Goal: Transaction & Acquisition: Download file/media

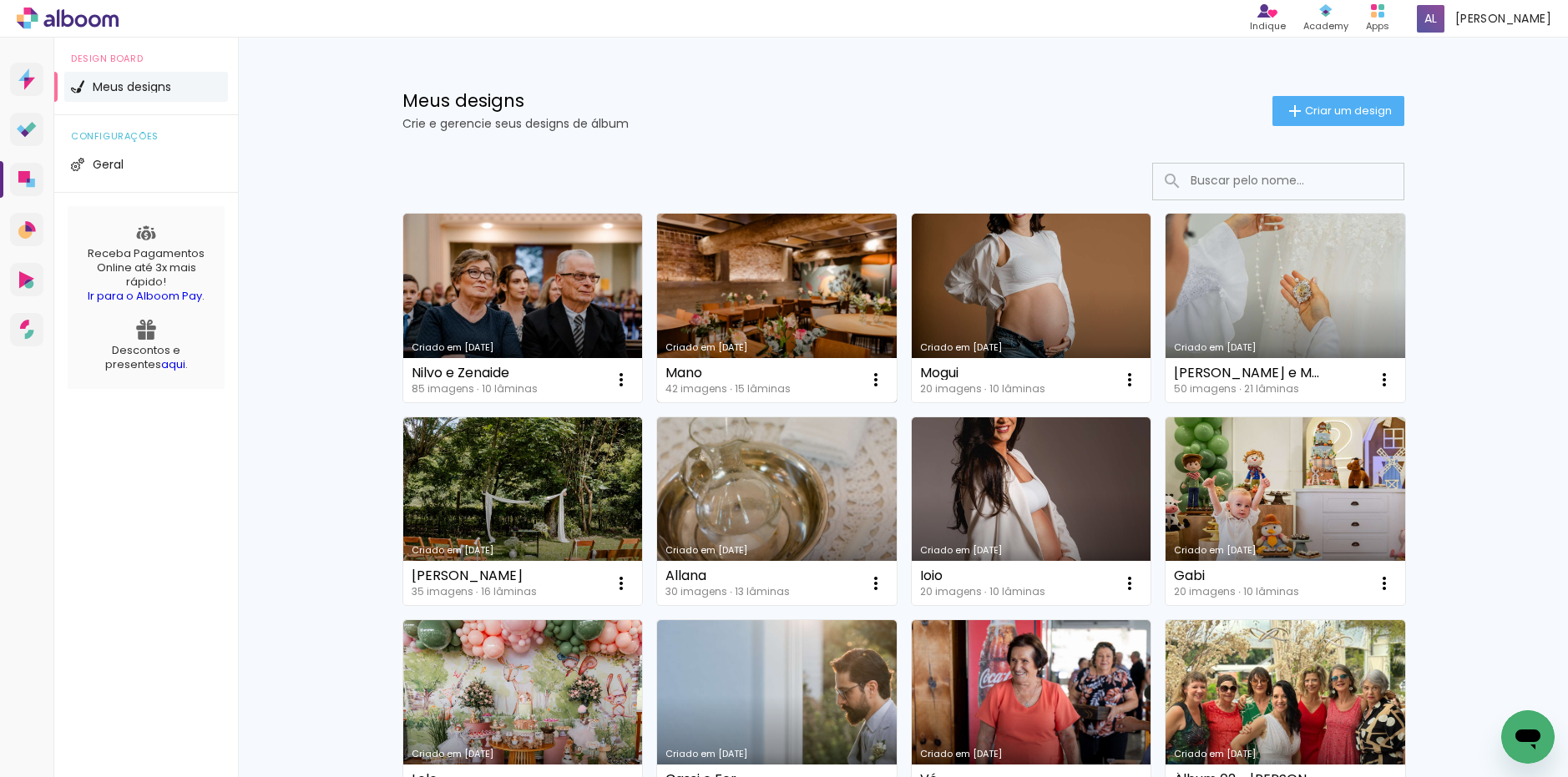
click at [763, 263] on link "Criado em [DATE]" at bounding box center [776, 308] width 240 height 189
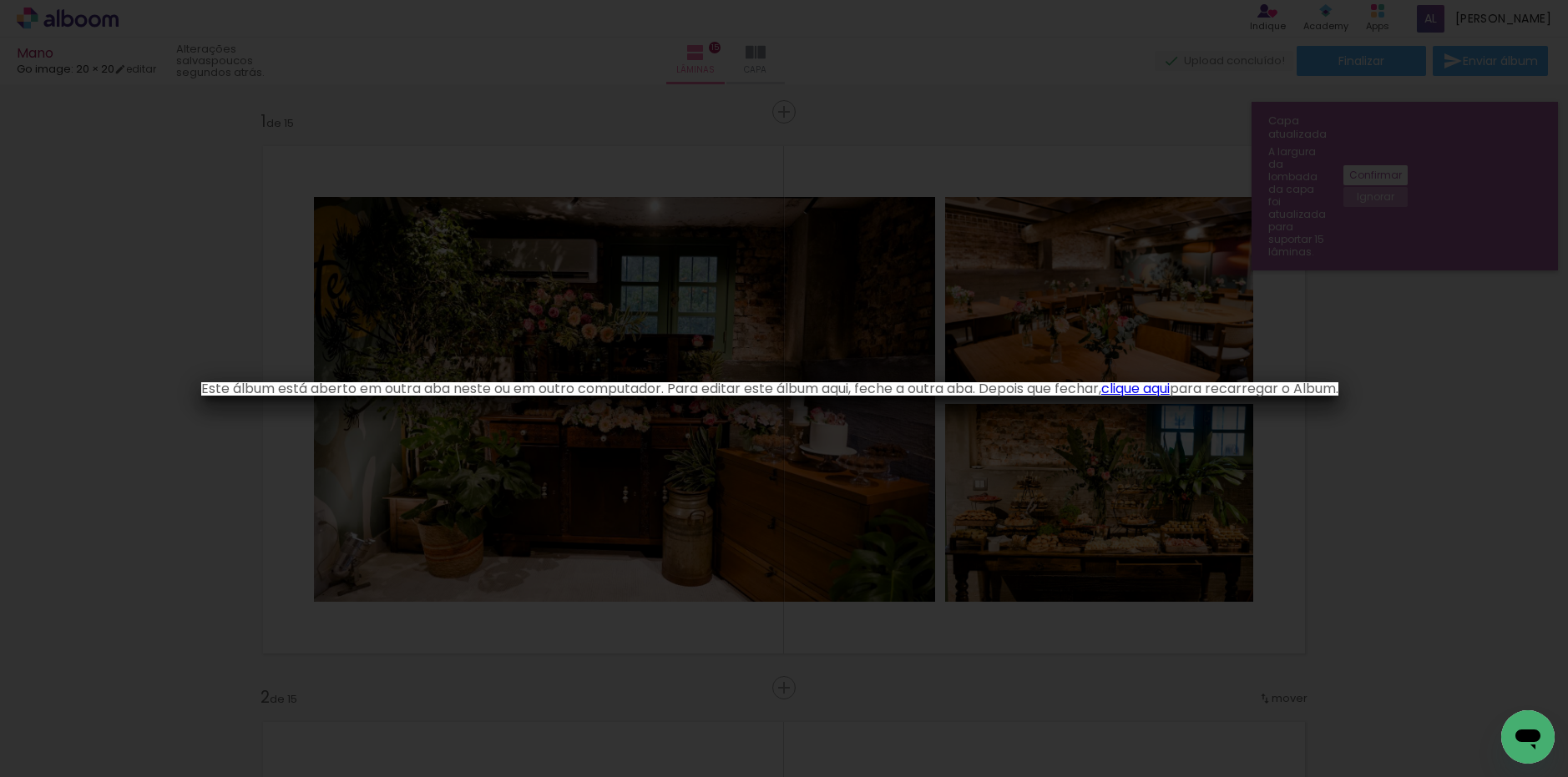
click at [96, 35] on iron-overlay-backdrop at bounding box center [784, 388] width 1568 height 777
click at [1143, 390] on link "clique aqui" at bounding box center [1135, 388] width 68 height 19
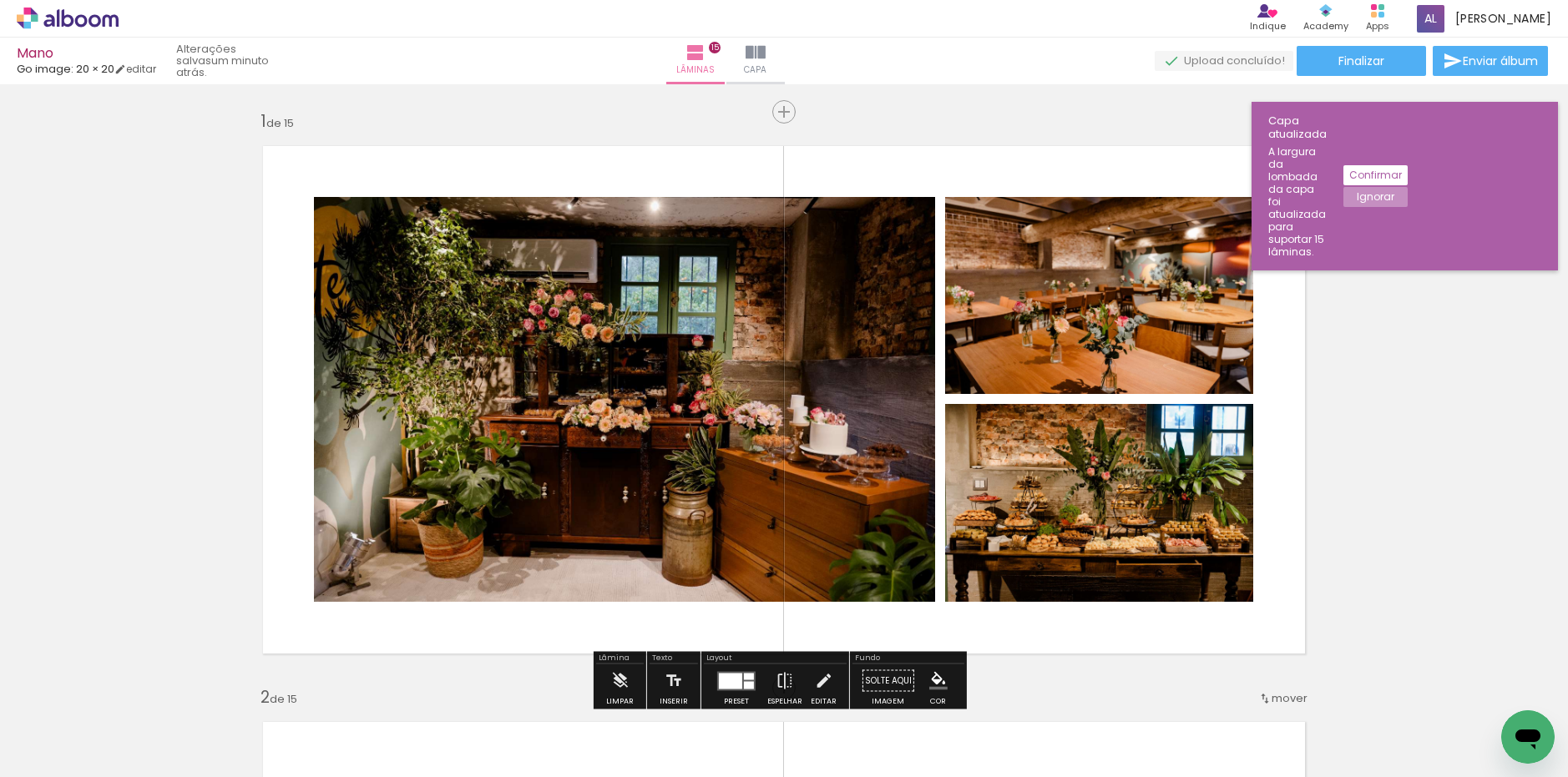
click at [0, 0] on slot "Confirmar" at bounding box center [0, 0] width 0 height 0
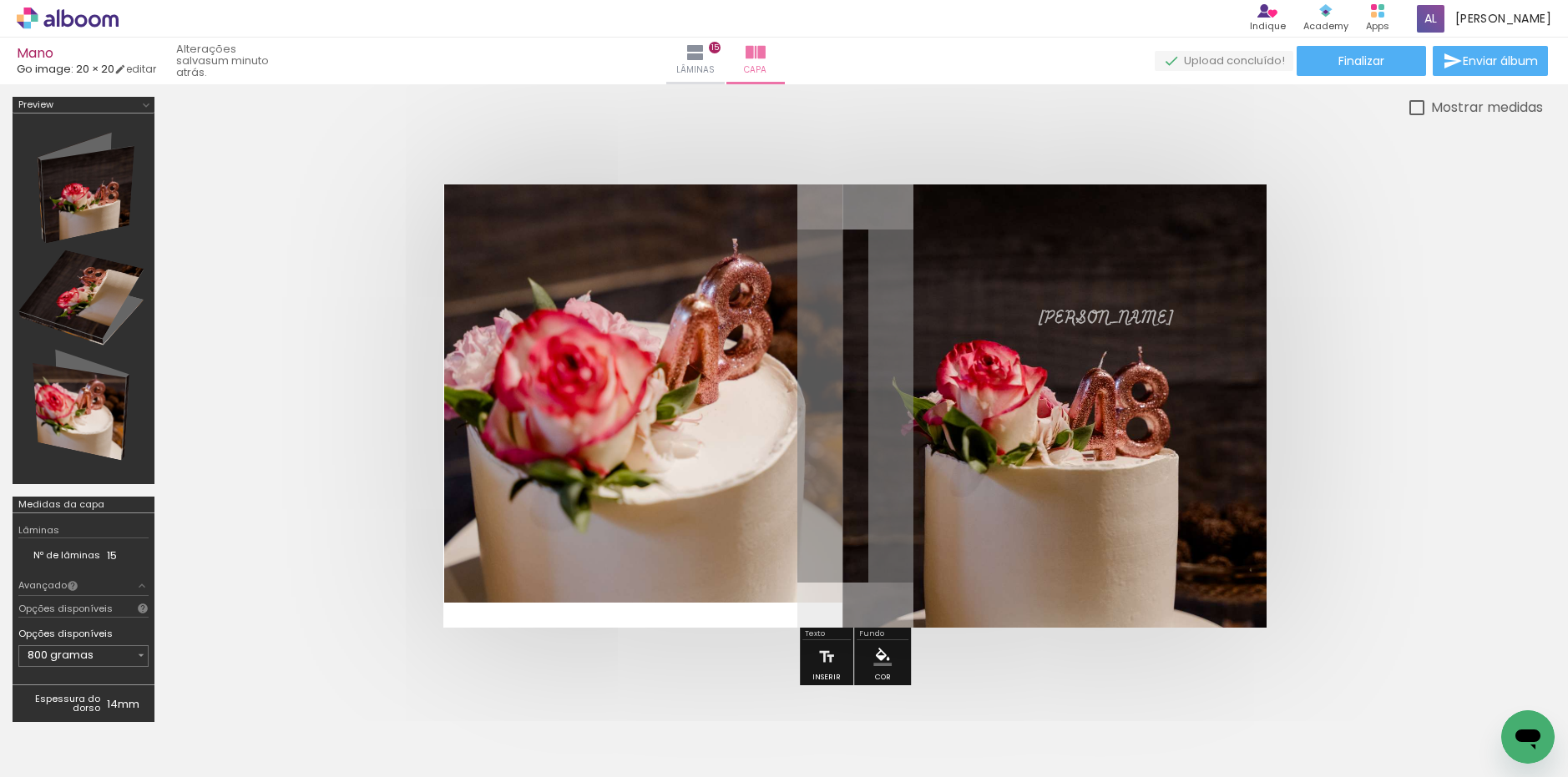
click at [389, 301] on quentale-cover at bounding box center [855, 407] width 1242 height 443
click at [1040, 326] on span "[PERSON_NAME]" at bounding box center [1106, 318] width 136 height 26
drag, startPoint x: 1074, startPoint y: 319, endPoint x: 1032, endPoint y: 317, distance: 42.0
click at [0, 0] on quentale-selection at bounding box center [0, 0] width 0 height 0
drag, startPoint x: 1048, startPoint y: 310, endPoint x: 1114, endPoint y: 307, distance: 66.1
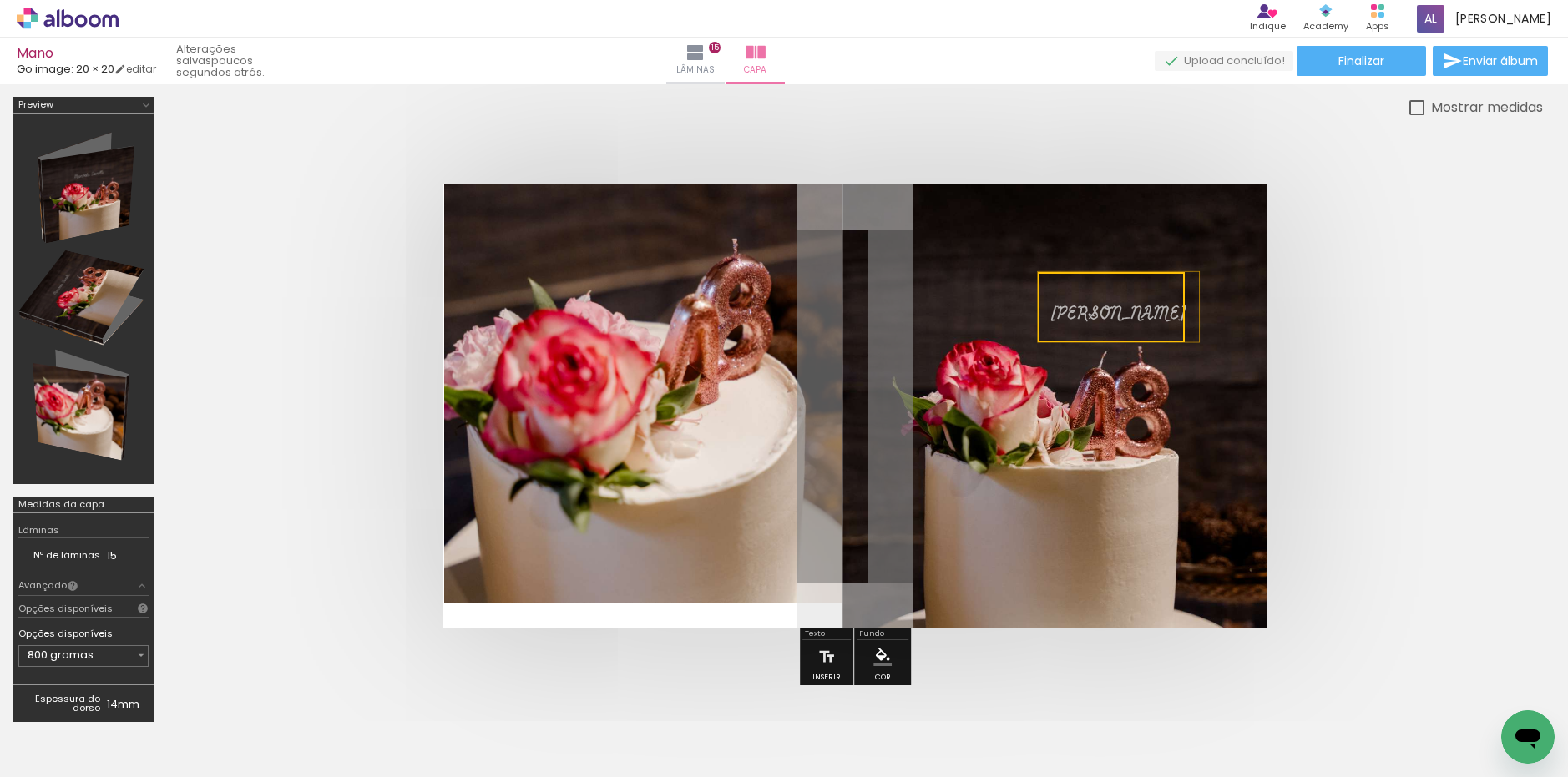
click at [0, 0] on quentale-selection at bounding box center [0, 0] width 0 height 0
click at [0, 0] on div at bounding box center [0, 0] width 0 height 0
click at [0, 0] on quentale-selection at bounding box center [0, 0] width 0 height 0
type input "Miniver"
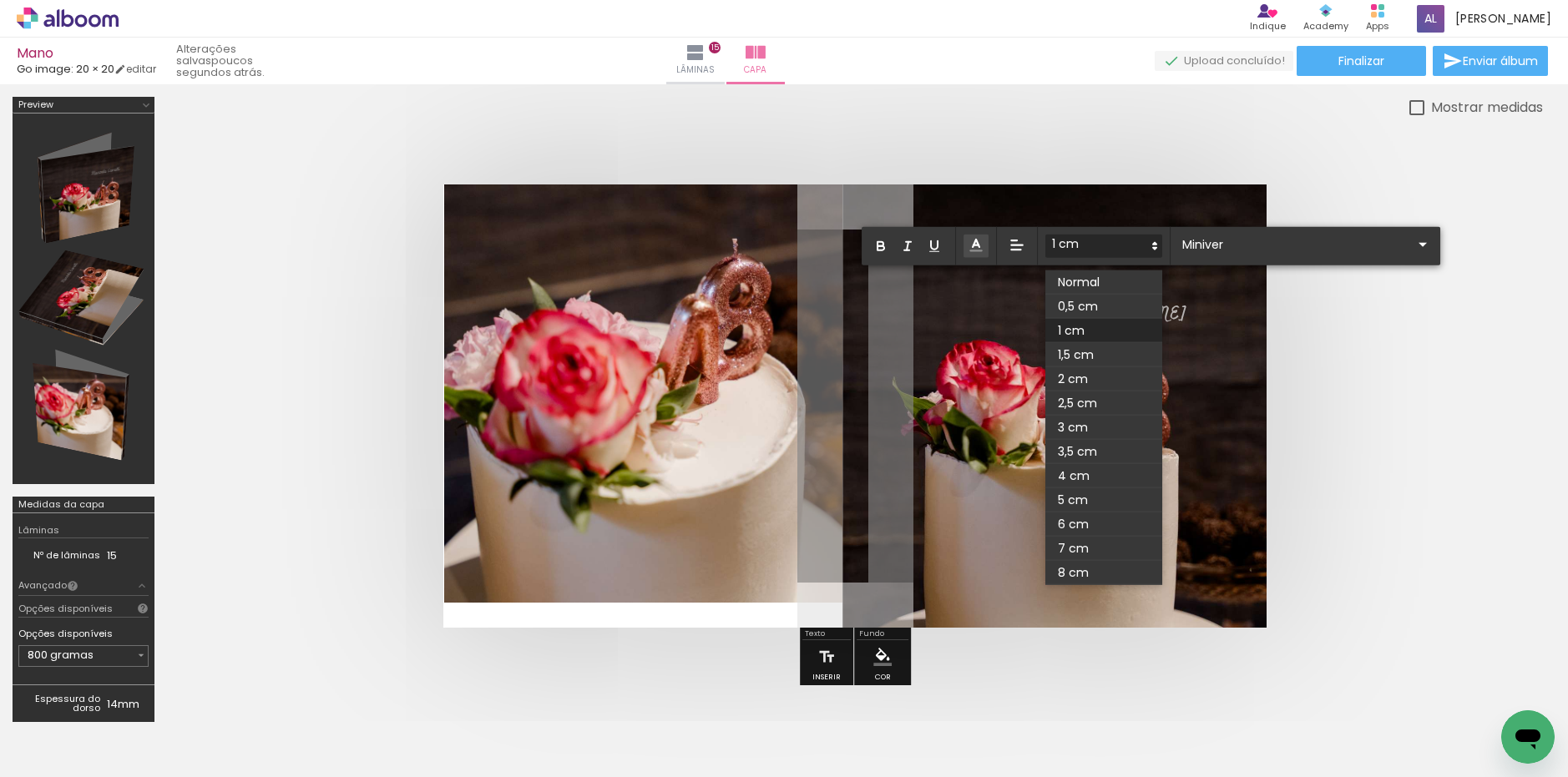
click at [1156, 245] on icon at bounding box center [1155, 246] width 15 height 15
click at [1107, 349] on span at bounding box center [1103, 355] width 117 height 25
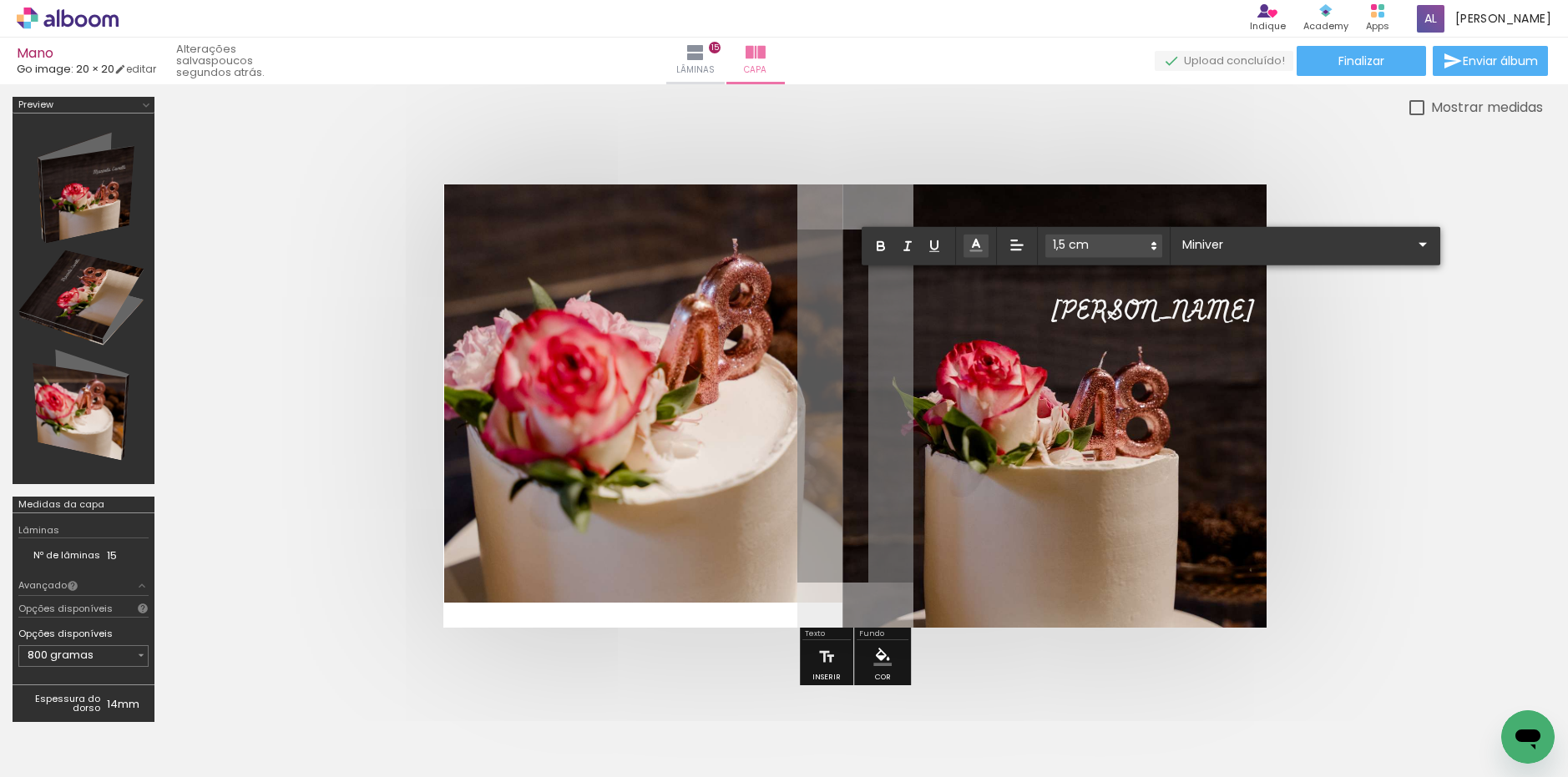
click at [1296, 340] on quentale-cover at bounding box center [855, 407] width 1242 height 443
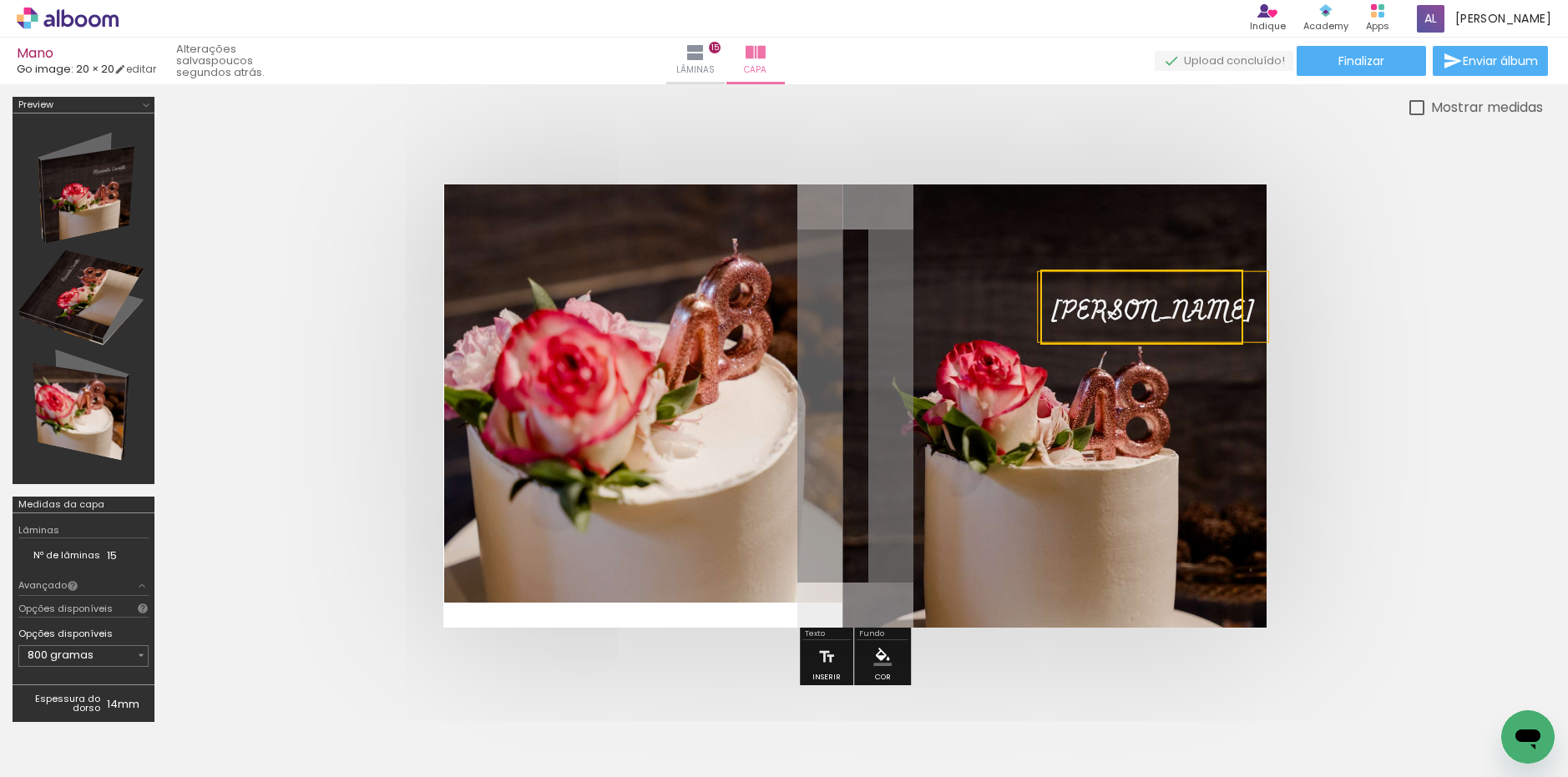
click at [1381, 331] on quentale-cover at bounding box center [855, 407] width 1242 height 443
click at [1141, 302] on span "[PERSON_NAME]" at bounding box center [1153, 311] width 206 height 39
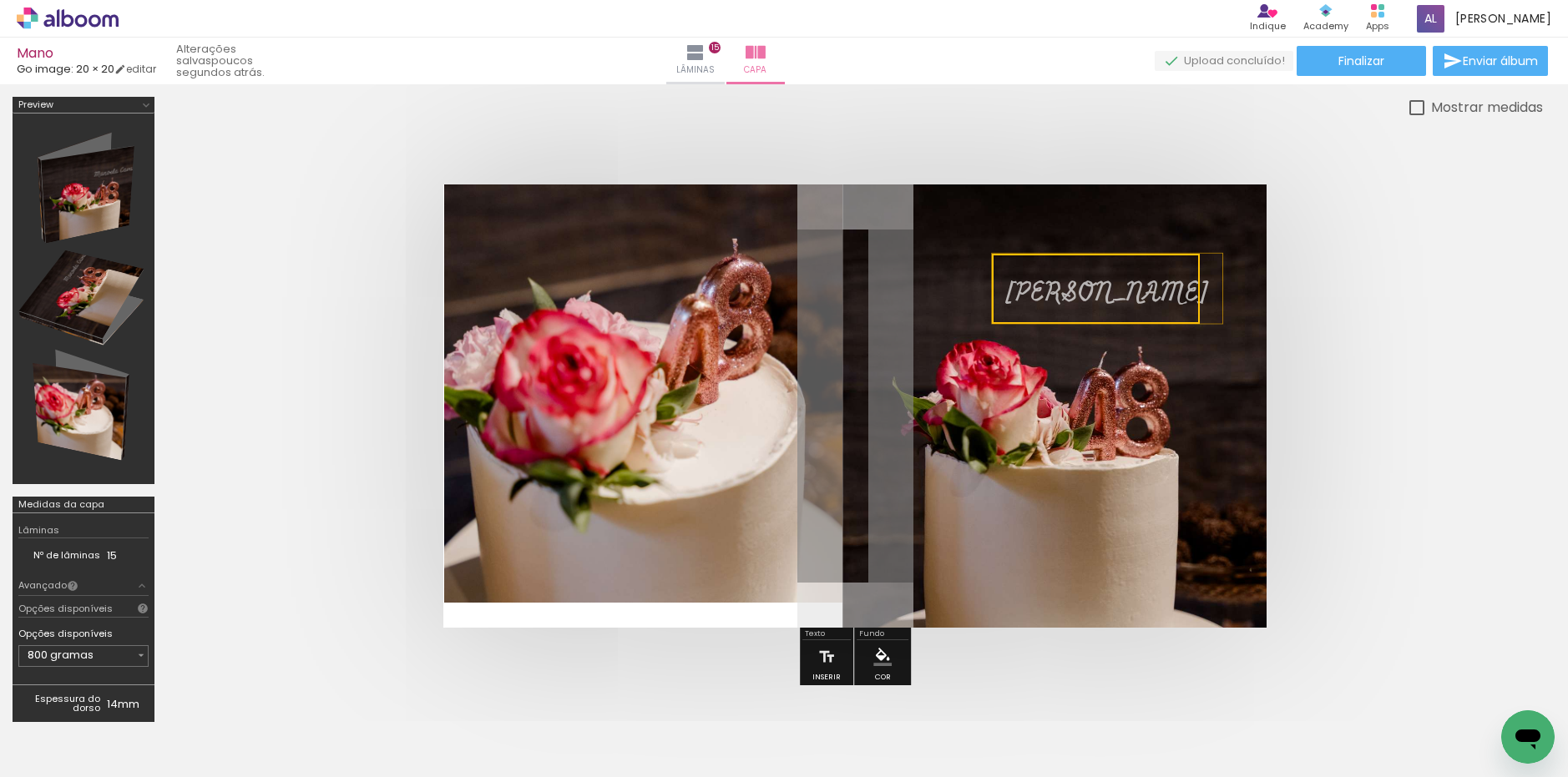
drag, startPoint x: 1152, startPoint y: 306, endPoint x: 1107, endPoint y: 288, distance: 48.5
click at [0, 0] on quentale-selection at bounding box center [0, 0] width 0 height 0
click at [1315, 321] on quentale-cover at bounding box center [855, 407] width 1242 height 443
click at [306, 280] on quentale-cover at bounding box center [855, 407] width 1242 height 443
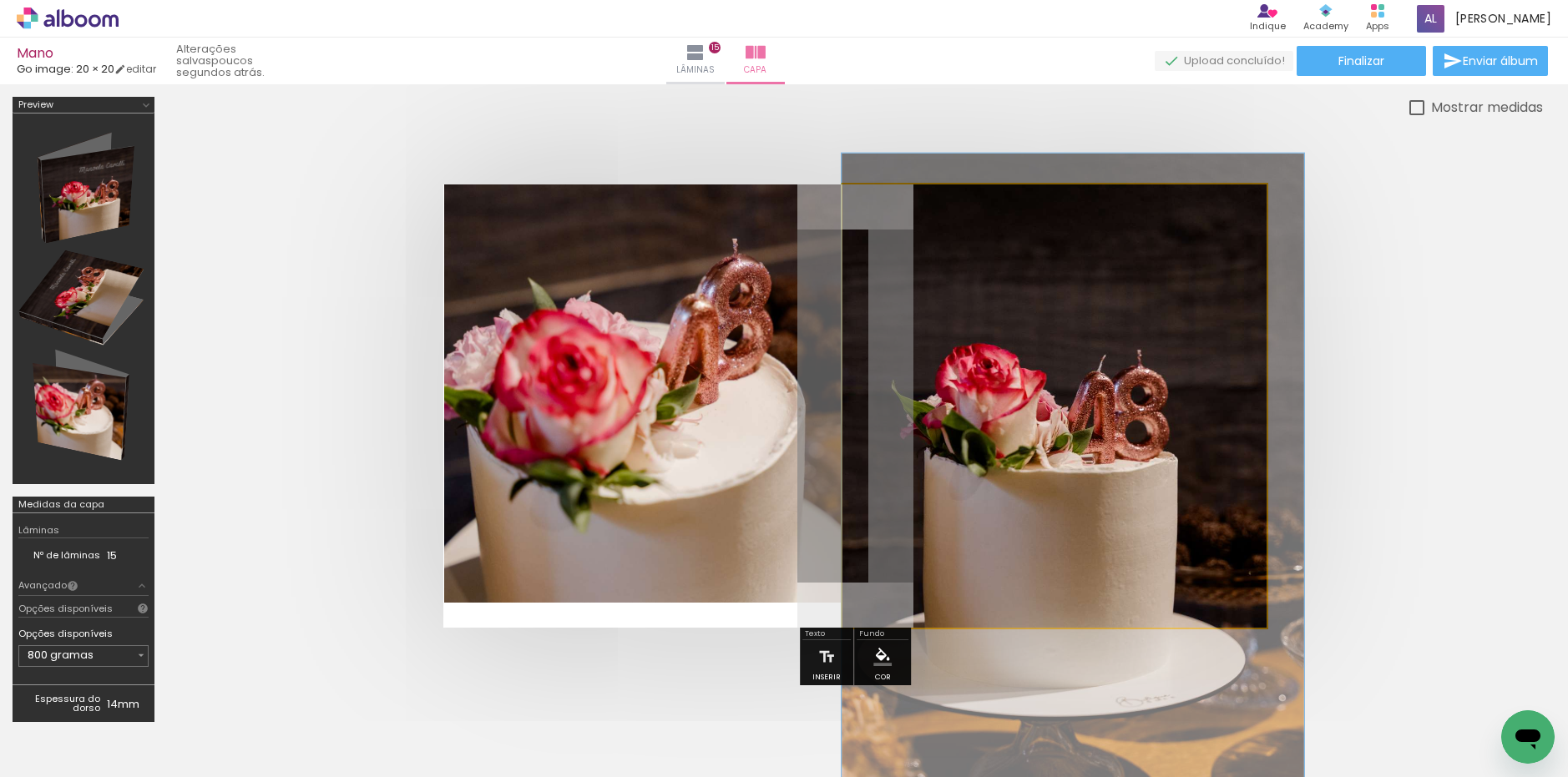
drag, startPoint x: 1021, startPoint y: 397, endPoint x: 1122, endPoint y: 401, distance: 101.1
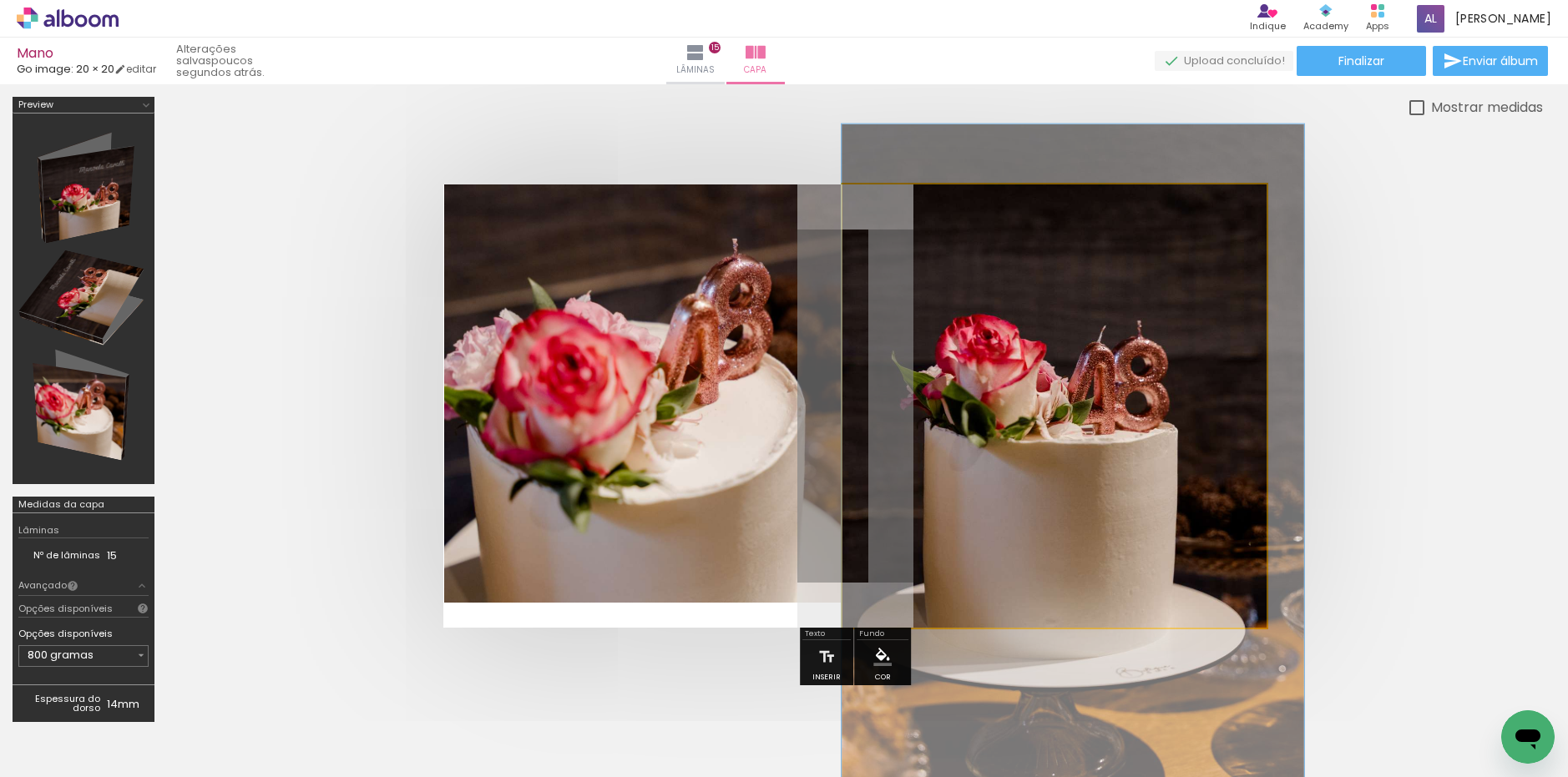
drag, startPoint x: 1080, startPoint y: 453, endPoint x: 1090, endPoint y: 424, distance: 30.7
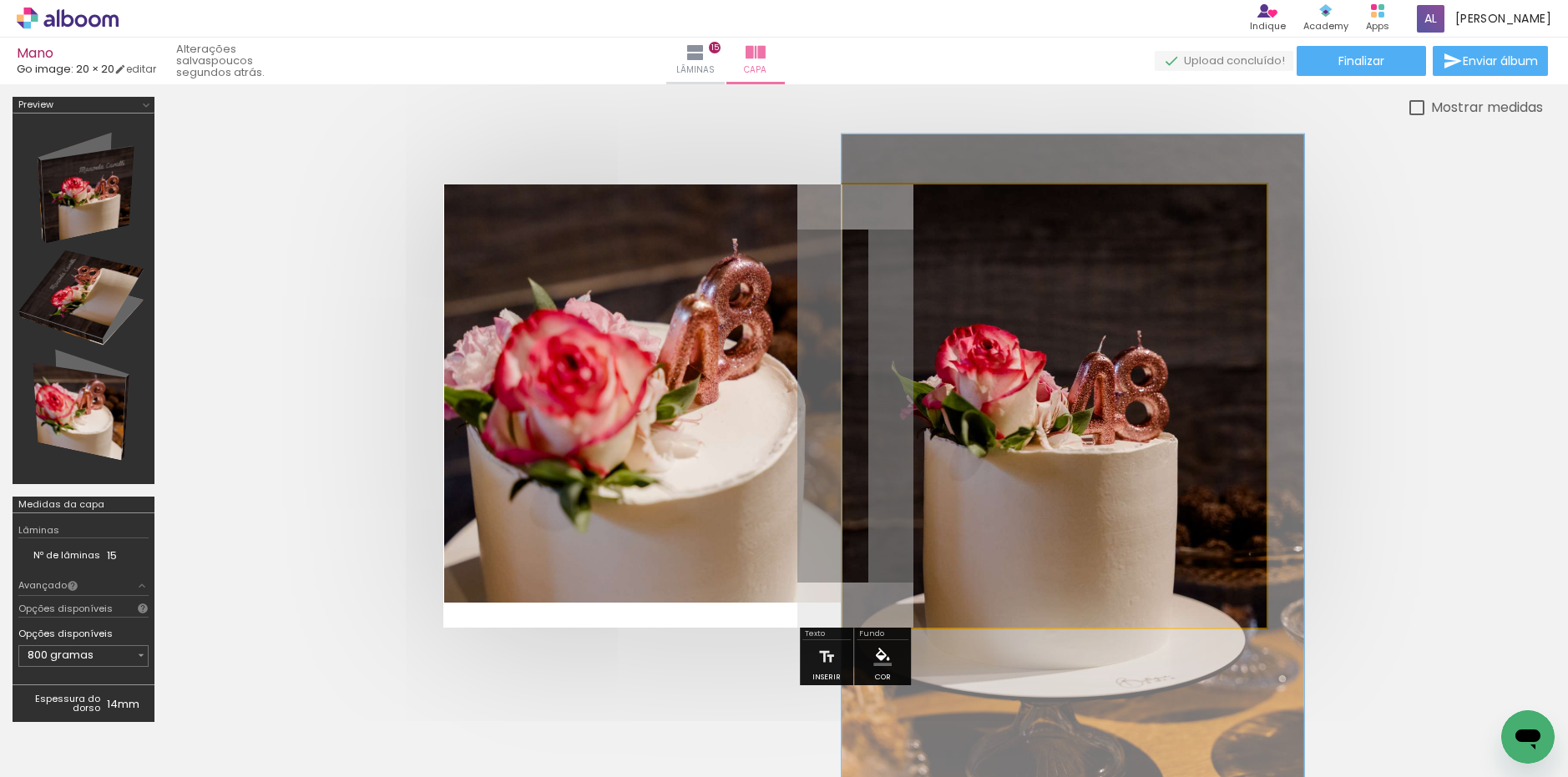
drag, startPoint x: 1056, startPoint y: 448, endPoint x: 1063, endPoint y: 459, distance: 13.0
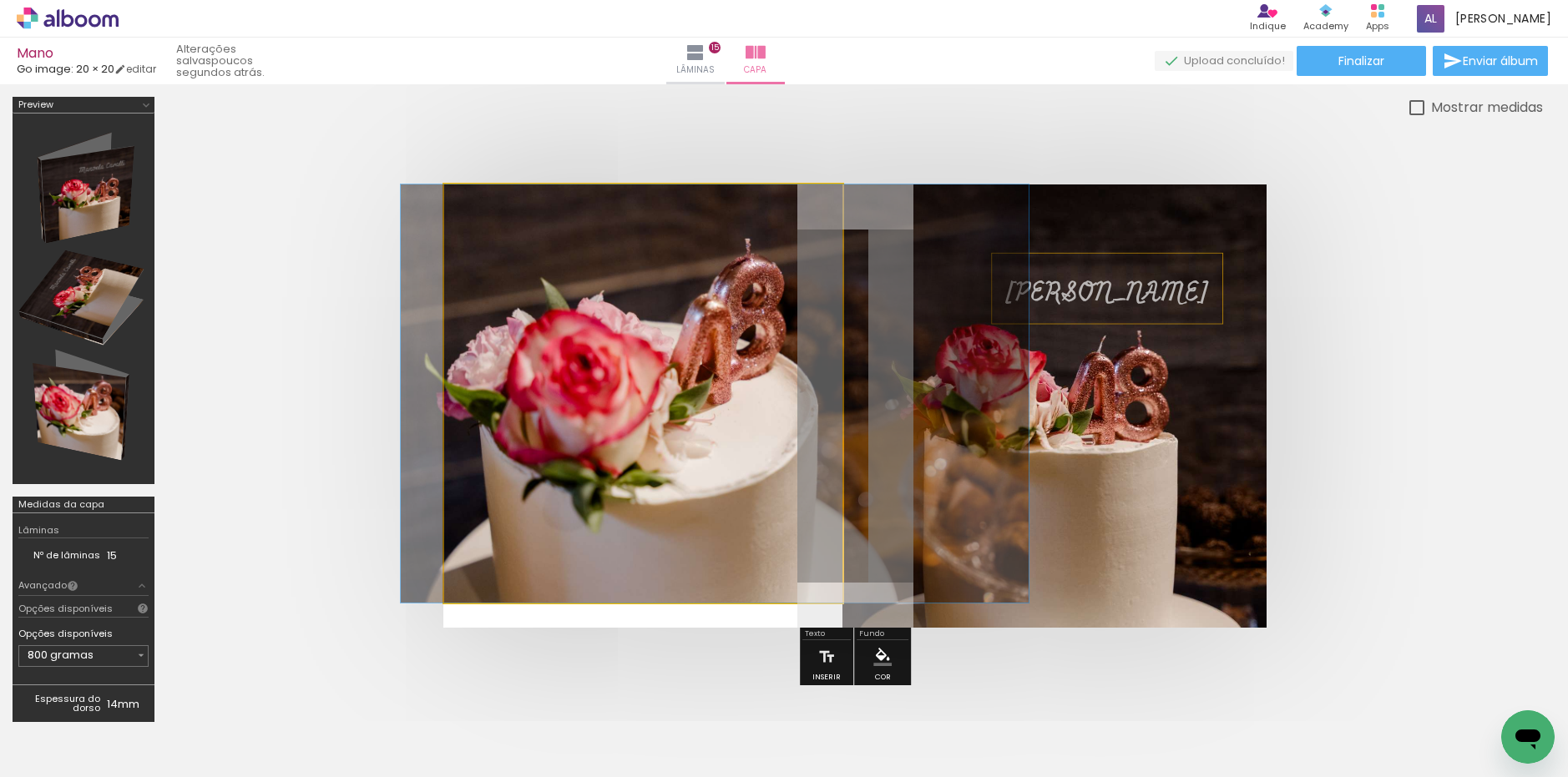
drag, startPoint x: 600, startPoint y: 464, endPoint x: 612, endPoint y: 483, distance: 22.5
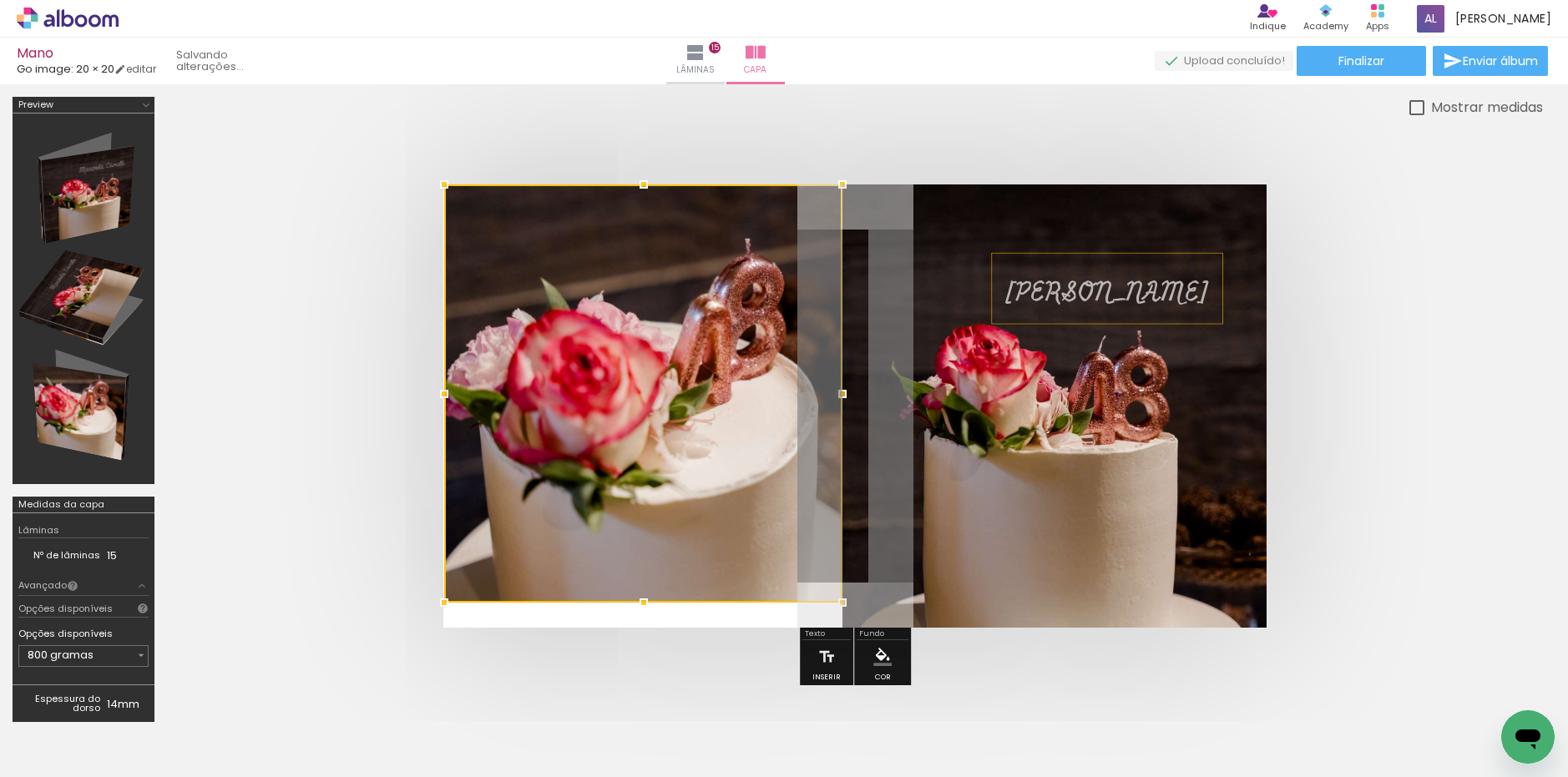
click at [333, 449] on quentale-cover at bounding box center [855, 407] width 1242 height 443
click at [1423, 341] on quentale-cover at bounding box center [855, 407] width 1242 height 443
drag, startPoint x: 1375, startPoint y: 333, endPoint x: 1363, endPoint y: 332, distance: 12.0
click at [1375, 333] on quentale-cover at bounding box center [855, 407] width 1242 height 443
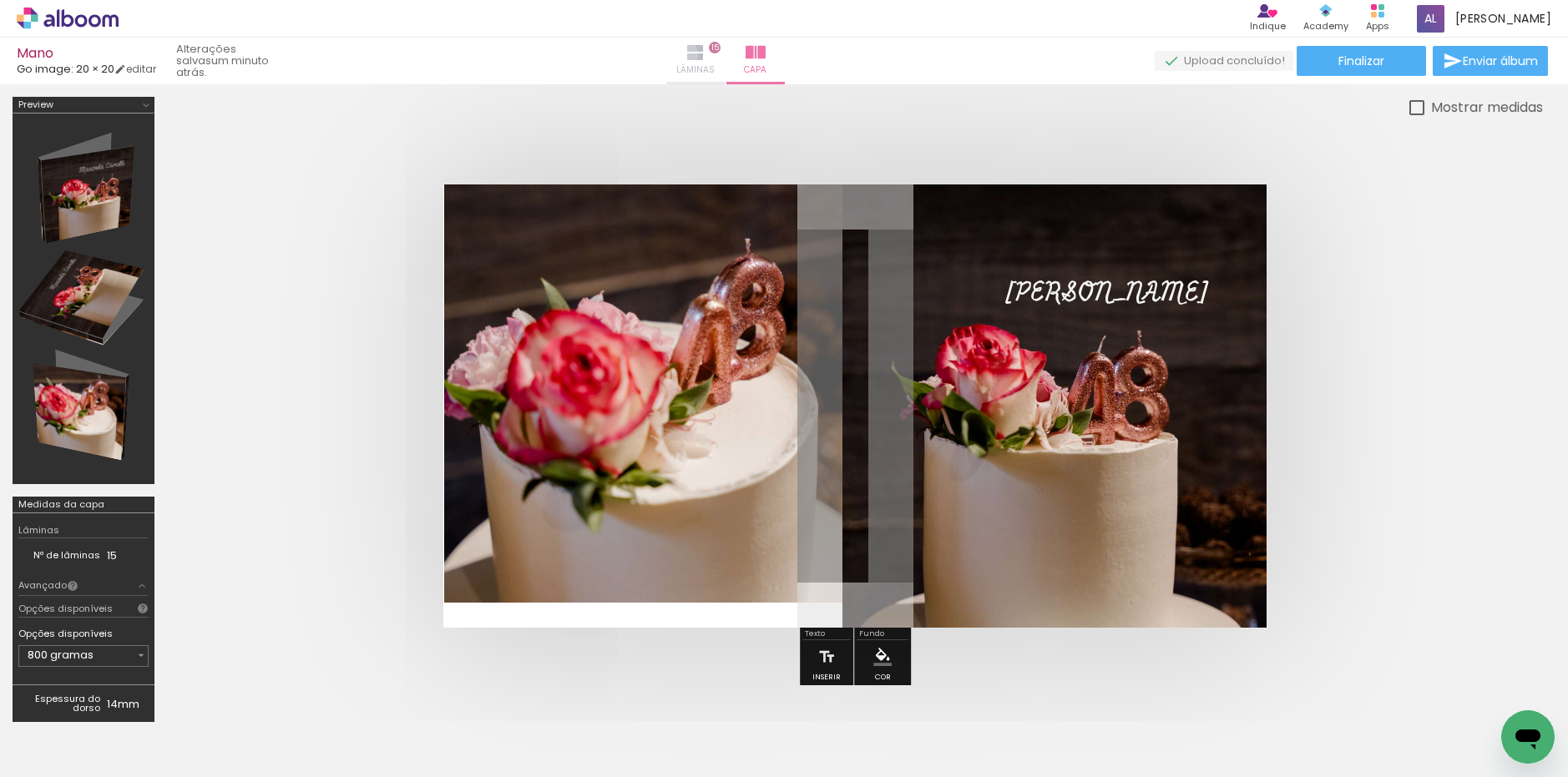
click at [725, 53] on paper-button "Lâminas 15" at bounding box center [695, 61] width 59 height 46
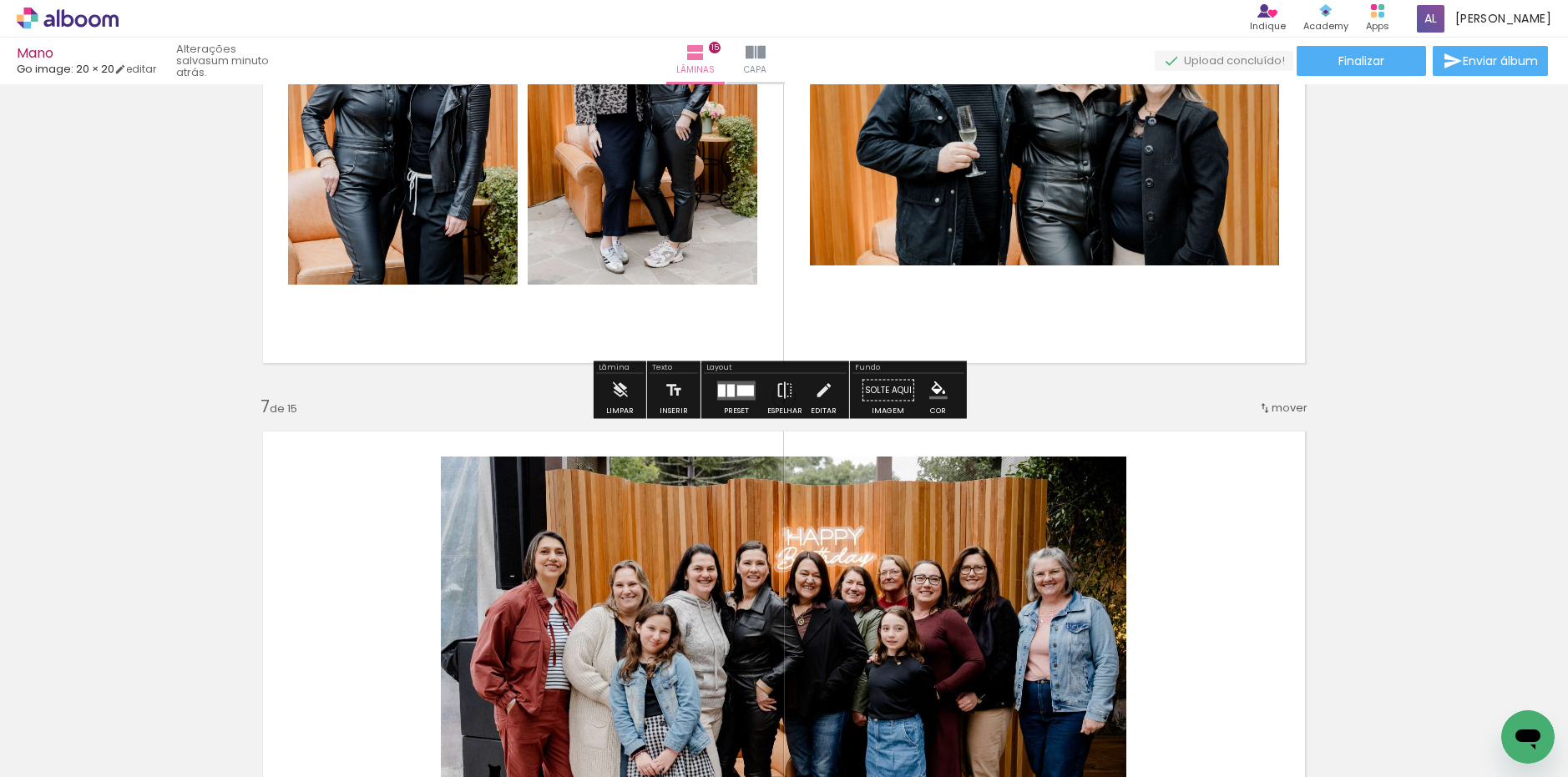
scroll to position [3172, 0]
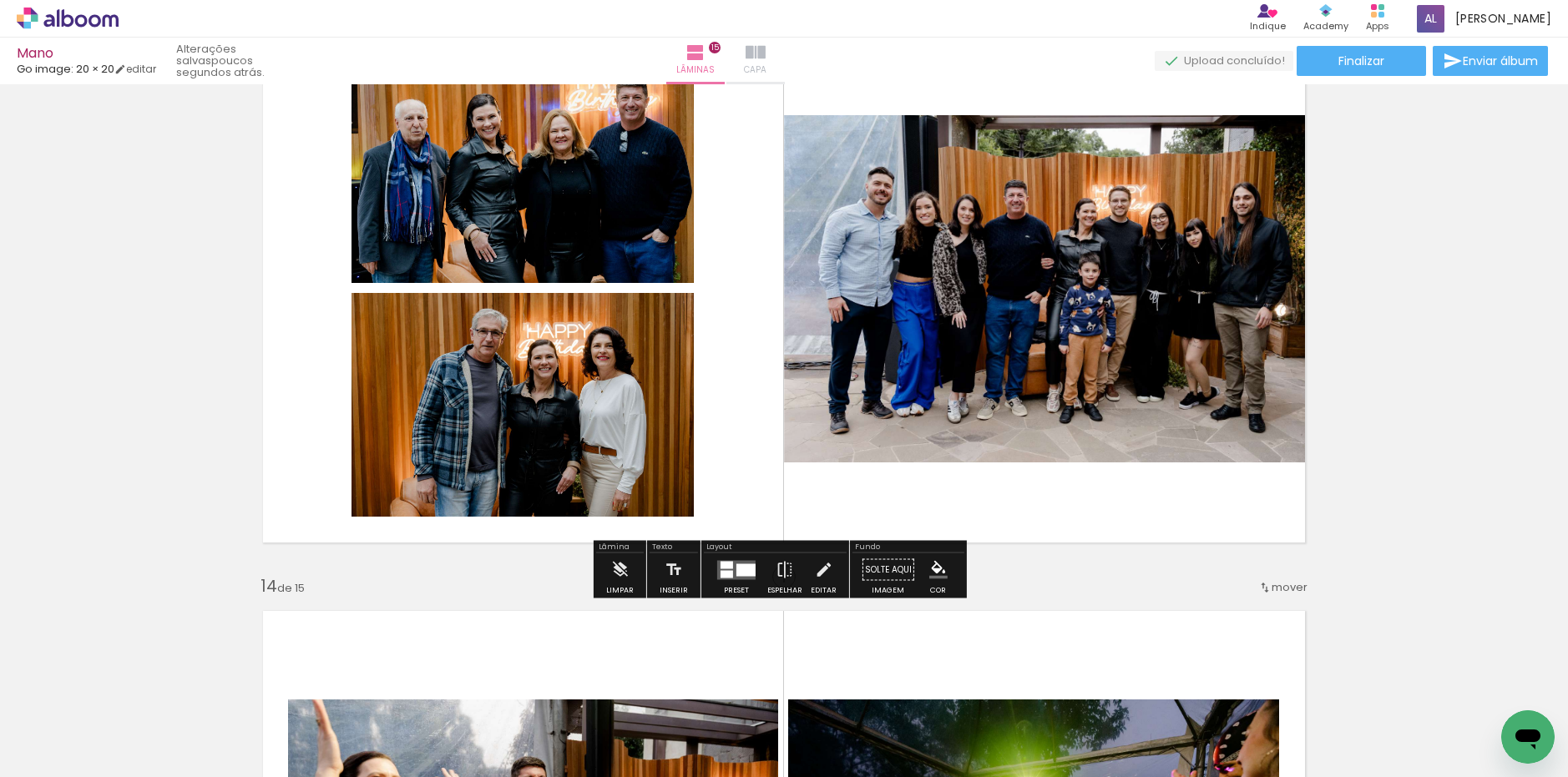
click at [766, 77] on span "Capa" at bounding box center [755, 70] width 23 height 15
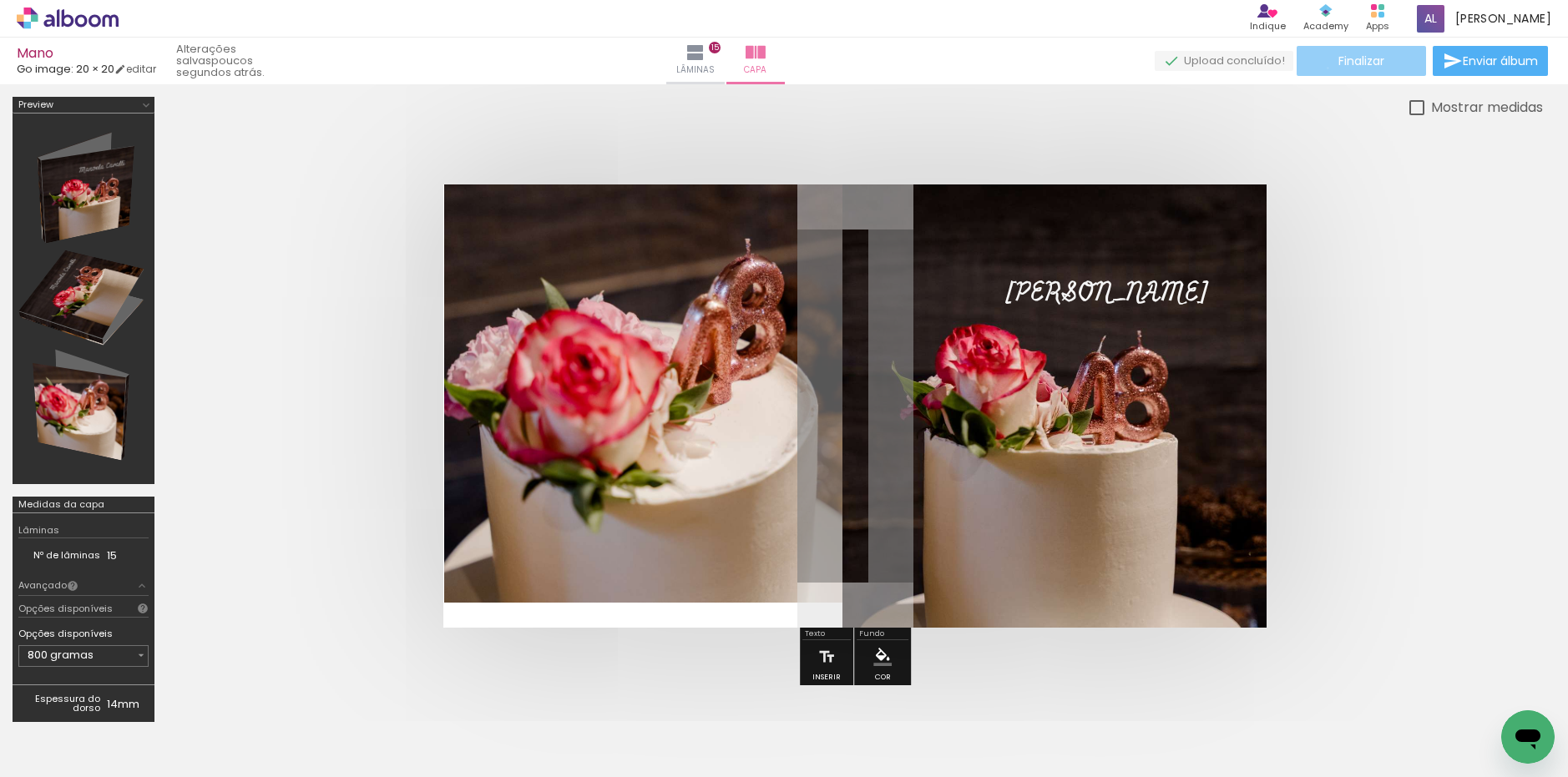
click at [1322, 67] on paper-button "Finalizar" at bounding box center [1361, 61] width 130 height 30
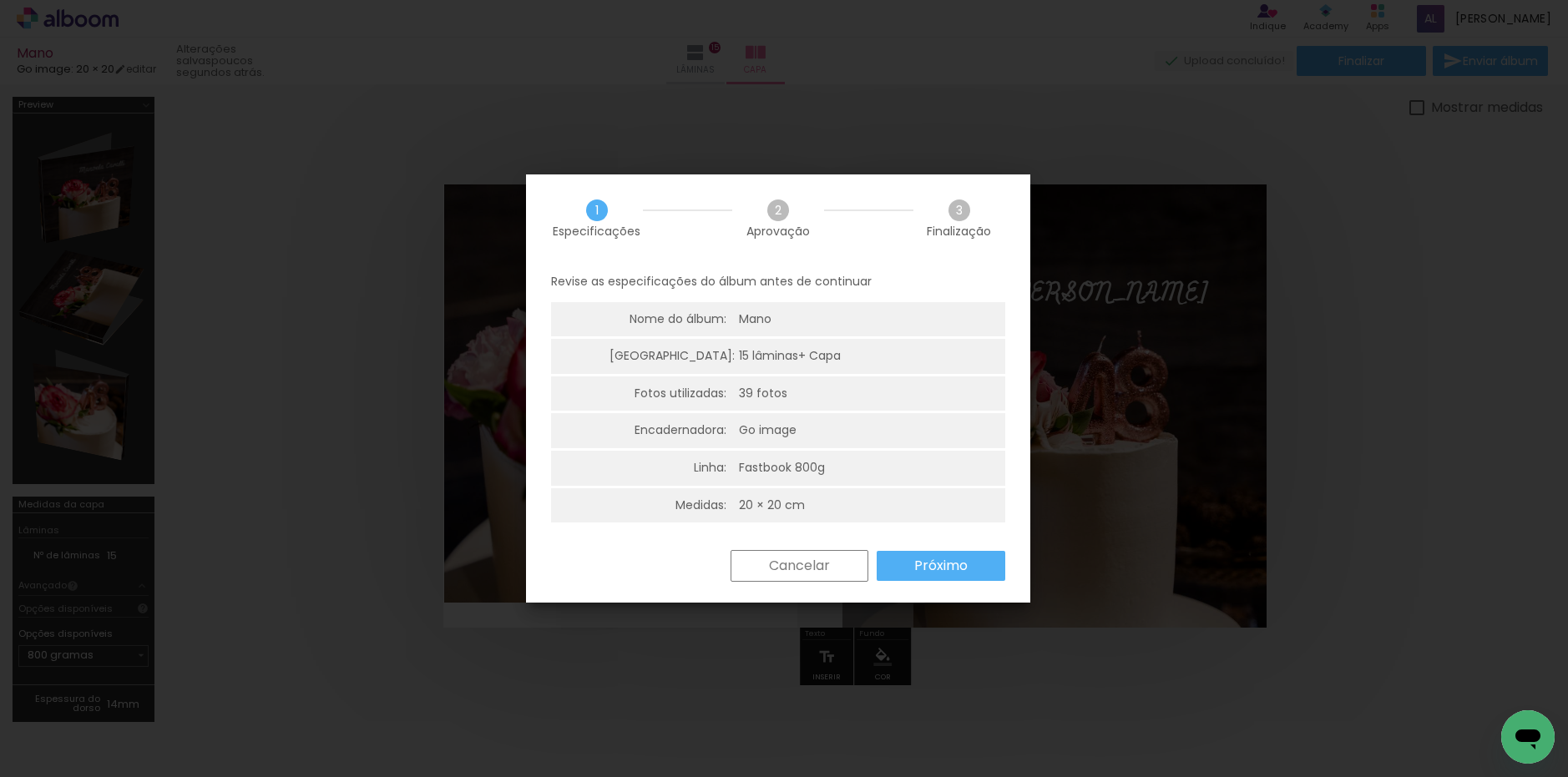
click at [0, 0] on slot "Próximo" at bounding box center [0, 0] width 0 height 0
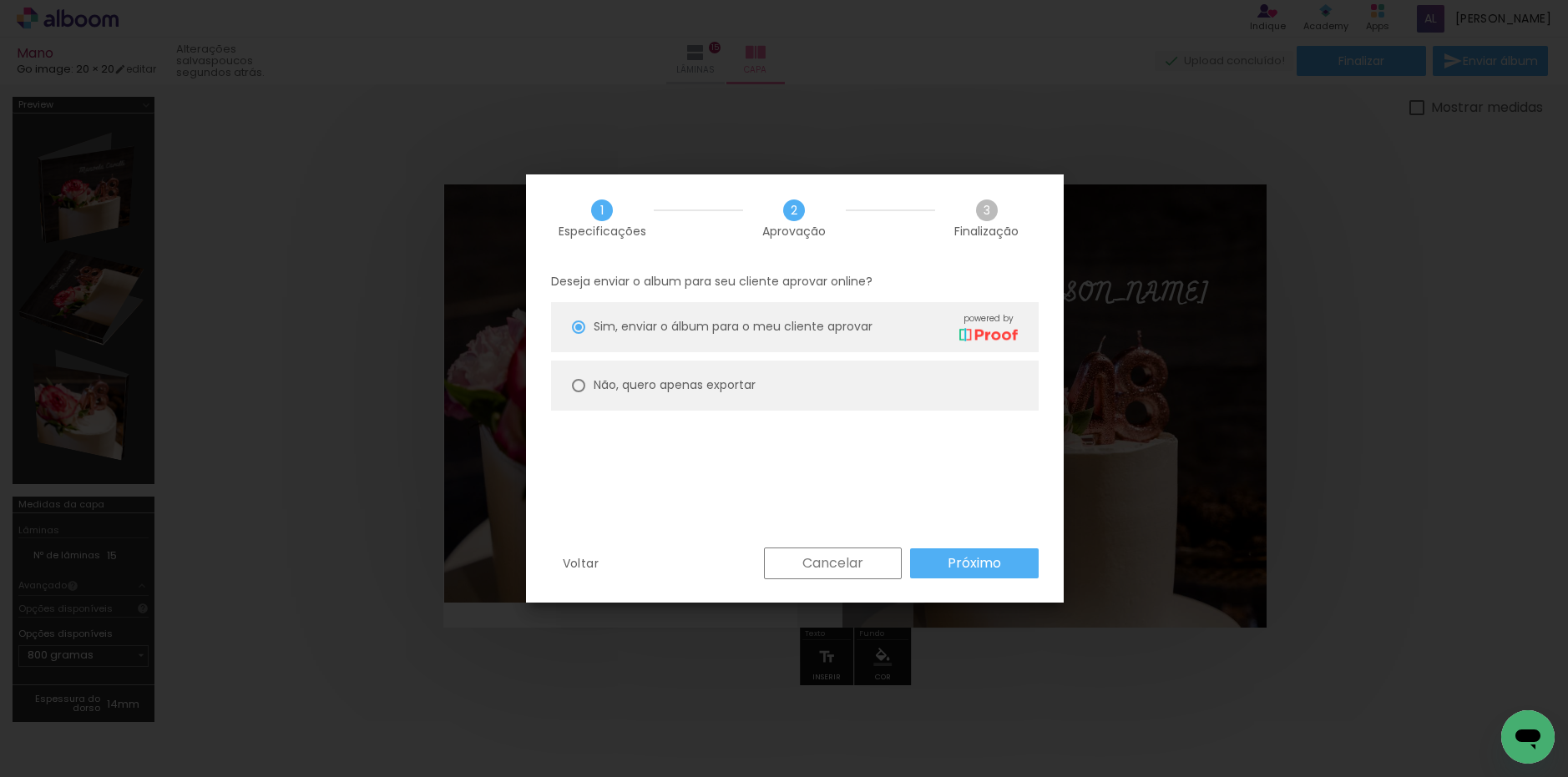
click at [0, 0] on slot "Não, quero apenas exportar" at bounding box center [0, 0] width 0 height 0
type paper-radio-button "on"
click at [0, 0] on slot "Próximo" at bounding box center [0, 0] width 0 height 0
type input "Alta, 300 DPI"
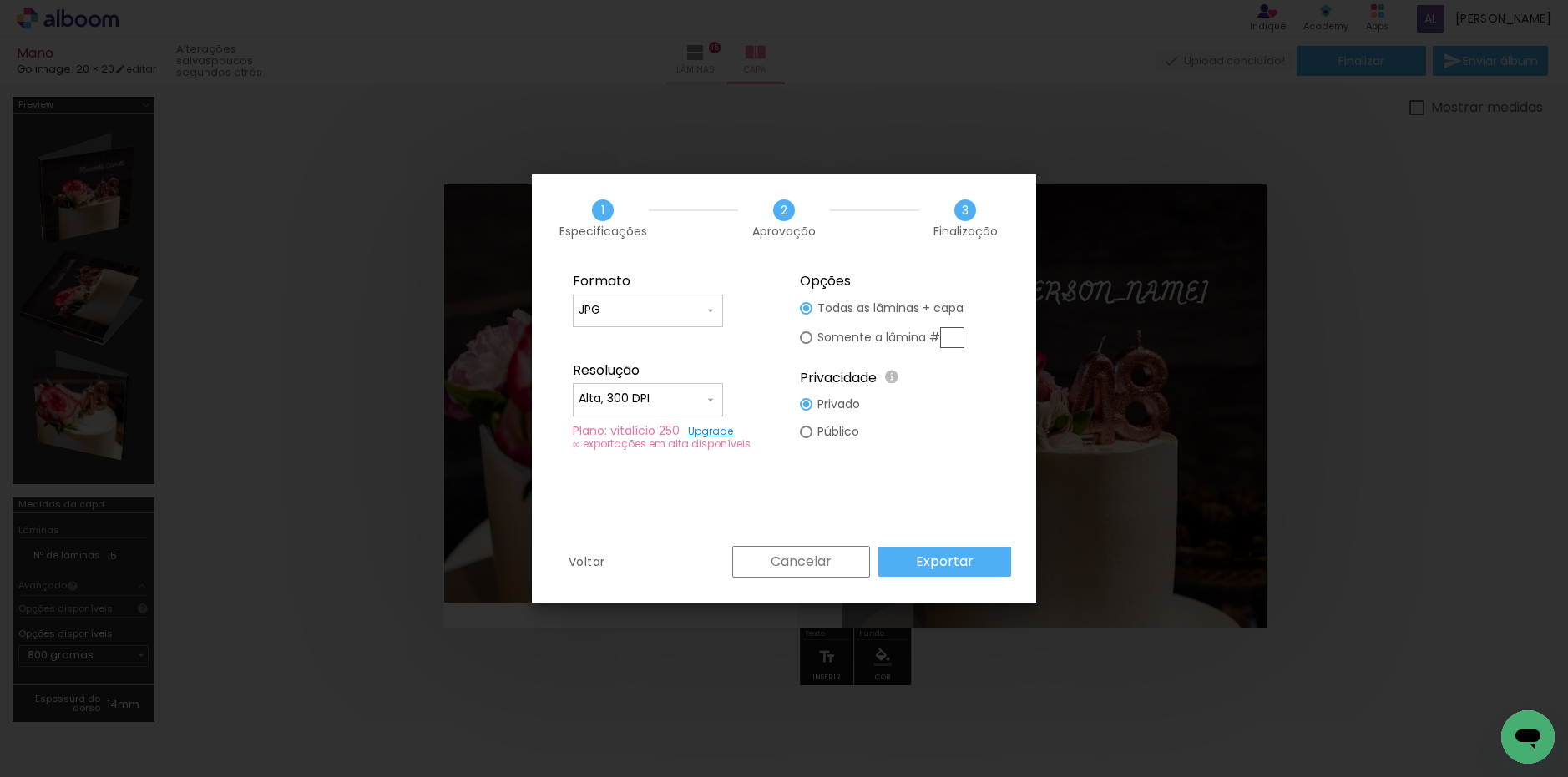
click at [0, 0] on slot "Exportar" at bounding box center [0, 0] width 0 height 0
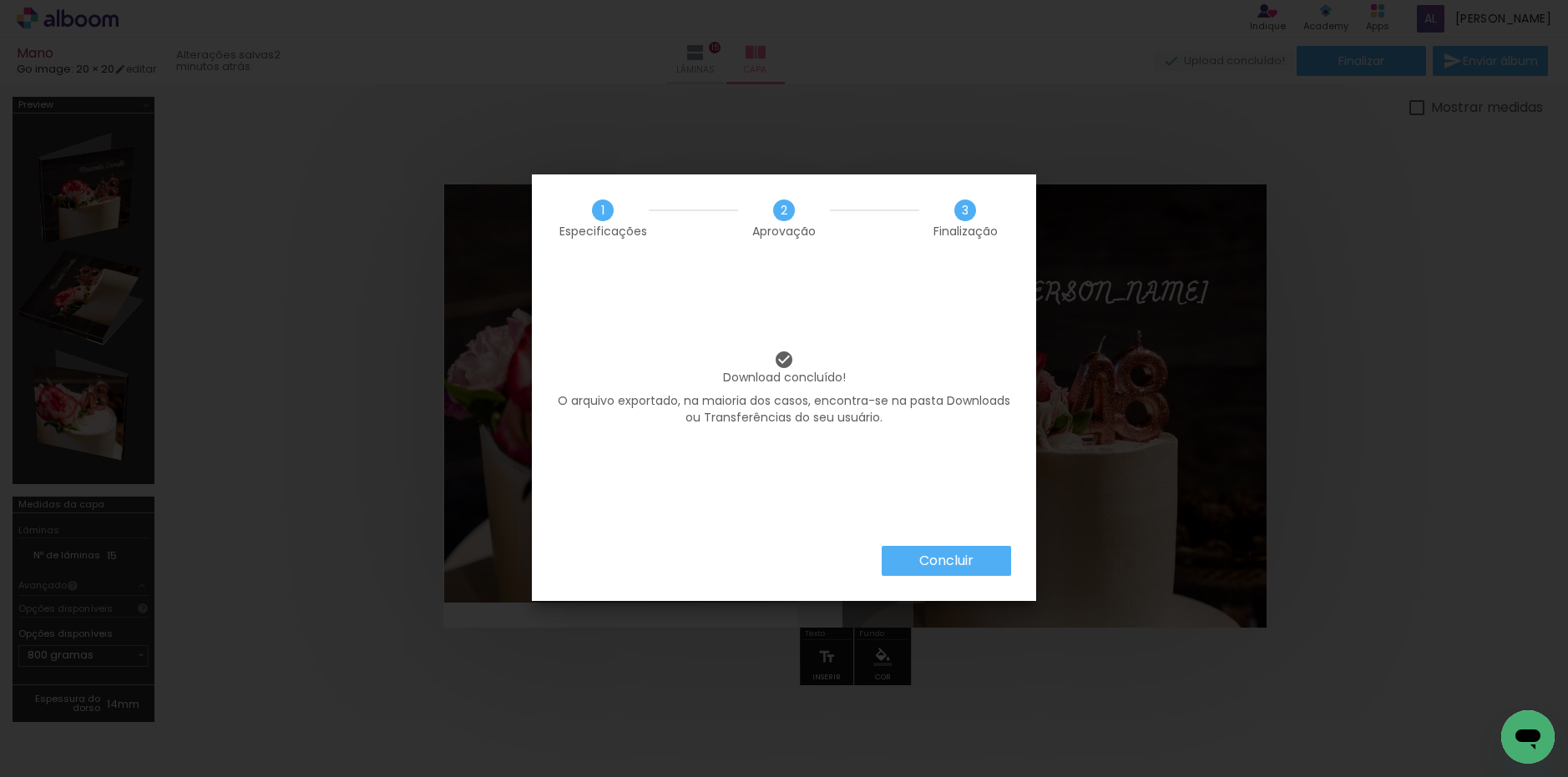
click at [0, 0] on slot "Concluir" at bounding box center [0, 0] width 0 height 0
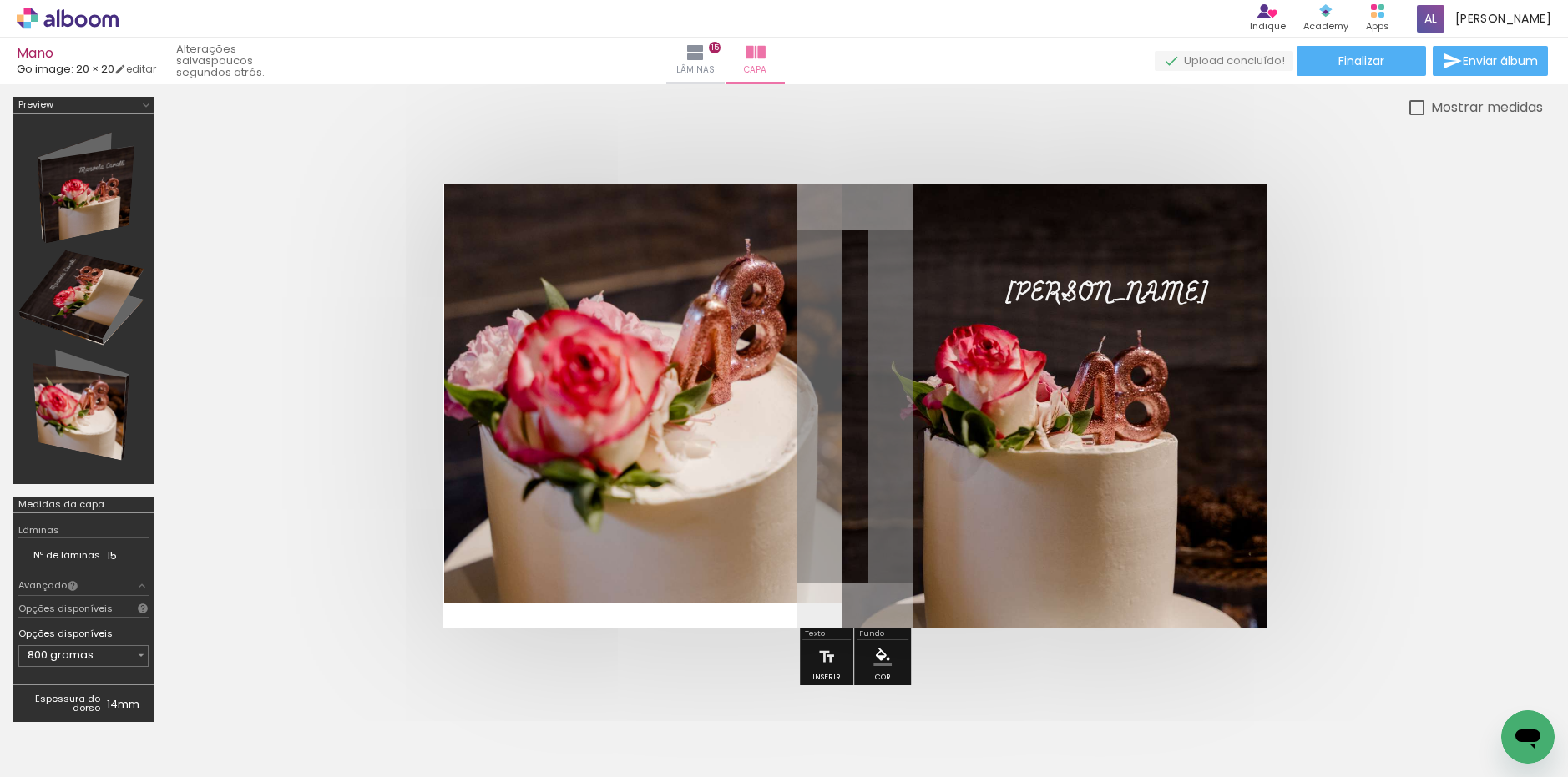
click at [1411, 285] on quentale-cover at bounding box center [855, 407] width 1242 height 443
click at [601, 524] on quentale-photo at bounding box center [643, 393] width 398 height 418
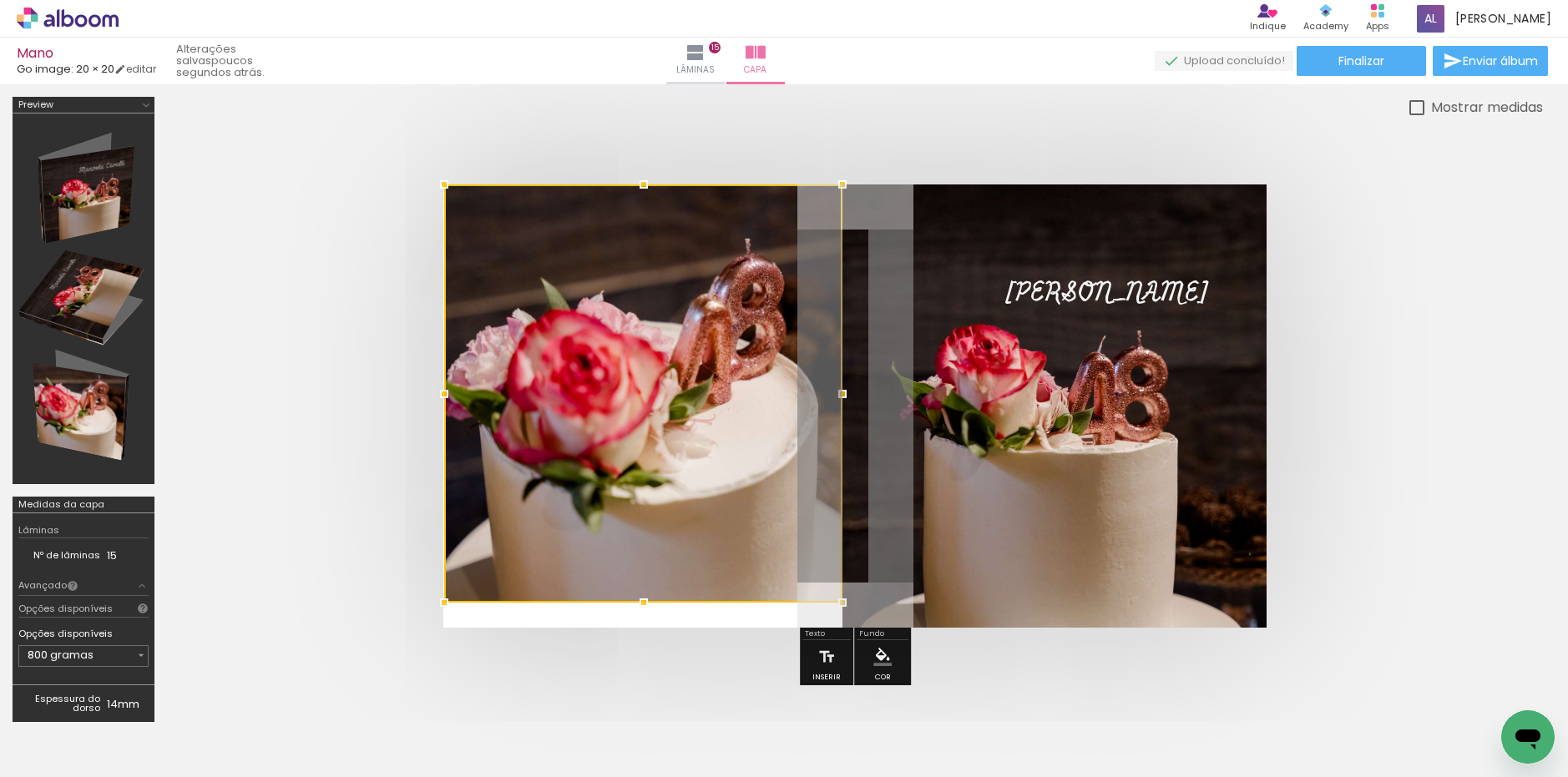
drag, startPoint x: 364, startPoint y: 510, endPoint x: 356, endPoint y: 504, distance: 10.0
click at [361, 507] on quentale-cover at bounding box center [855, 407] width 1242 height 443
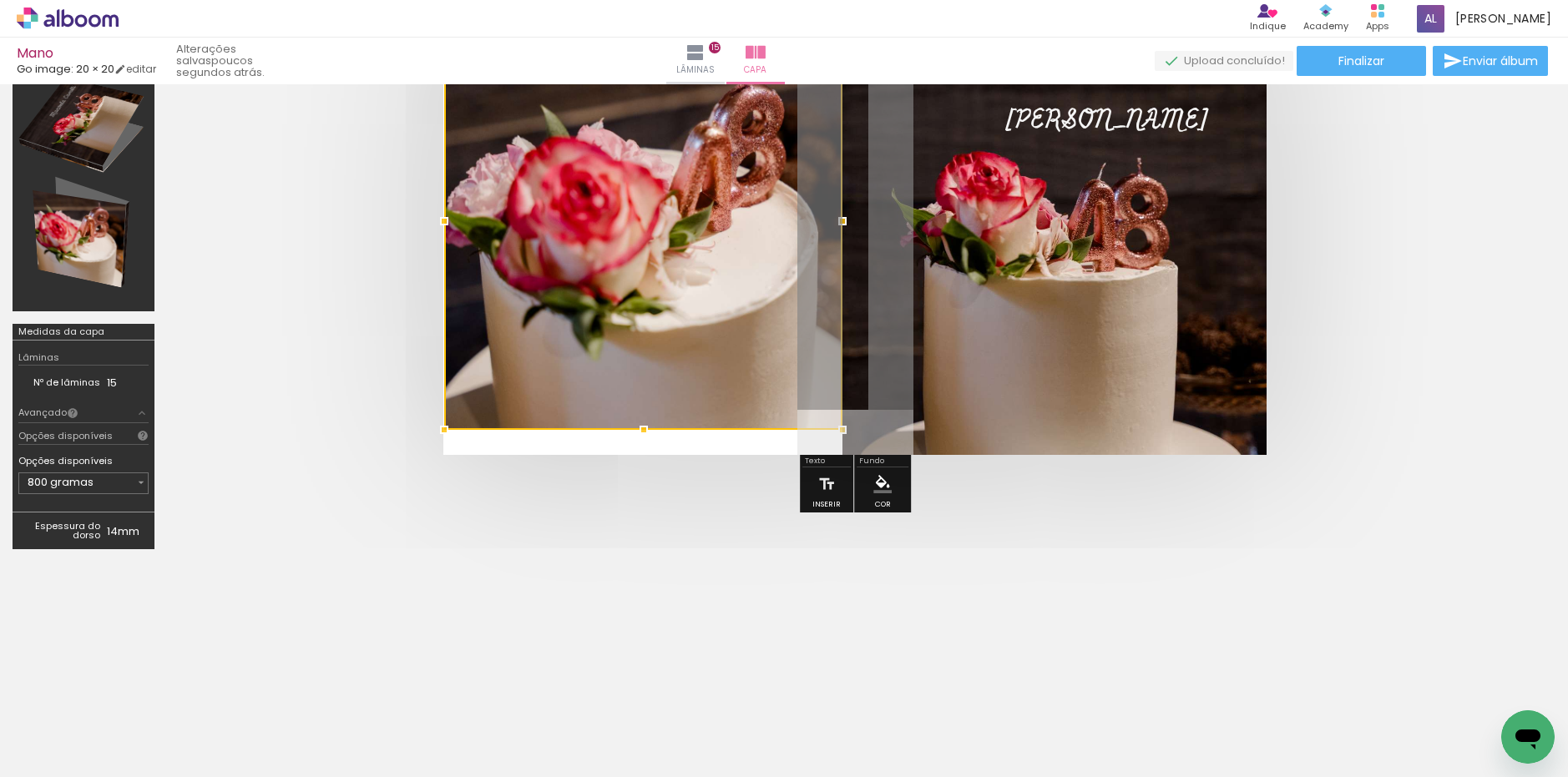
scroll to position [187, 0]
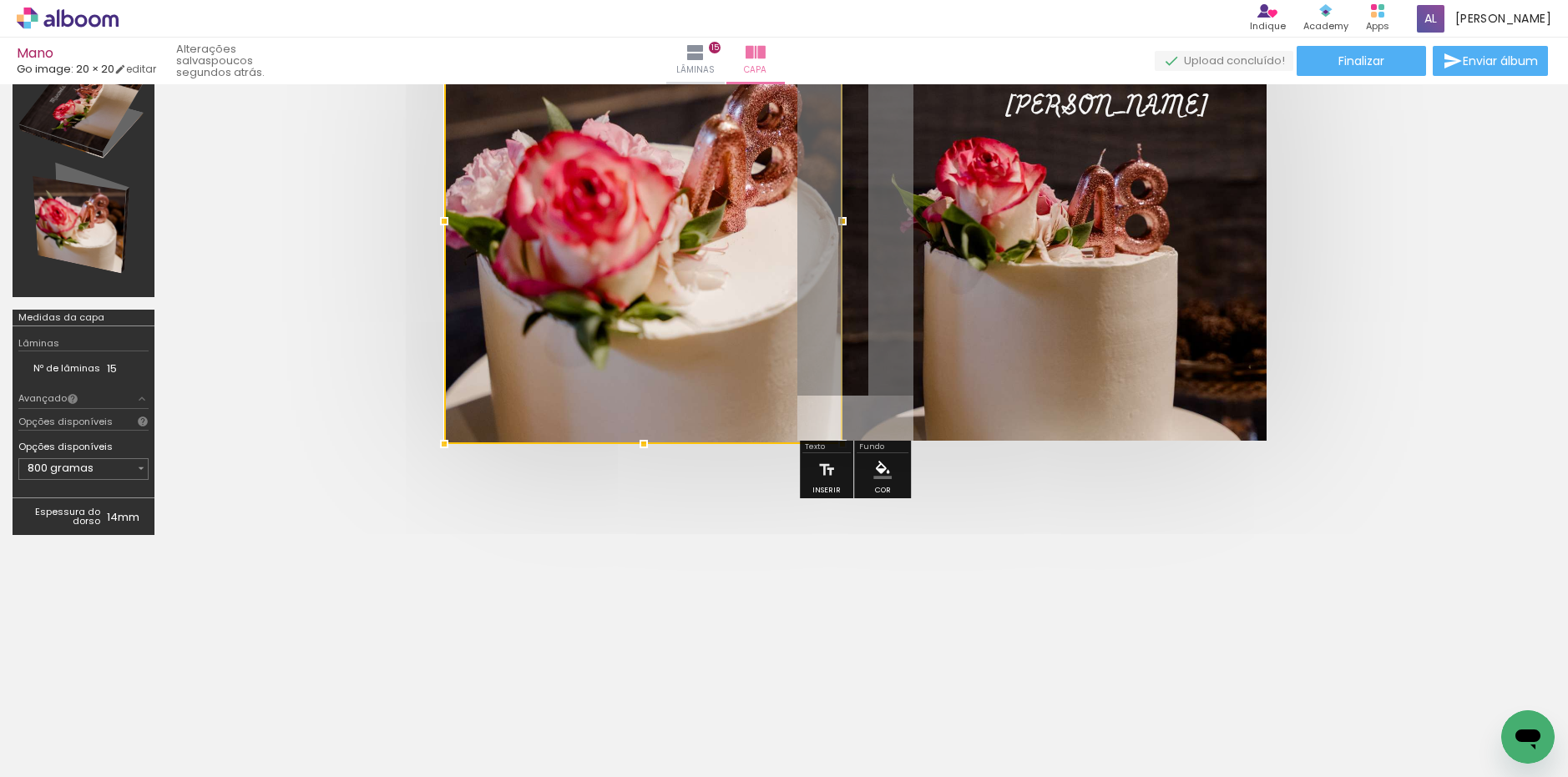
drag, startPoint x: 443, startPoint y: 412, endPoint x: 369, endPoint y: 506, distance: 119.6
click at [369, 506] on div at bounding box center [855, 219] width 1376 height 577
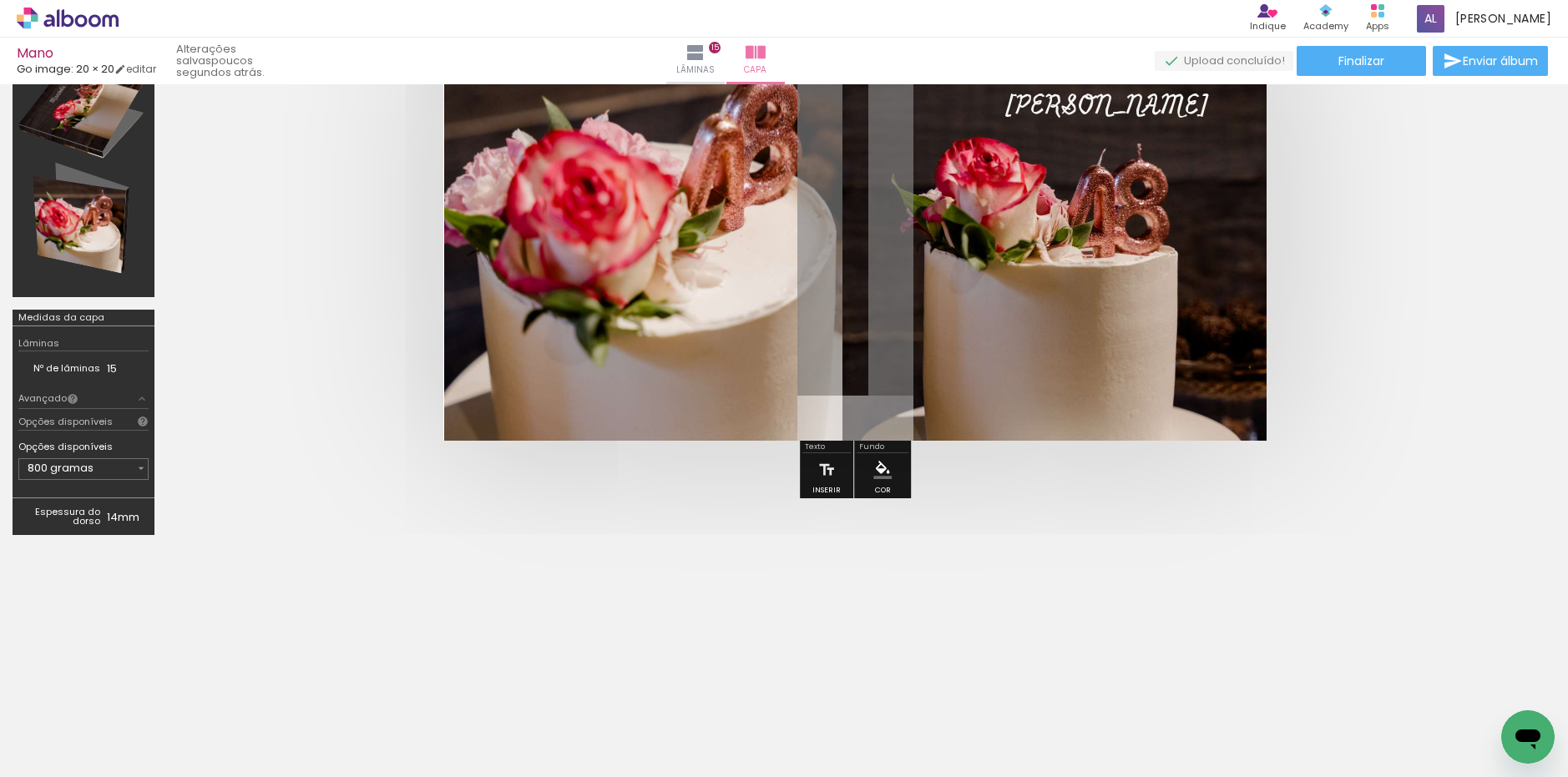
click at [306, 546] on quentale-cover-editor at bounding box center [855, 228] width 1376 height 638
click at [478, 415] on quentale-photo at bounding box center [643, 219] width 398 height 443
drag, startPoint x: 463, startPoint y: 400, endPoint x: 439, endPoint y: 422, distance: 32.6
click at [439, 422] on quentale-cover at bounding box center [855, 219] width 1242 height 443
click at [355, 500] on div at bounding box center [855, 219] width 1376 height 577
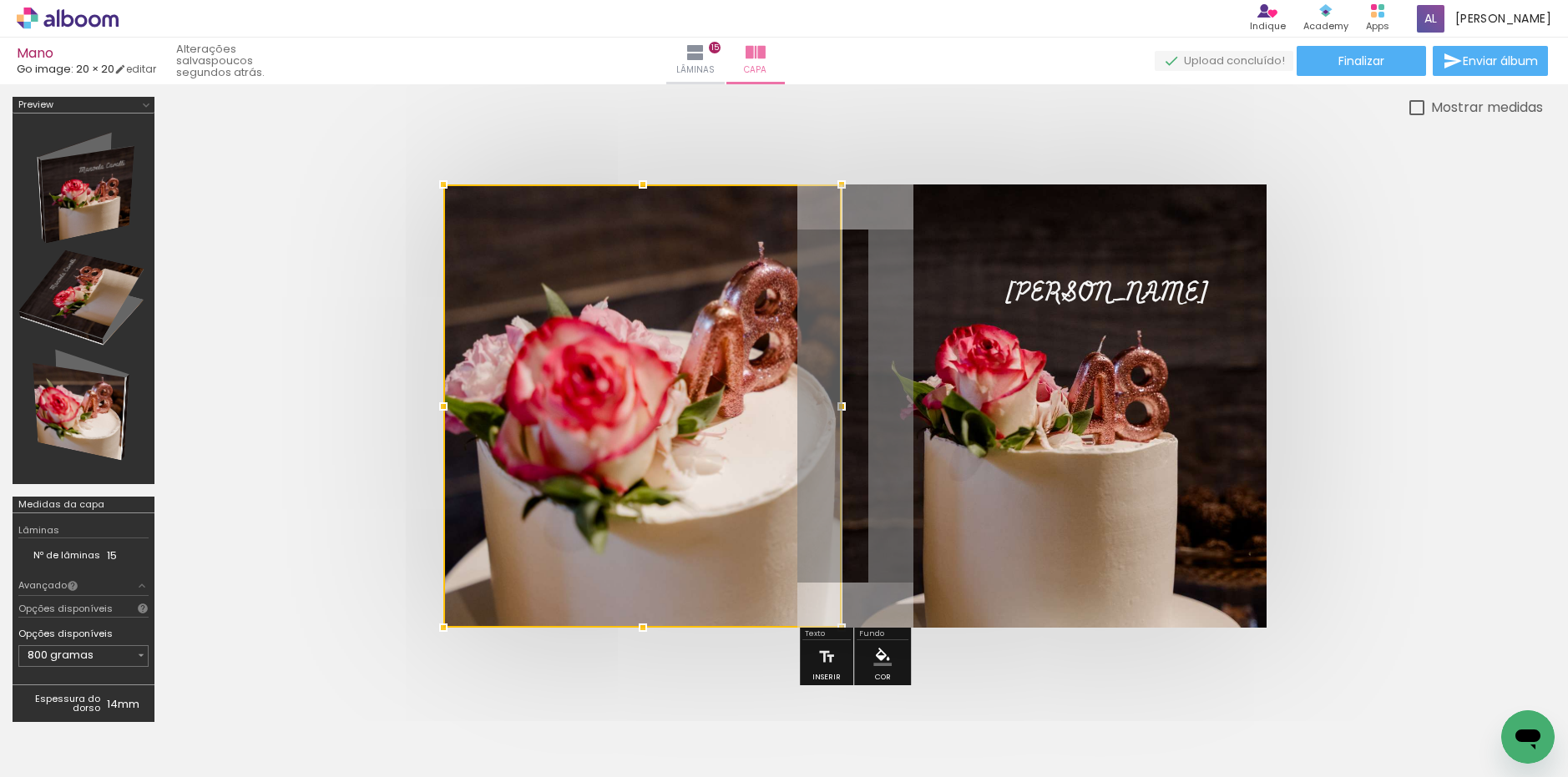
scroll to position [1, 0]
click at [618, 274] on div at bounding box center [642, 406] width 398 height 443
click at [358, 289] on quentale-cover at bounding box center [855, 406] width 1242 height 443
click at [958, 112] on div "Mostrar medidas" at bounding box center [855, 106] width 1376 height 21
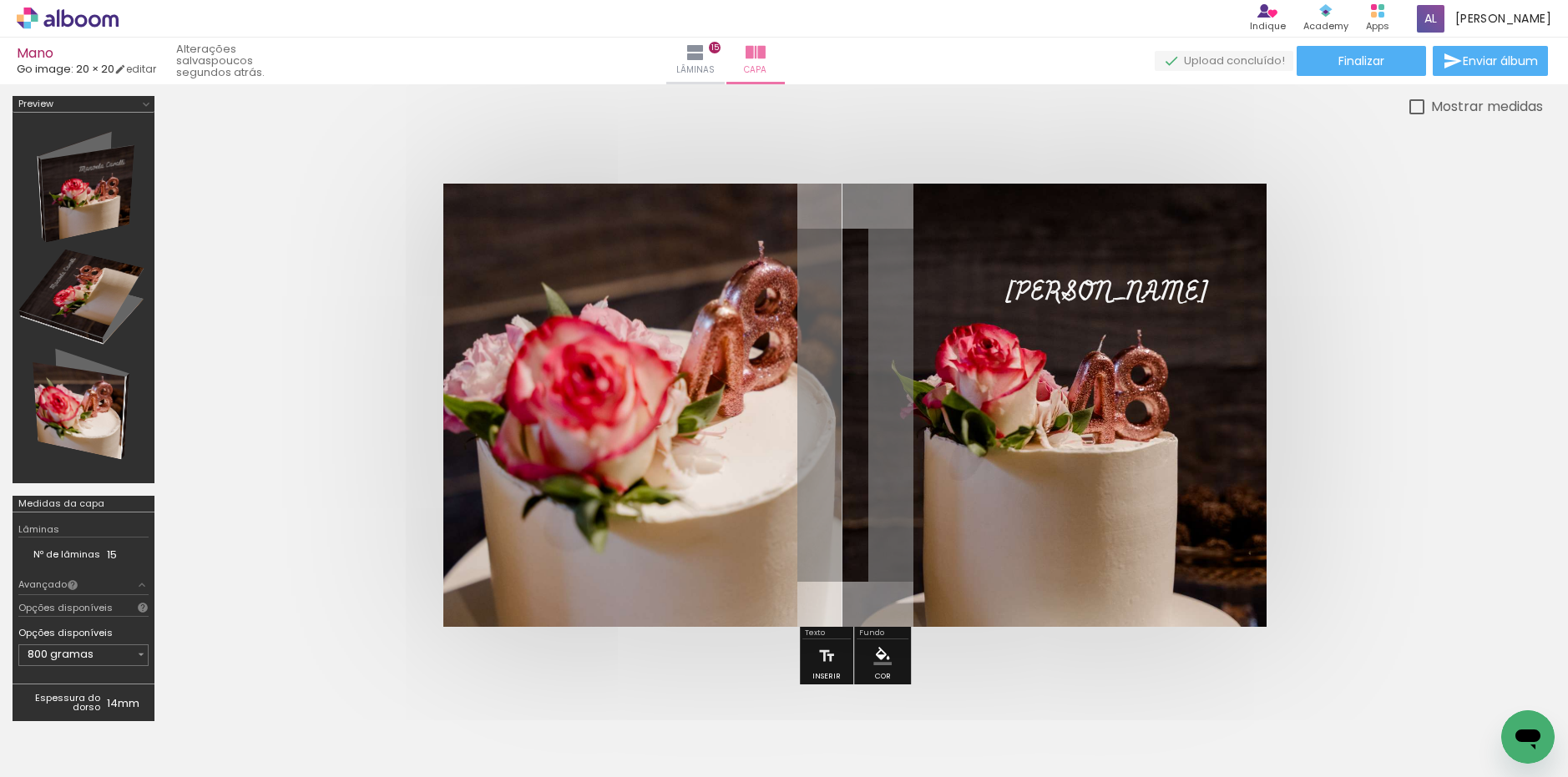
click at [710, 224] on quentale-photo at bounding box center [642, 406] width 398 height 443
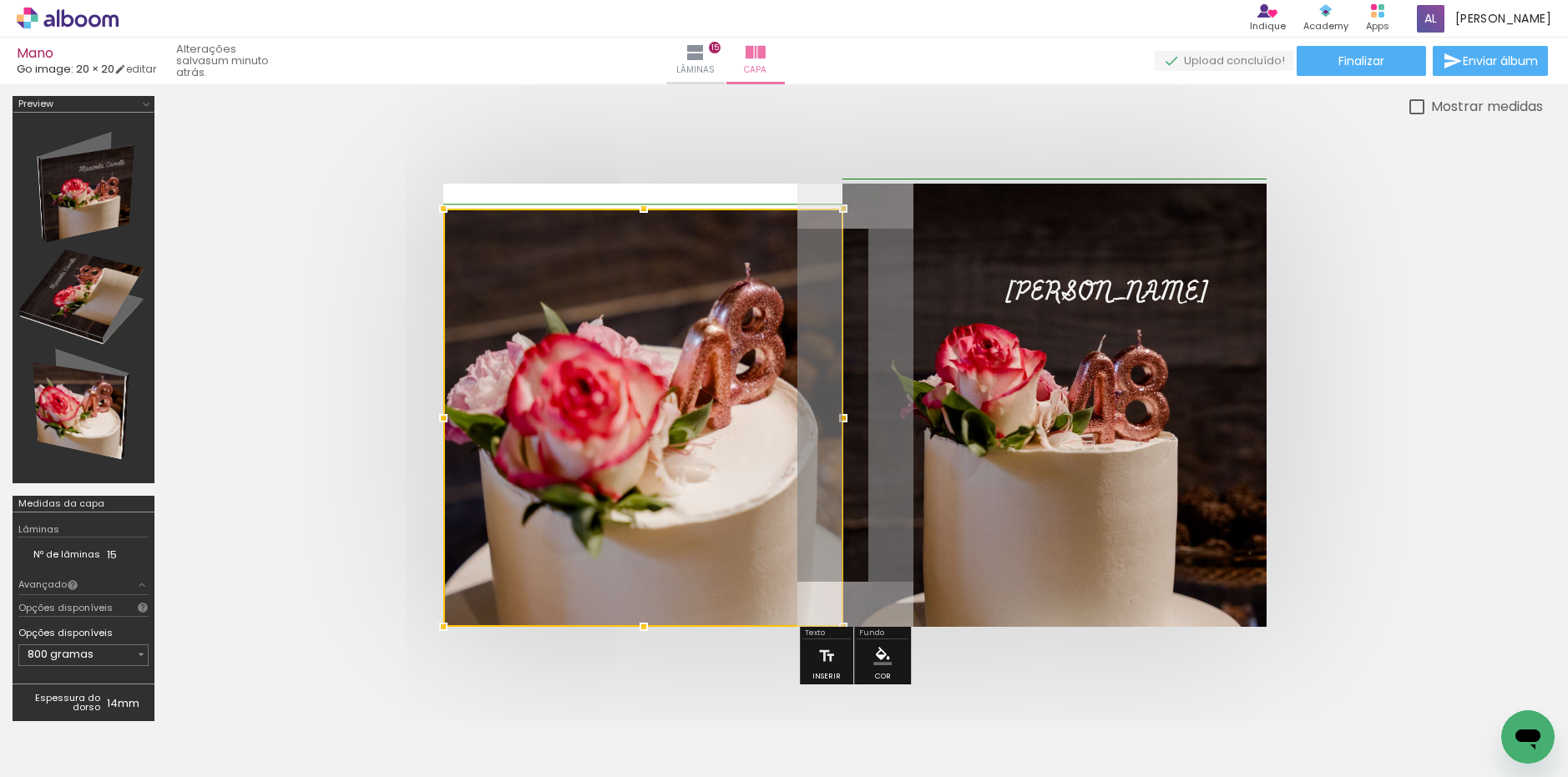
drag, startPoint x: 840, startPoint y: 180, endPoint x: 873, endPoint y: 93, distance: 93.0
click at [873, 93] on div at bounding box center [784, 415] width 1568 height 663
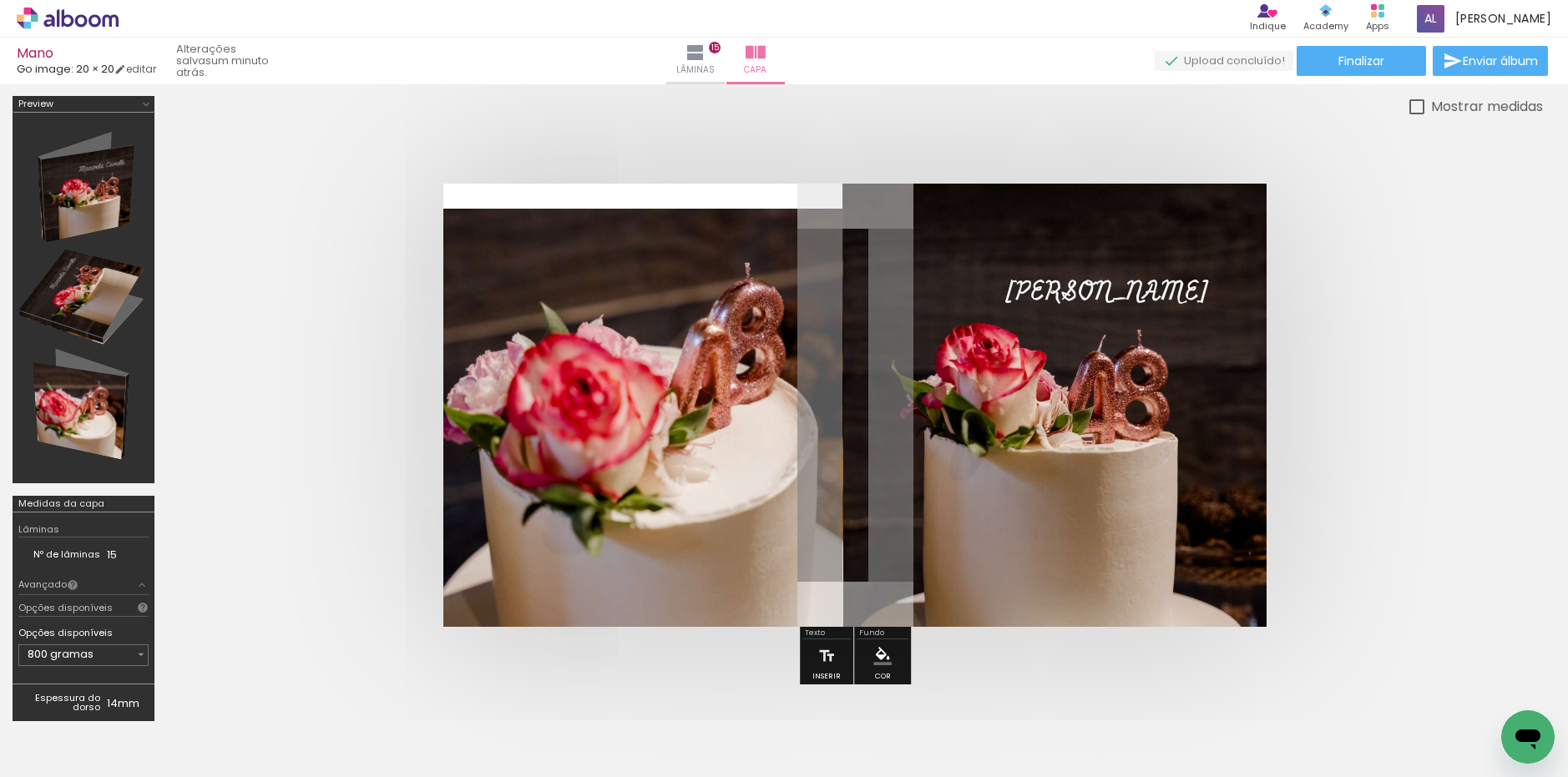
click at [478, 314] on quentale-photo at bounding box center [643, 417] width 400 height 418
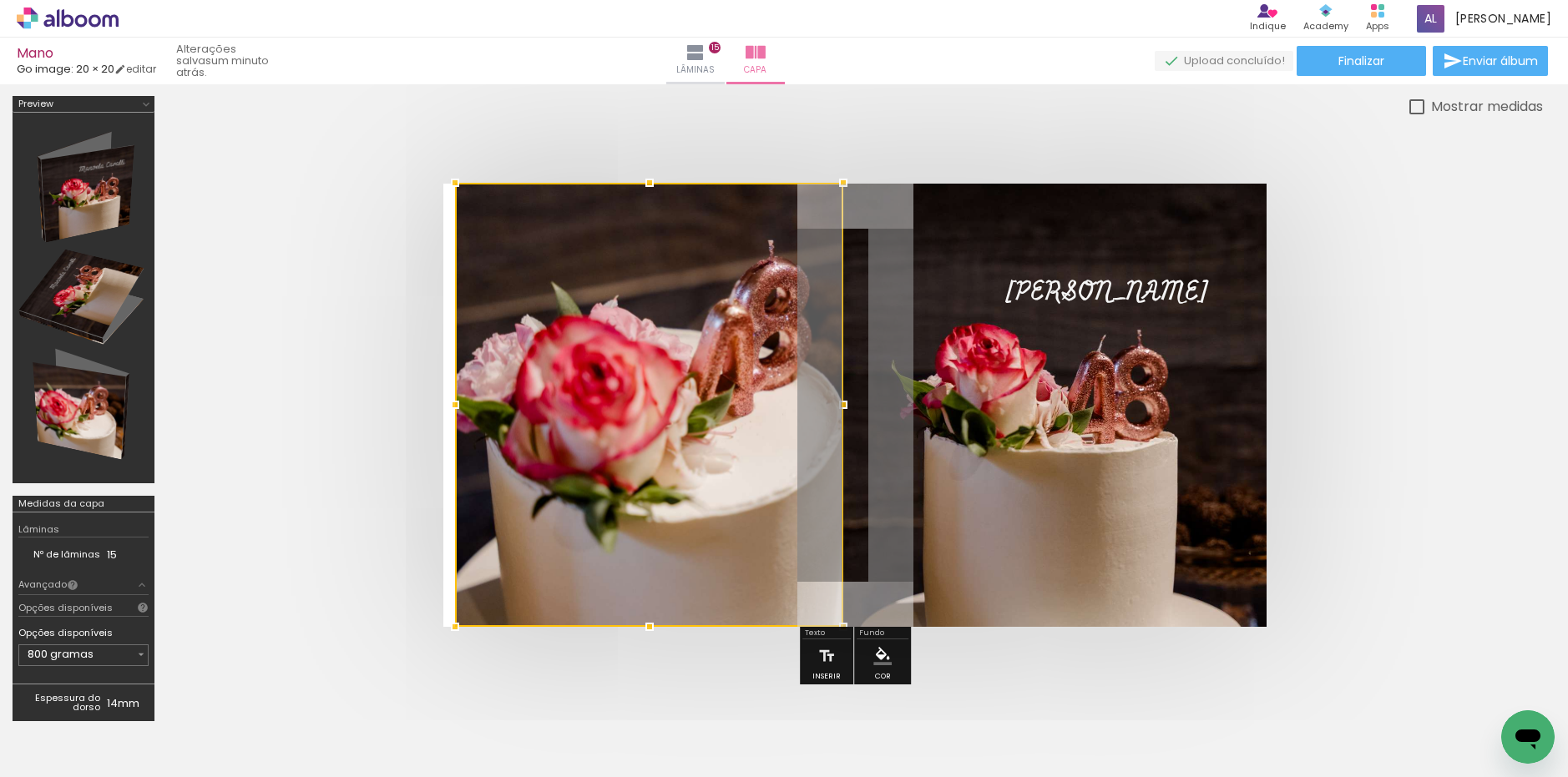
drag, startPoint x: 438, startPoint y: 204, endPoint x: -35, endPoint y: 270, distance: 477.6
click at [0, 270] on html "link( href="../../bower_components/polymer/polymer.html" rel="import" ) picture…" at bounding box center [784, 388] width 1568 height 777
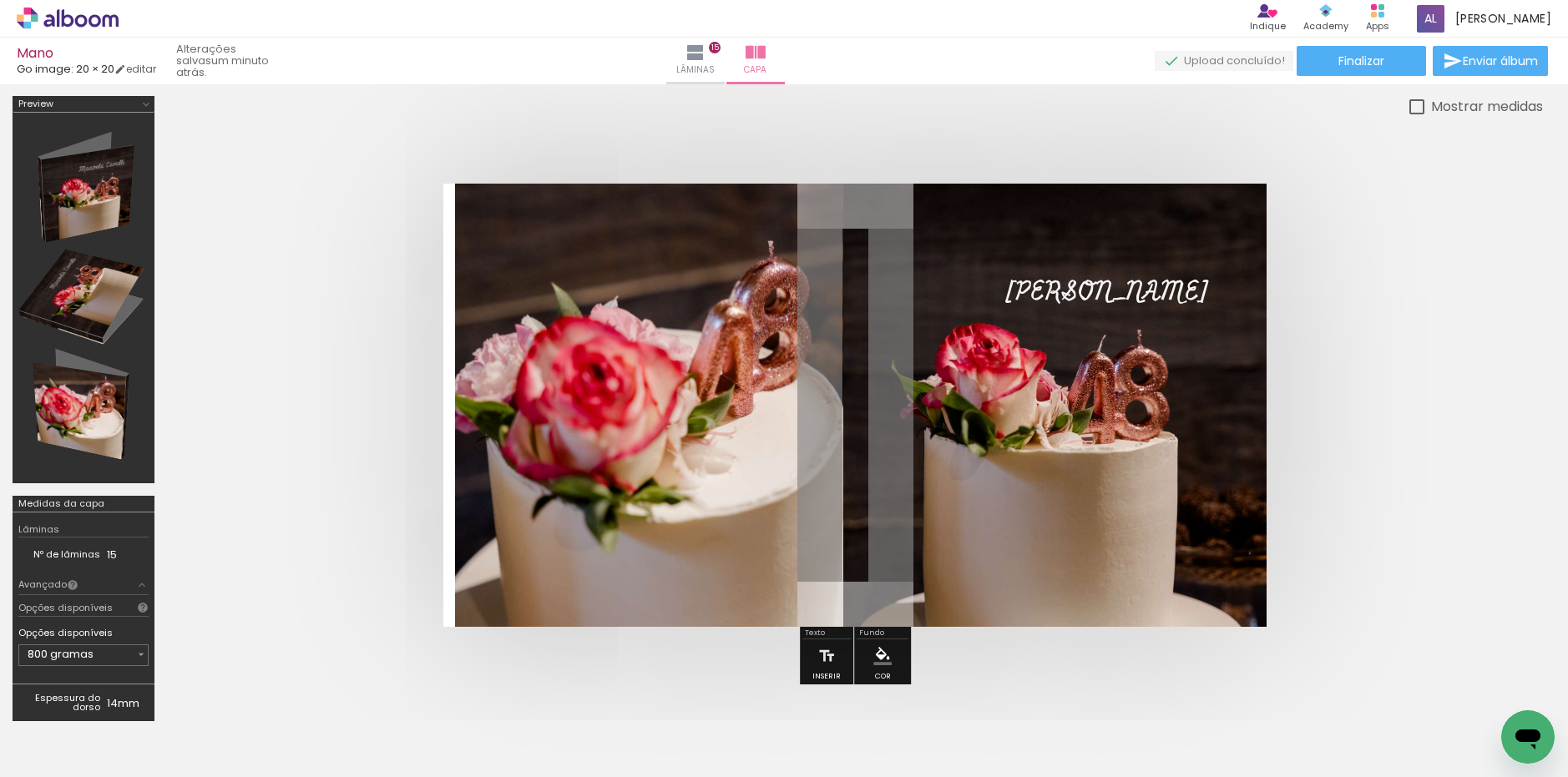
click at [444, 382] on quentale-layouter at bounding box center [855, 406] width 823 height 443
click at [450, 433] on quentale-layouter at bounding box center [855, 406] width 823 height 443
click at [463, 435] on quentale-photo at bounding box center [649, 406] width 388 height 443
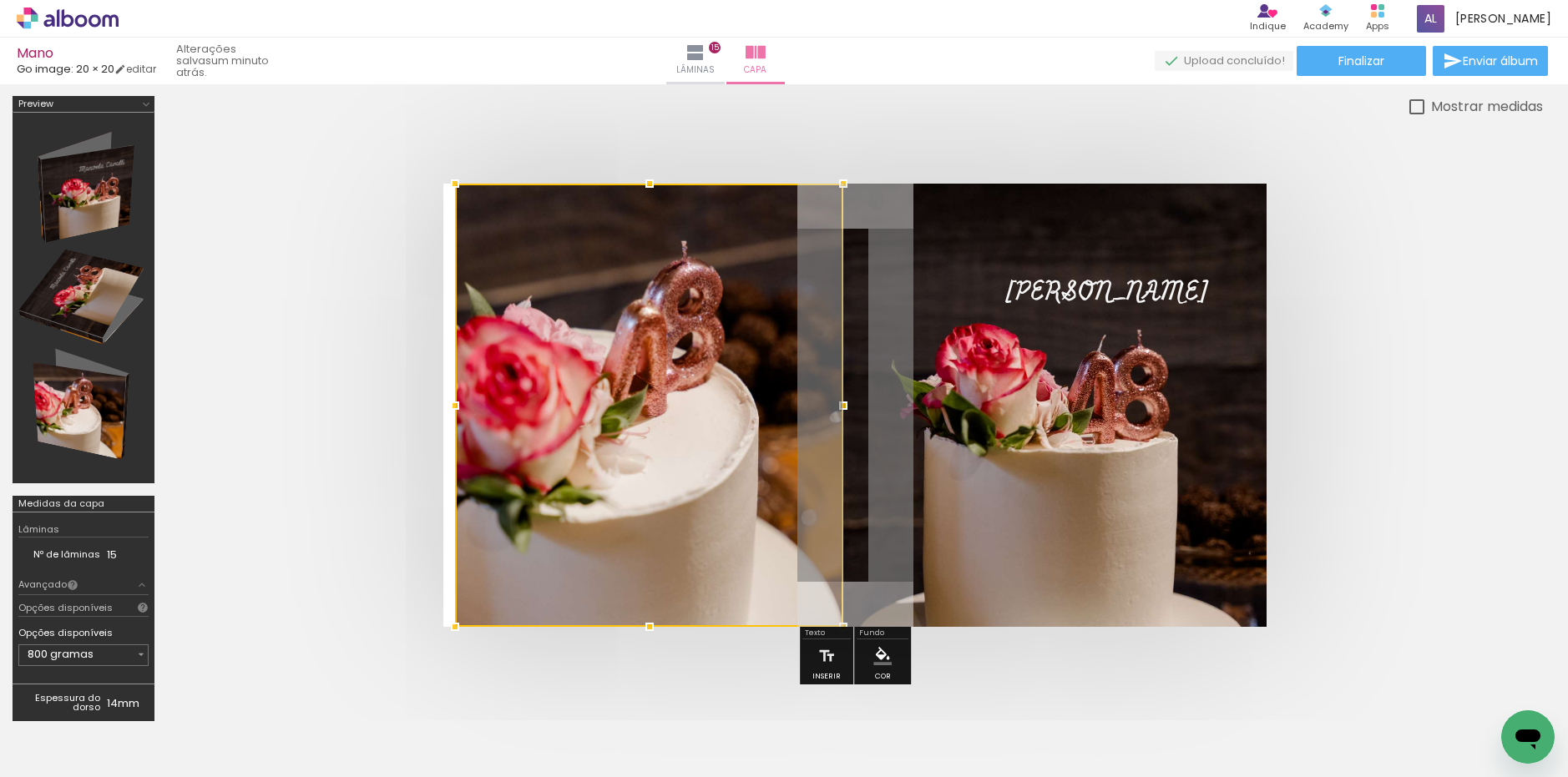
drag, startPoint x: 454, startPoint y: 405, endPoint x: 408, endPoint y: 404, distance: 46.0
click at [408, 404] on quentale-cover at bounding box center [855, 406] width 1242 height 443
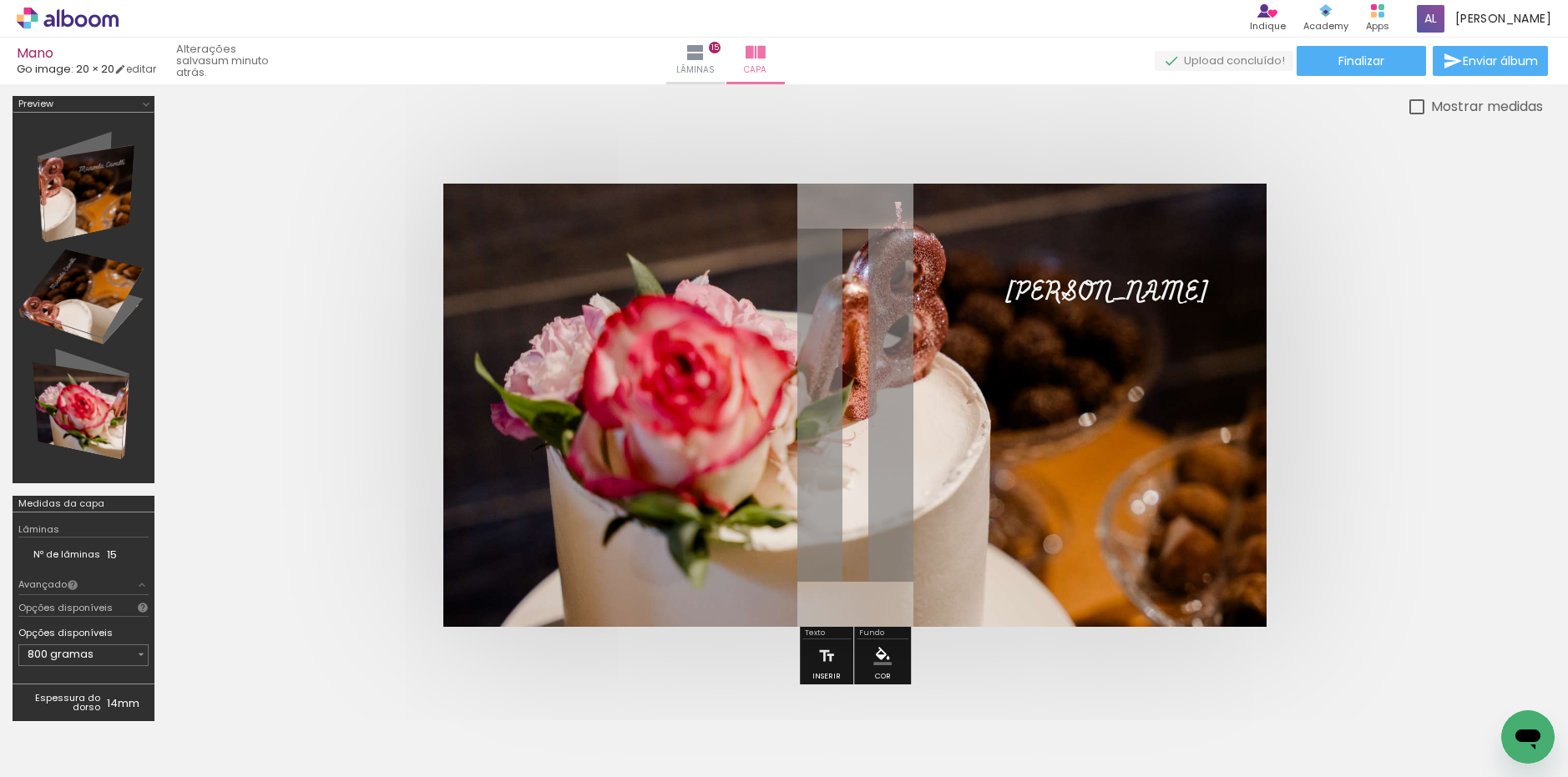
click at [325, 427] on quentale-cover at bounding box center [855, 406] width 1242 height 443
click at [520, 411] on quentale-photo at bounding box center [855, 406] width 823 height 443
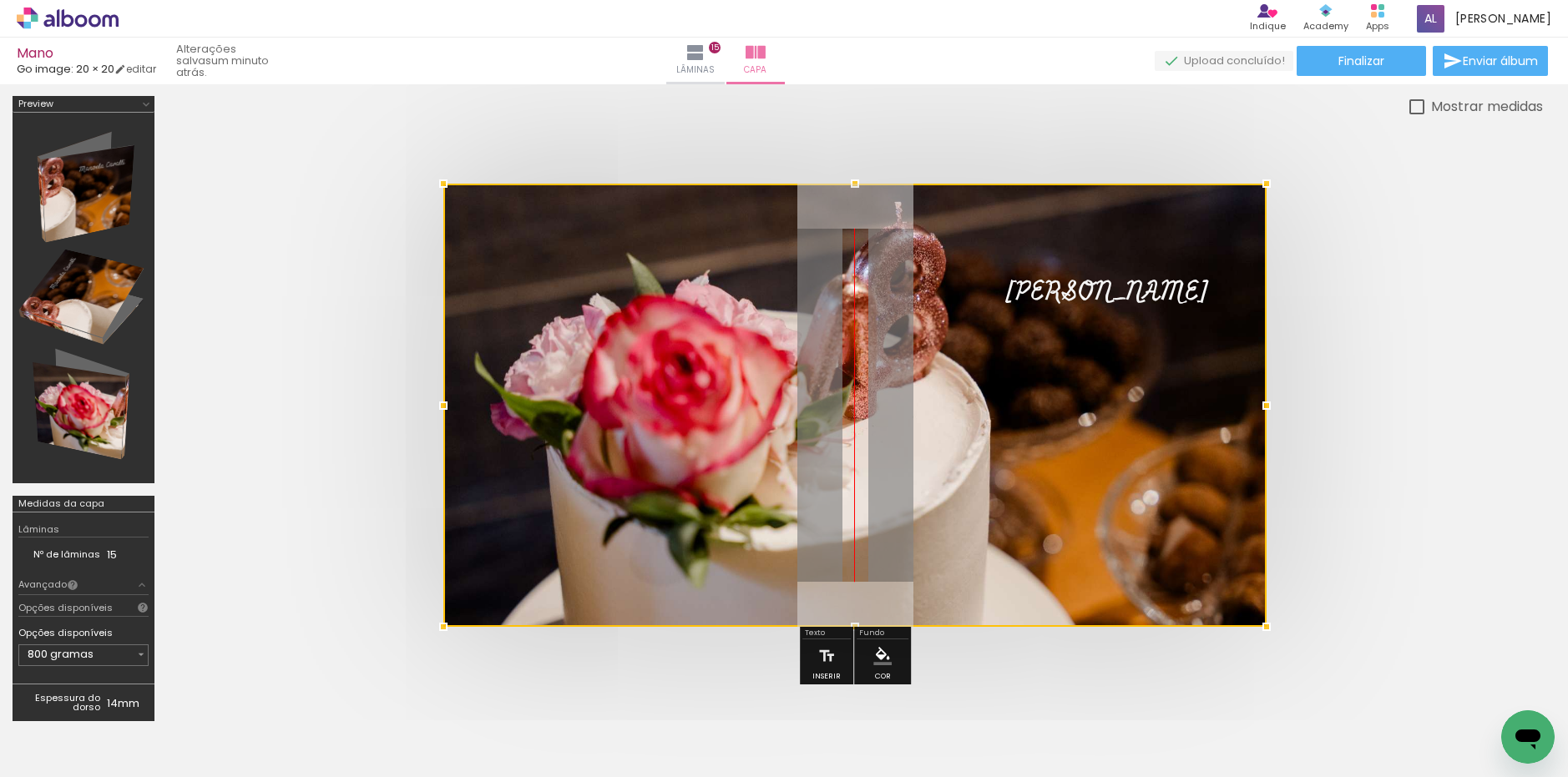
drag, startPoint x: 518, startPoint y: 416, endPoint x: 506, endPoint y: 418, distance: 12.2
click at [506, 418] on div at bounding box center [855, 406] width 823 height 443
click at [387, 455] on quentale-cover at bounding box center [855, 406] width 1242 height 443
drag, startPoint x: 650, startPoint y: 437, endPoint x: 684, endPoint y: 431, distance: 34.5
click at [688, 431] on div at bounding box center [855, 406] width 823 height 443
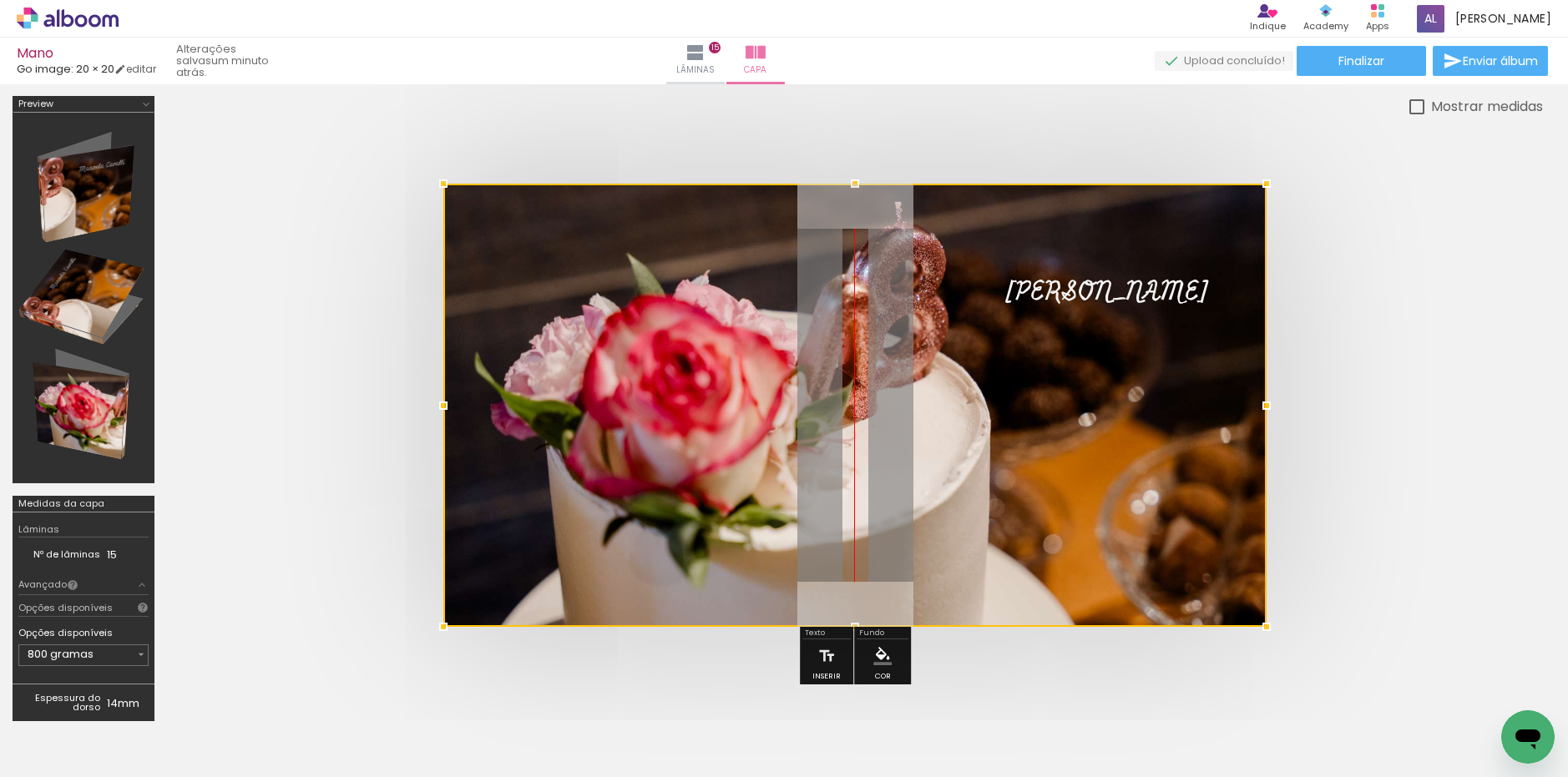
drag, startPoint x: 609, startPoint y: 393, endPoint x: 247, endPoint y: 298, distance: 374.3
click at [721, 445] on div at bounding box center [855, 406] width 823 height 443
drag, startPoint x: 173, startPoint y: 248, endPoint x: 319, endPoint y: 253, distance: 146.1
click at [205, 251] on div at bounding box center [855, 405] width 1376 height 577
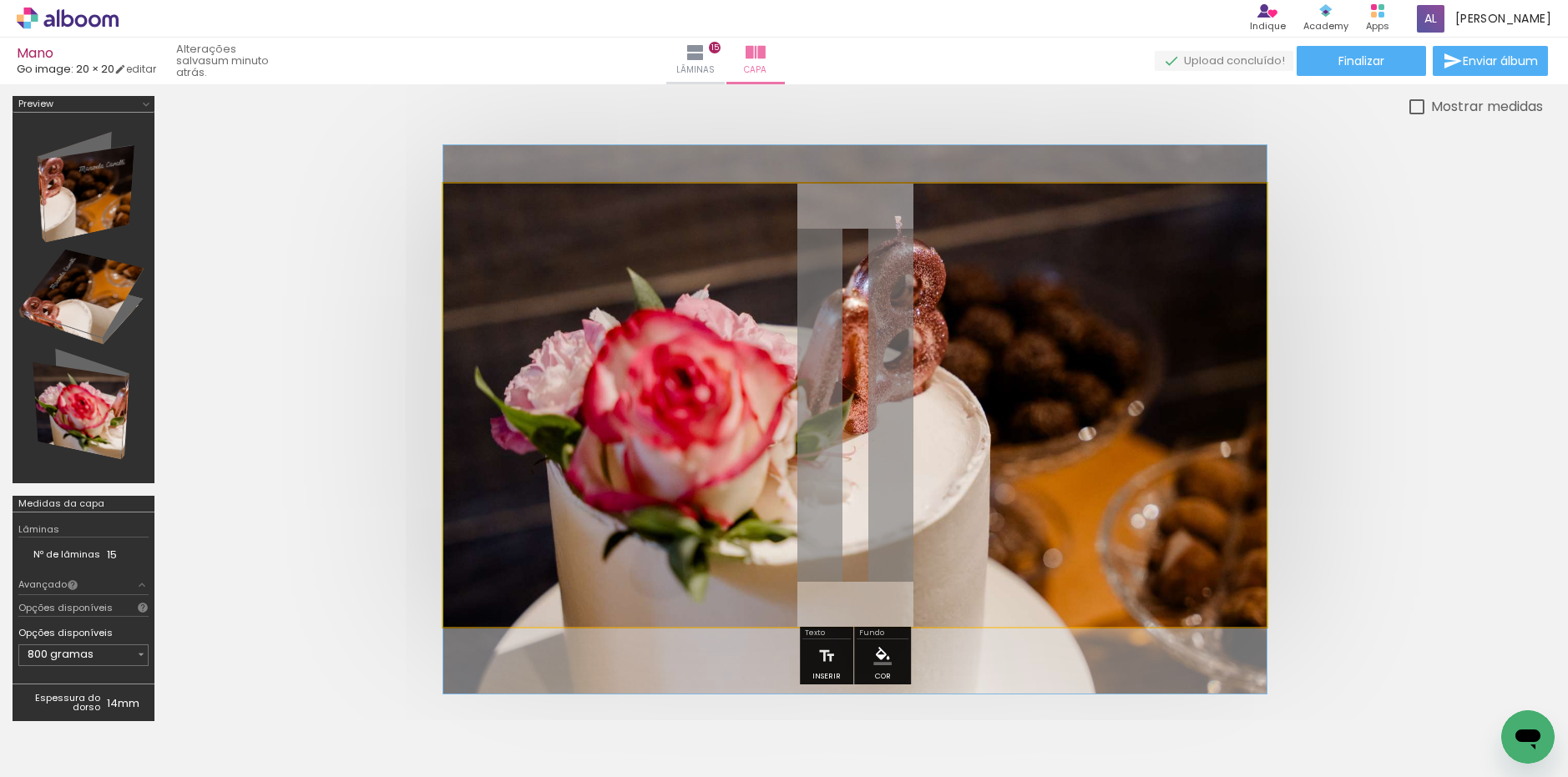
drag, startPoint x: 627, startPoint y: 323, endPoint x: 584, endPoint y: 334, distance: 44.4
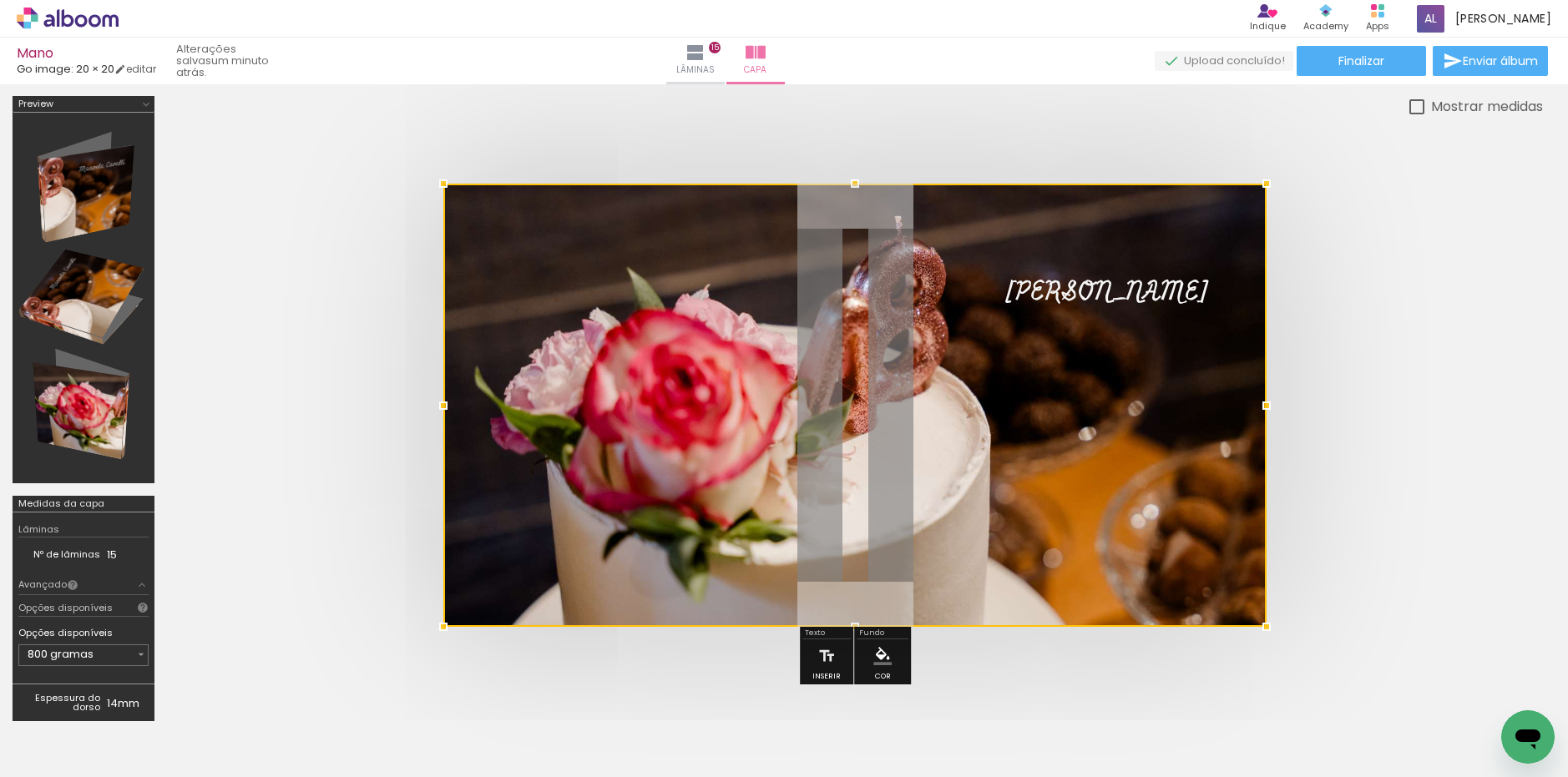
click at [624, 334] on div at bounding box center [855, 406] width 823 height 443
drag, startPoint x: 625, startPoint y: 334, endPoint x: 616, endPoint y: 339, distance: 10.3
click at [616, 339] on div at bounding box center [855, 406] width 823 height 443
drag, startPoint x: 580, startPoint y: 340, endPoint x: 399, endPoint y: 404, distance: 192.0
click at [376, 412] on quentale-cover at bounding box center [855, 406] width 1242 height 443
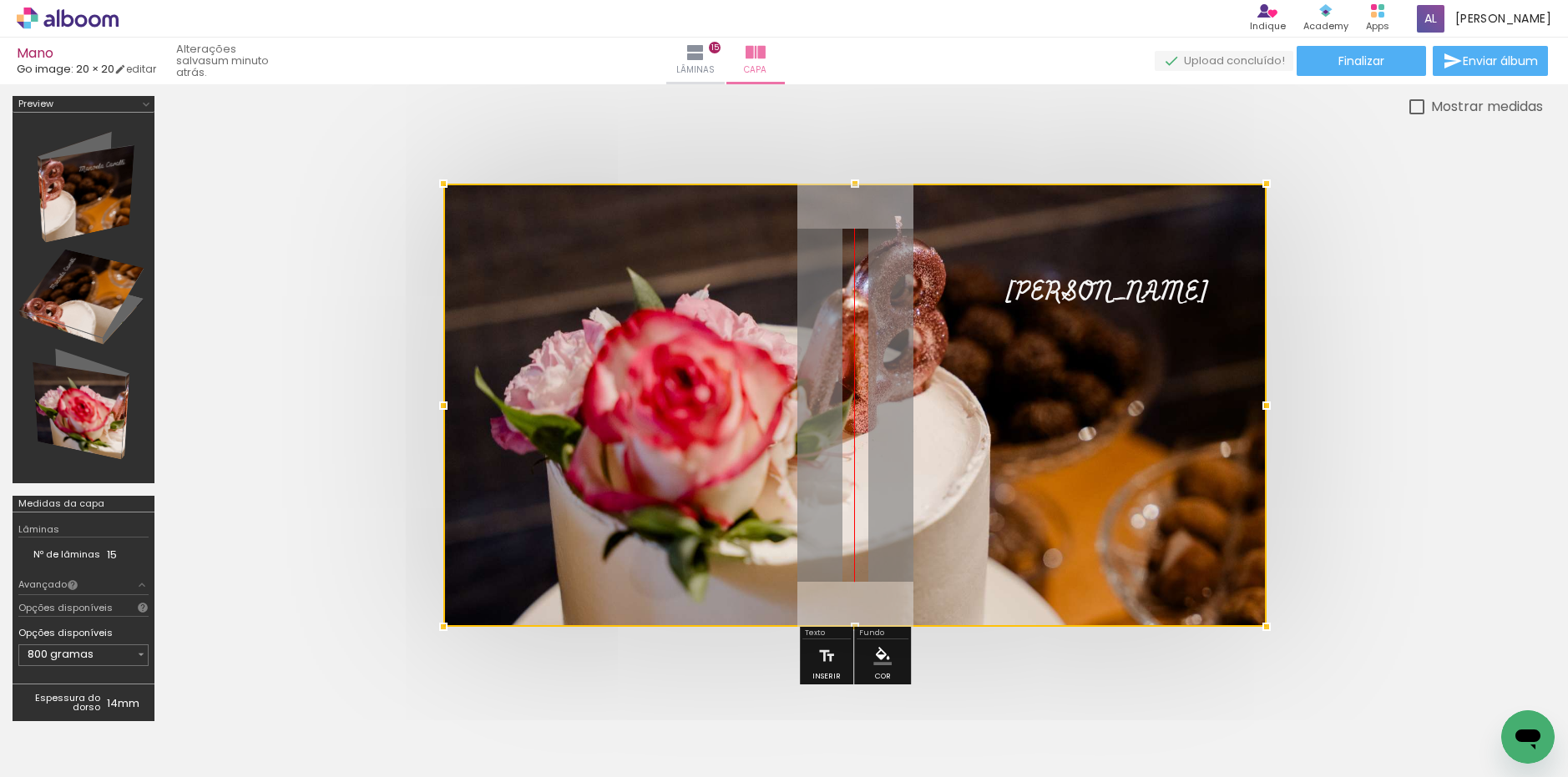
drag, startPoint x: 650, startPoint y: 390, endPoint x: 569, endPoint y: 376, distance: 82.2
click at [495, 387] on div at bounding box center [855, 406] width 823 height 443
click at [660, 369] on div at bounding box center [855, 406] width 823 height 443
drag, startPoint x: 658, startPoint y: 369, endPoint x: 428, endPoint y: 341, distance: 231.7
click at [432, 344] on quentale-cover at bounding box center [855, 406] width 1242 height 443
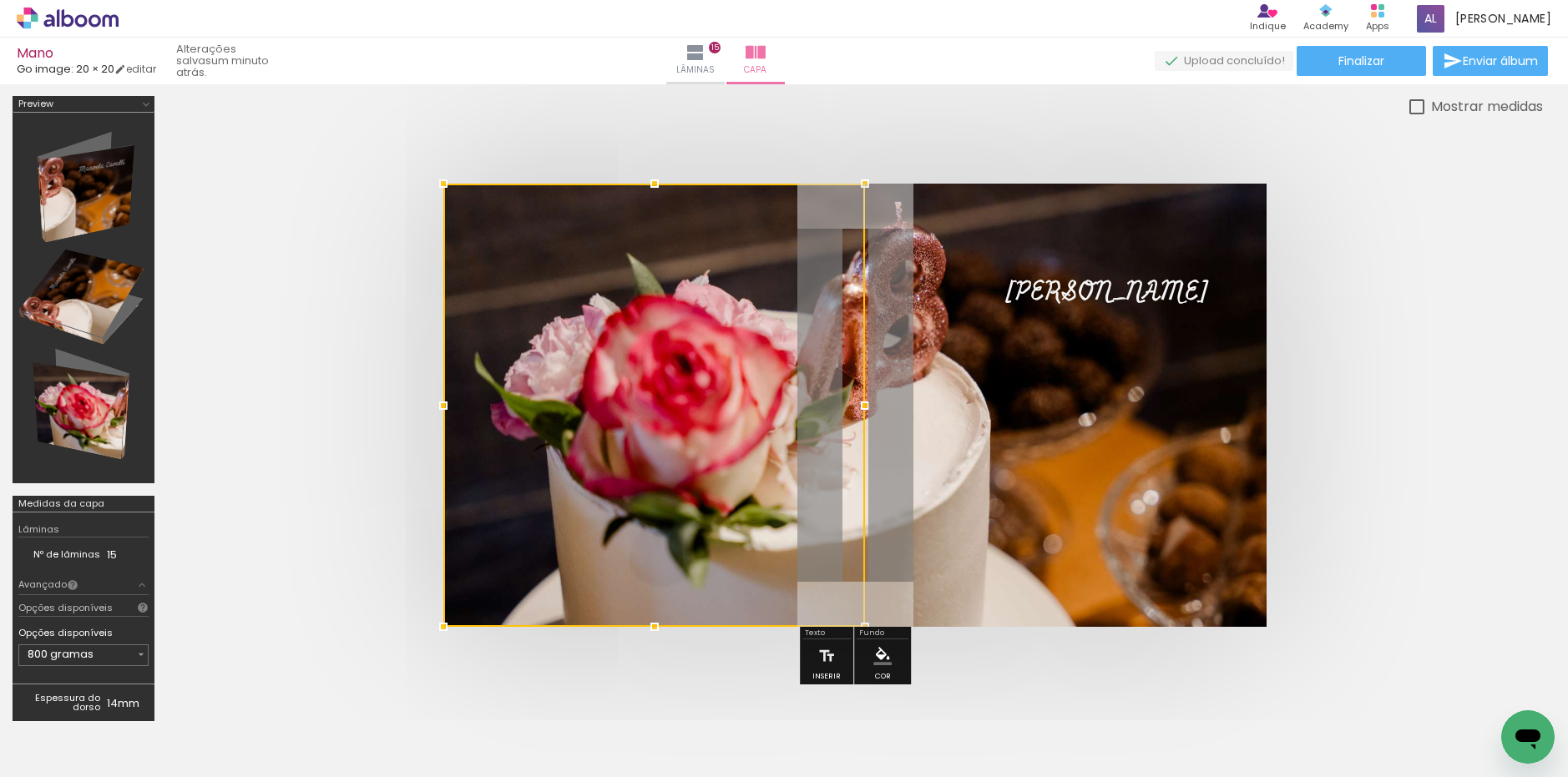
drag, startPoint x: 1263, startPoint y: 409, endPoint x: 535, endPoint y: 397, distance: 728.1
click at [521, 401] on div at bounding box center [654, 406] width 422 height 443
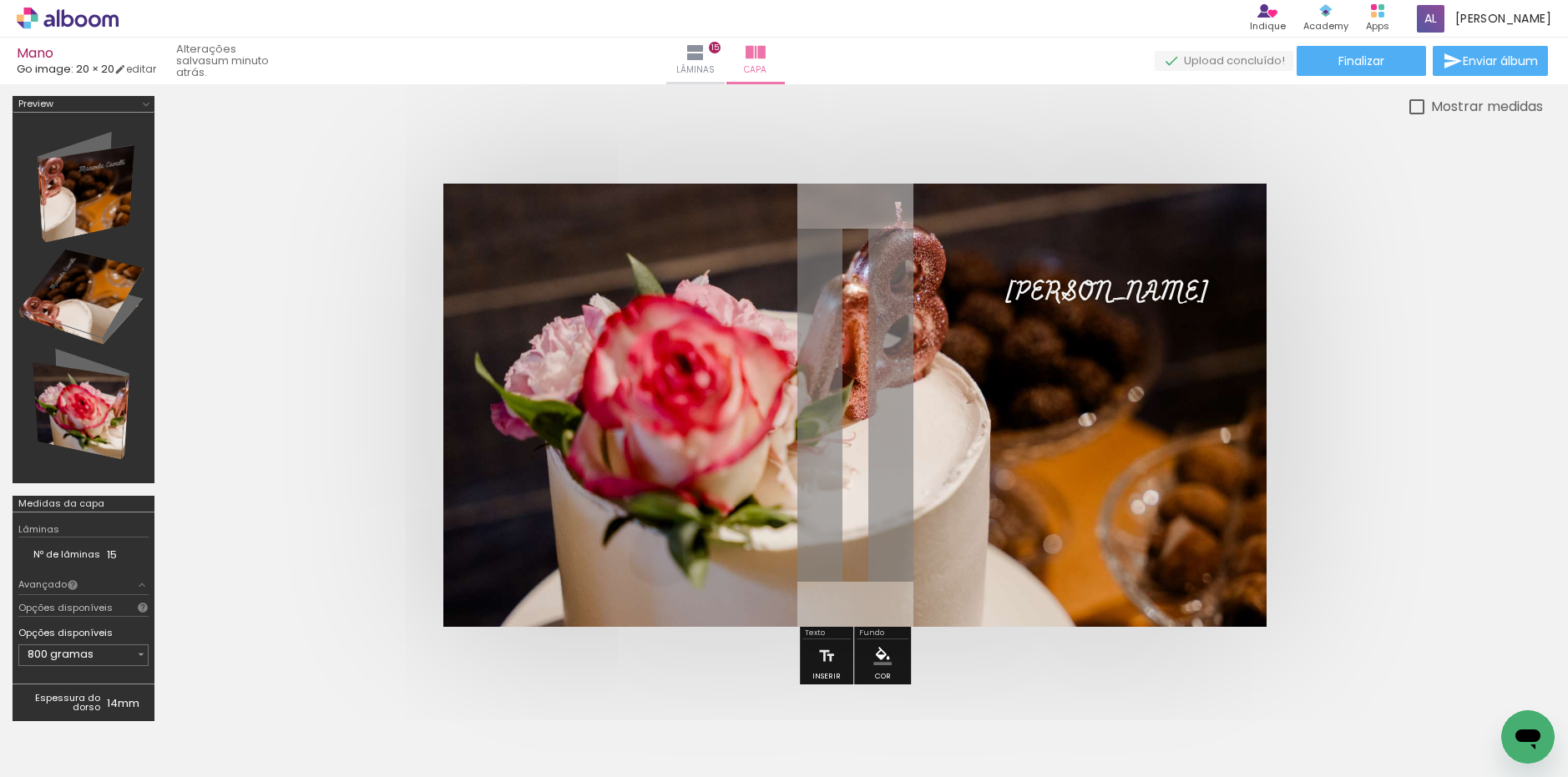
drag, startPoint x: 1507, startPoint y: 383, endPoint x: 1454, endPoint y: 386, distance: 53.1
click at [1487, 385] on div at bounding box center [855, 405] width 1376 height 577
click at [788, 414] on quentale-photo at bounding box center [855, 406] width 823 height 443
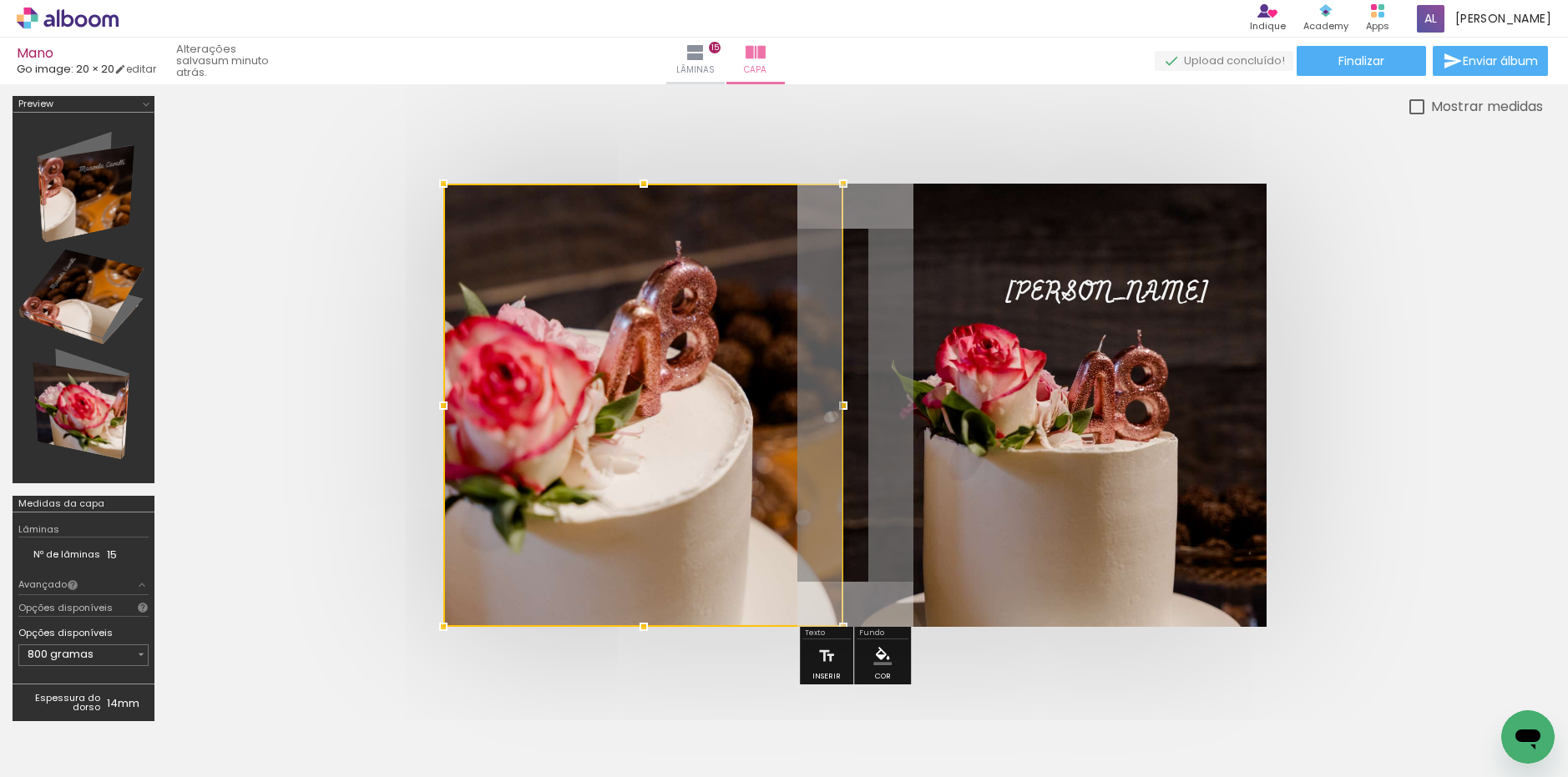
drag, startPoint x: 1231, startPoint y: 407, endPoint x: 847, endPoint y: 401, distance: 384.0
click at [847, 401] on div at bounding box center [842, 406] width 33 height 33
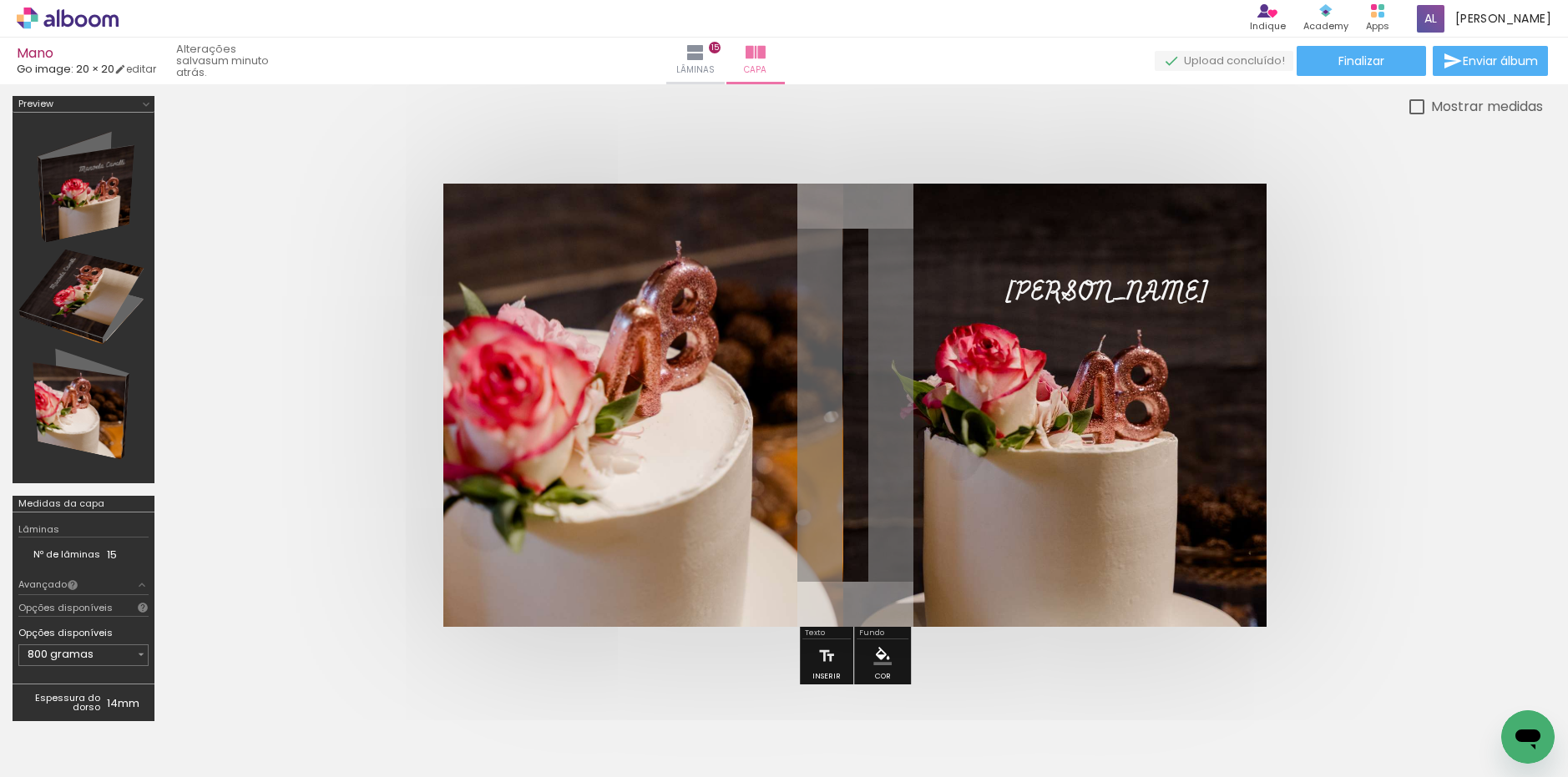
click at [1335, 374] on quentale-cover at bounding box center [855, 406] width 1242 height 443
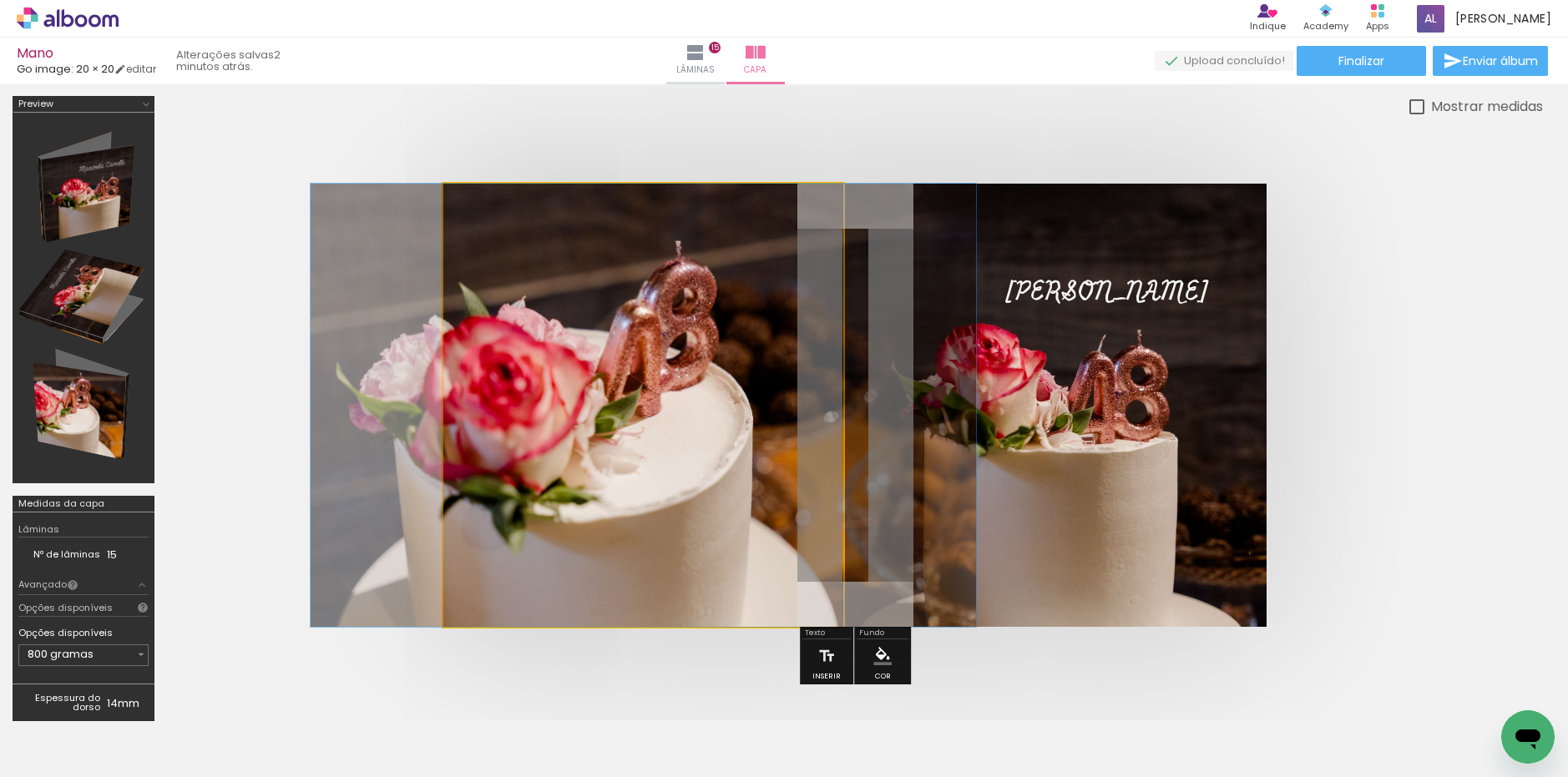
click at [685, 361] on quentale-photo at bounding box center [643, 406] width 400 height 443
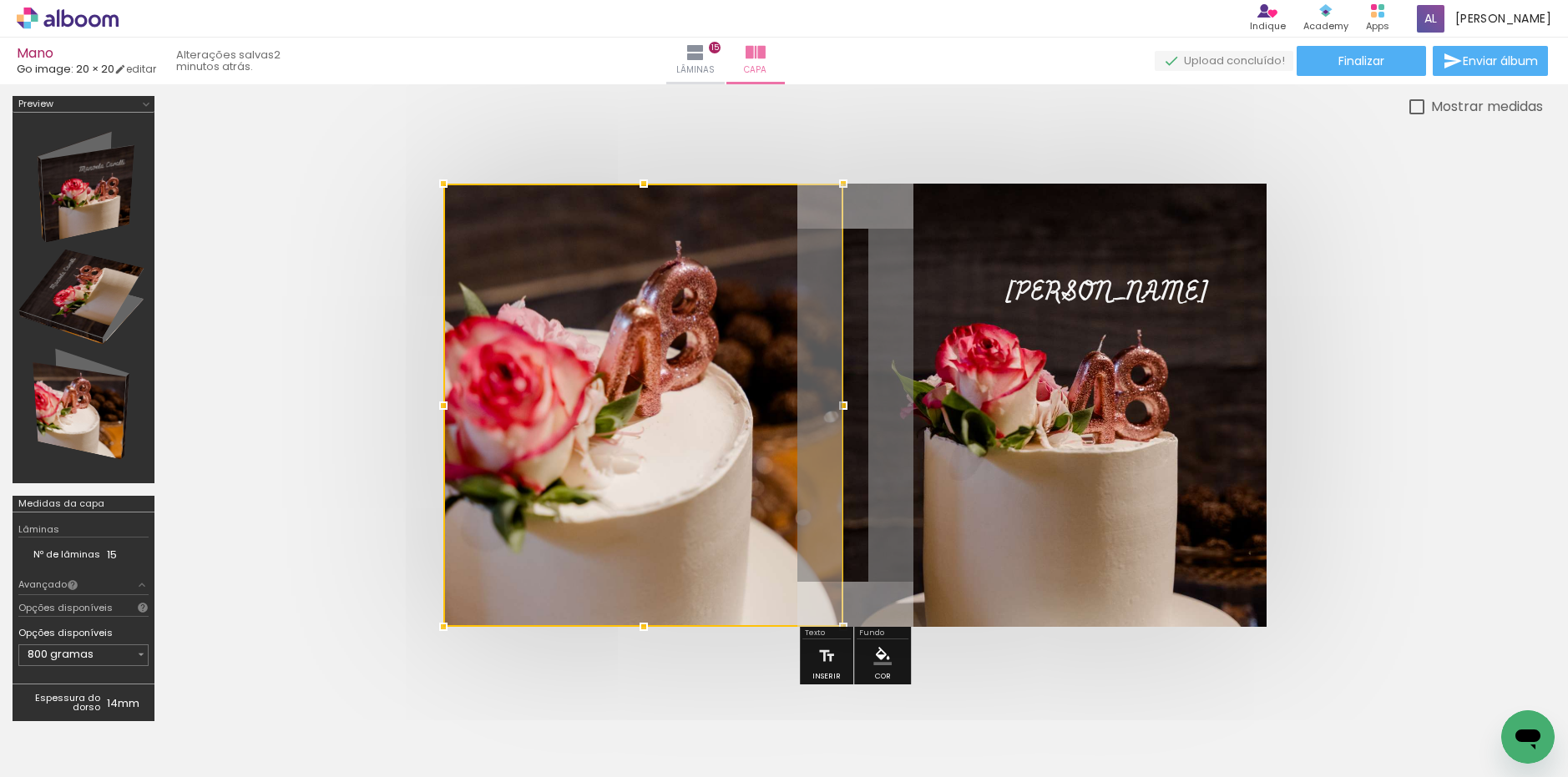
drag, startPoint x: 677, startPoint y: 369, endPoint x: 681, endPoint y: 355, distance: 14.6
click at [681, 355] on div at bounding box center [643, 406] width 400 height 443
click at [326, 362] on quentale-cover at bounding box center [855, 406] width 1242 height 443
click at [313, 293] on quentale-cover at bounding box center [855, 406] width 1242 height 443
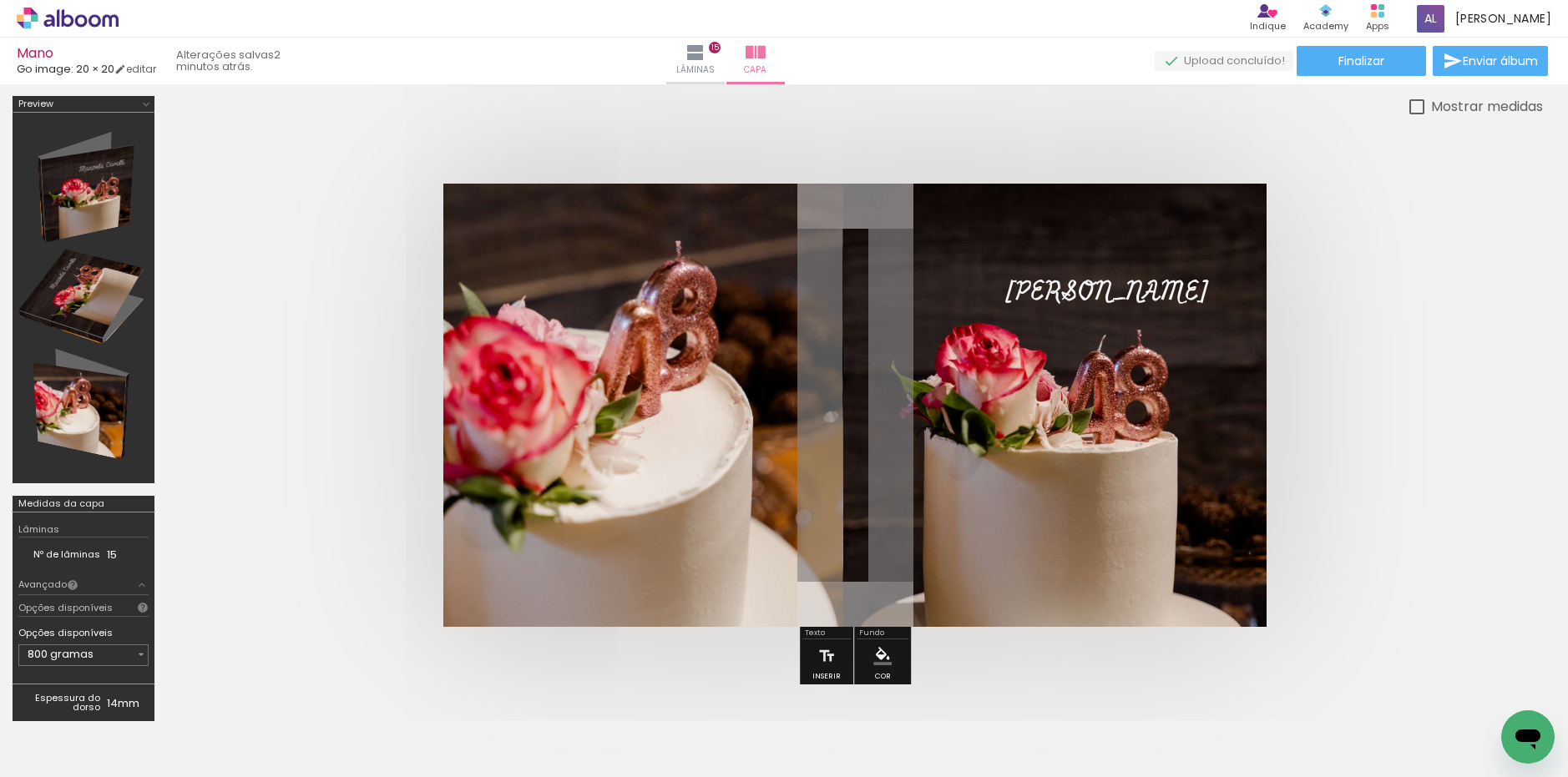
click at [315, 180] on div at bounding box center [855, 405] width 1376 height 577
click at [623, 337] on quentale-photo at bounding box center [643, 406] width 400 height 443
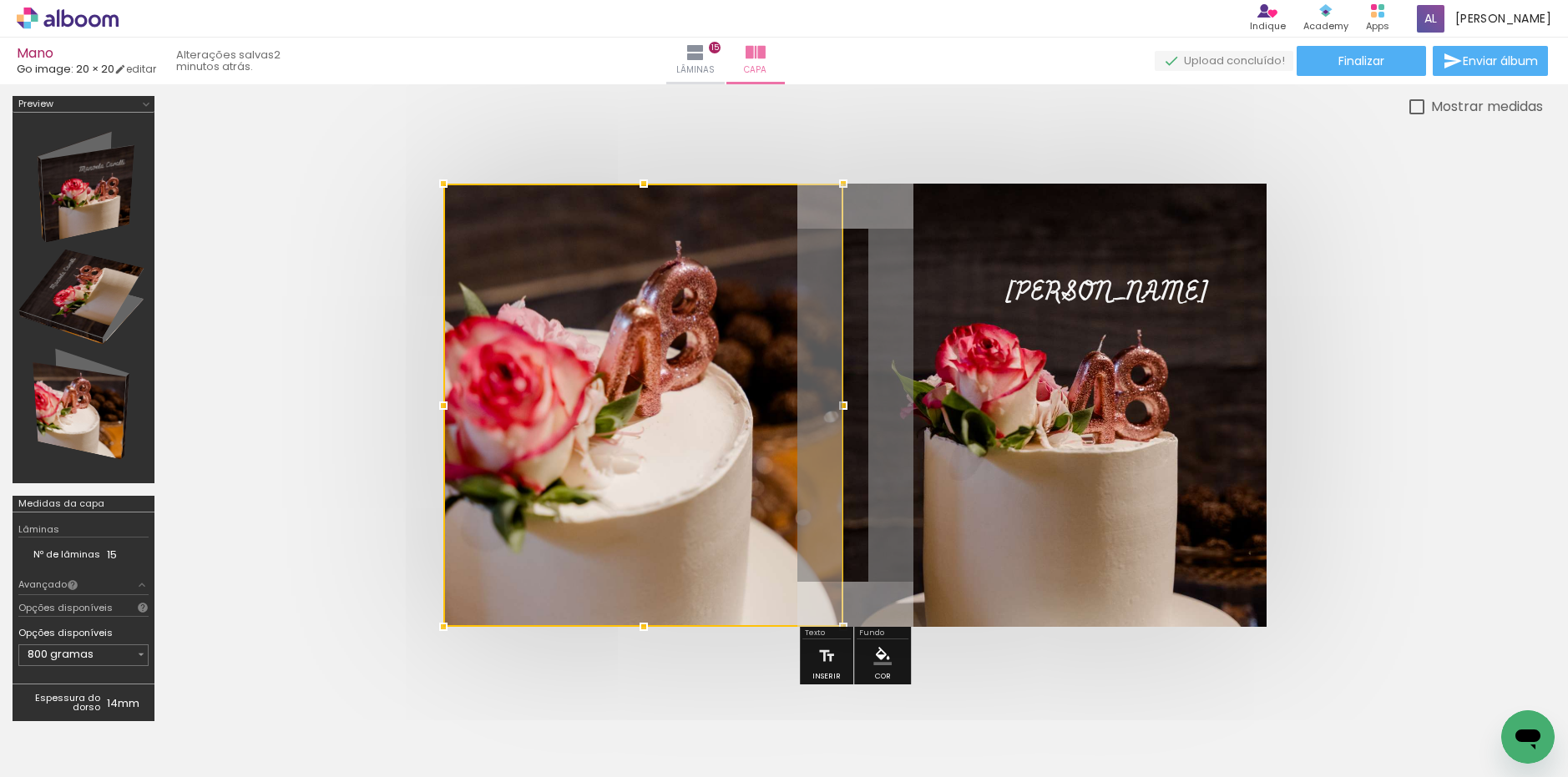
click at [657, 376] on div at bounding box center [643, 406] width 400 height 443
click at [629, 411] on div at bounding box center [643, 406] width 400 height 443
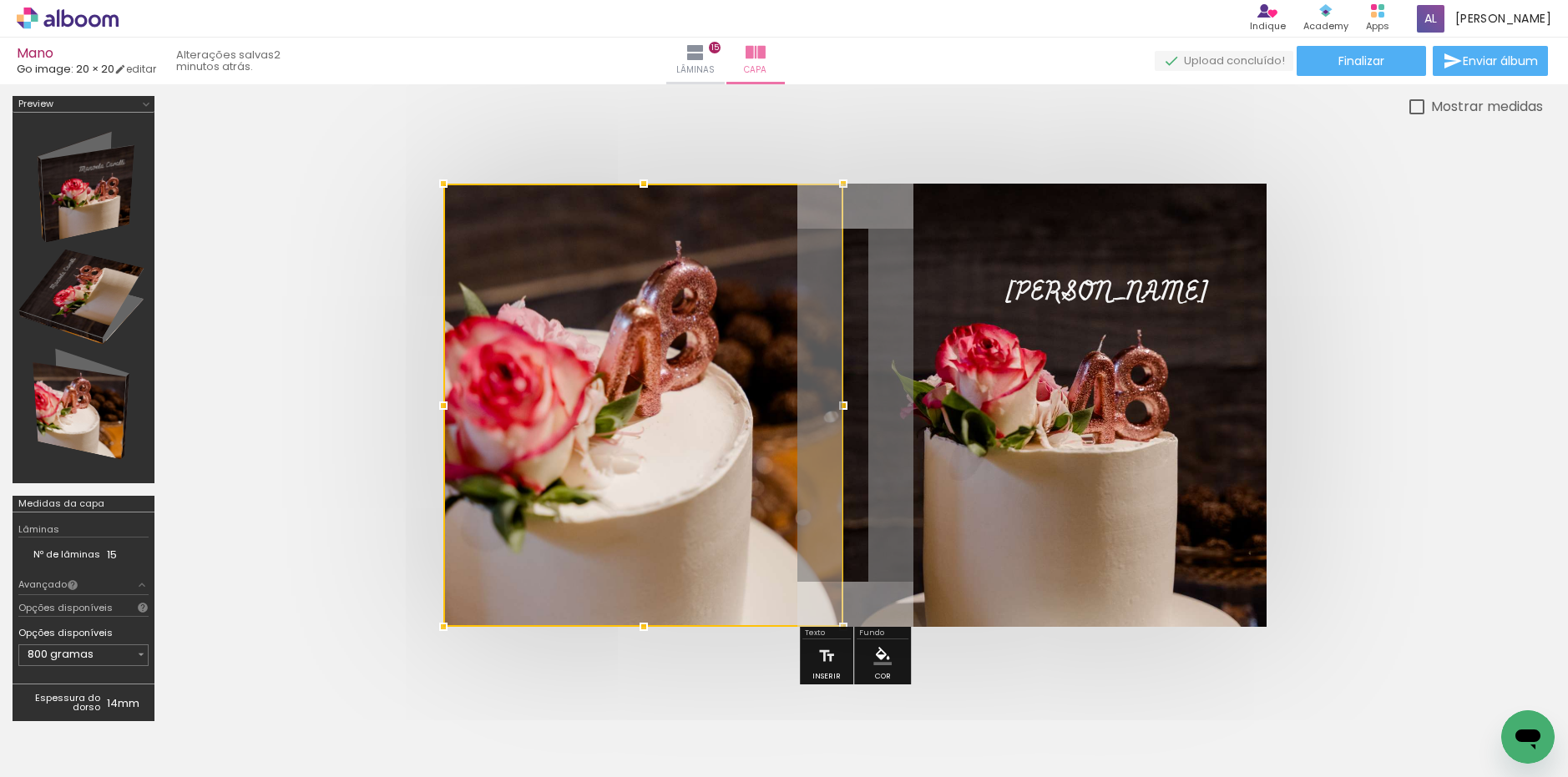
click at [629, 411] on div at bounding box center [643, 406] width 400 height 443
click at [394, 434] on quentale-cover at bounding box center [855, 406] width 1242 height 443
click at [648, 447] on div at bounding box center [643, 406] width 400 height 443
click at [387, 418] on quentale-cover at bounding box center [855, 406] width 1242 height 443
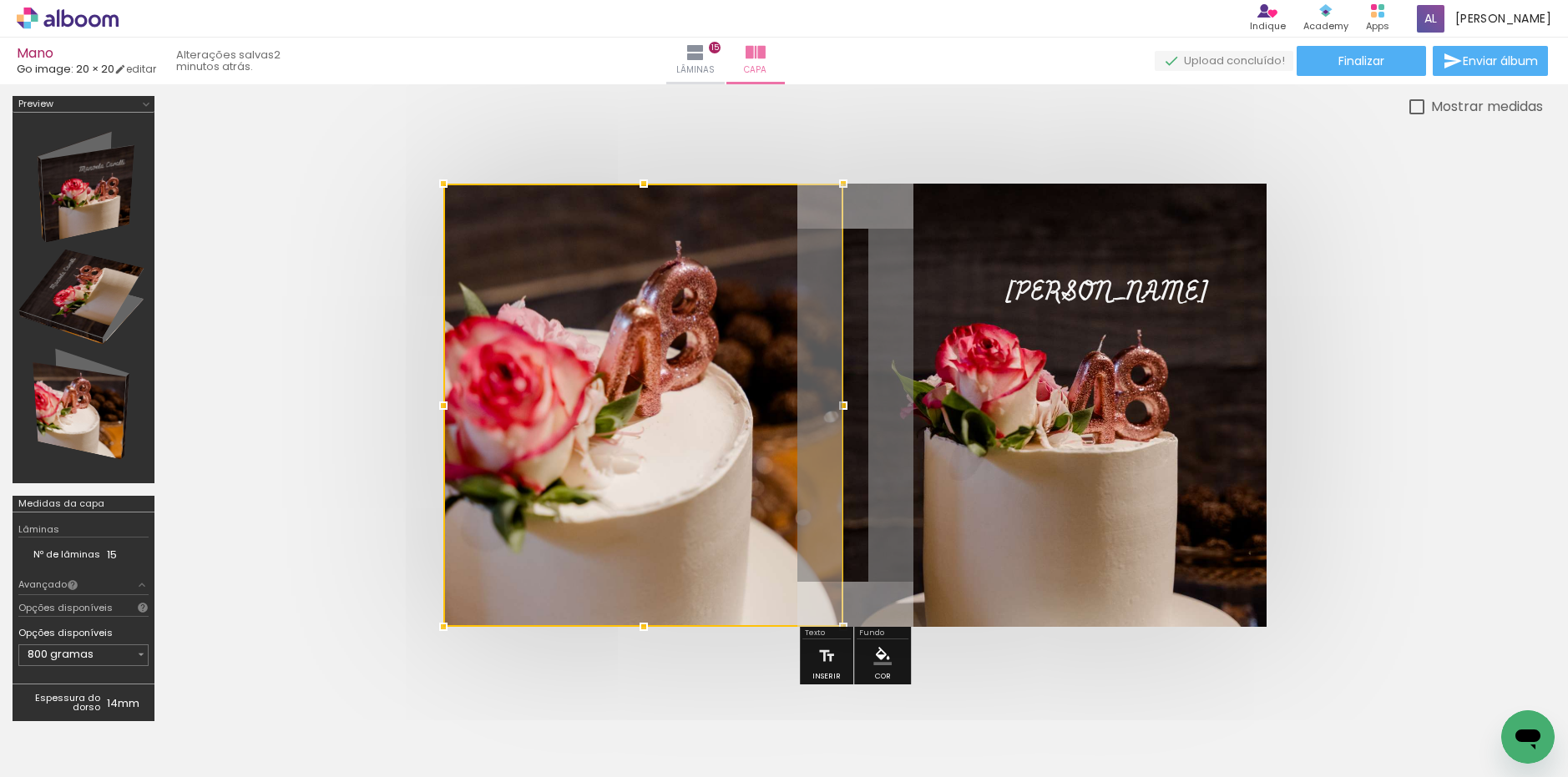
click at [289, 217] on quentale-cover at bounding box center [855, 406] width 1242 height 443
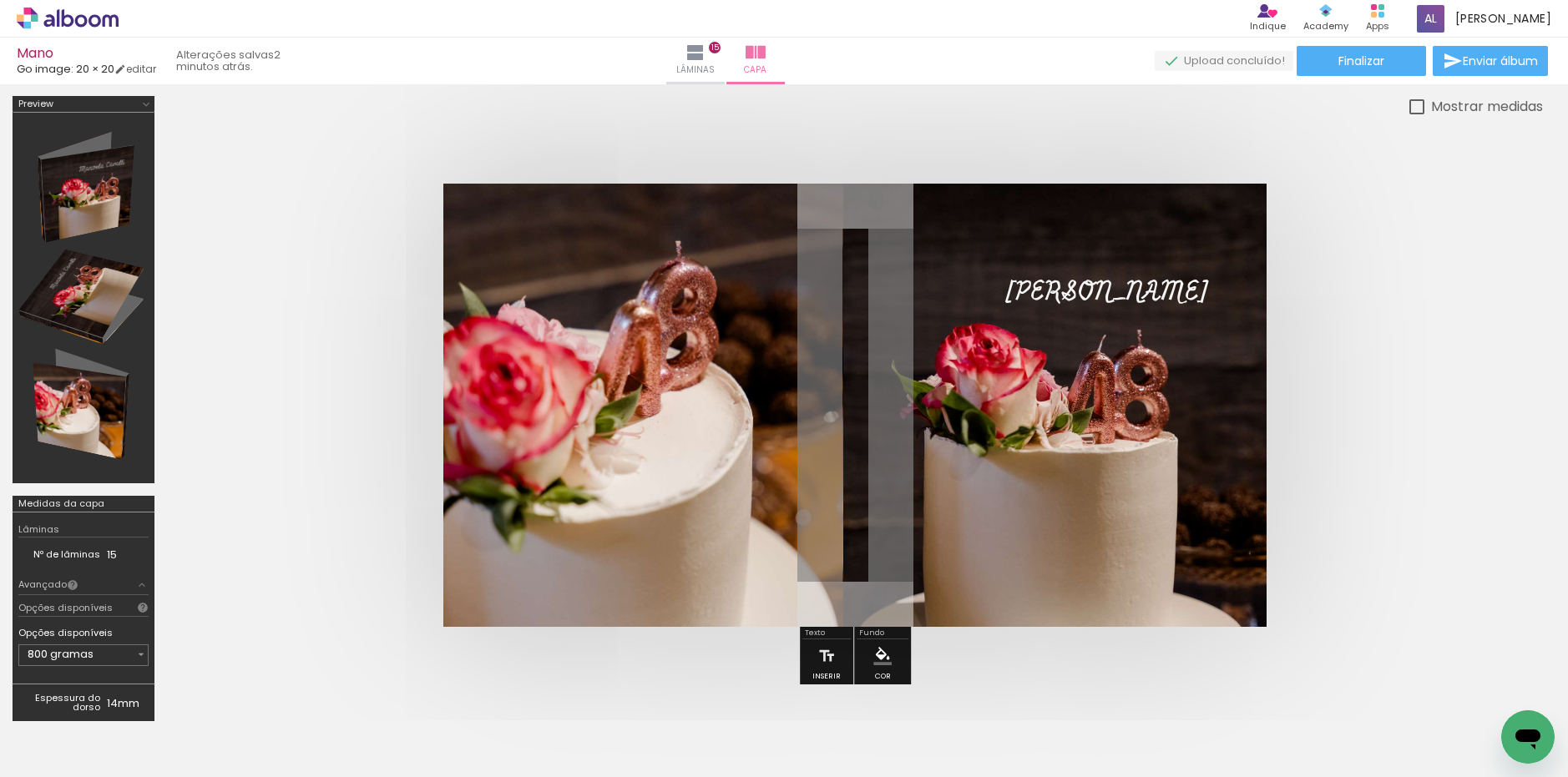
click at [243, 137] on div at bounding box center [855, 405] width 1376 height 577
click at [621, 426] on quentale-photo at bounding box center [643, 406] width 400 height 443
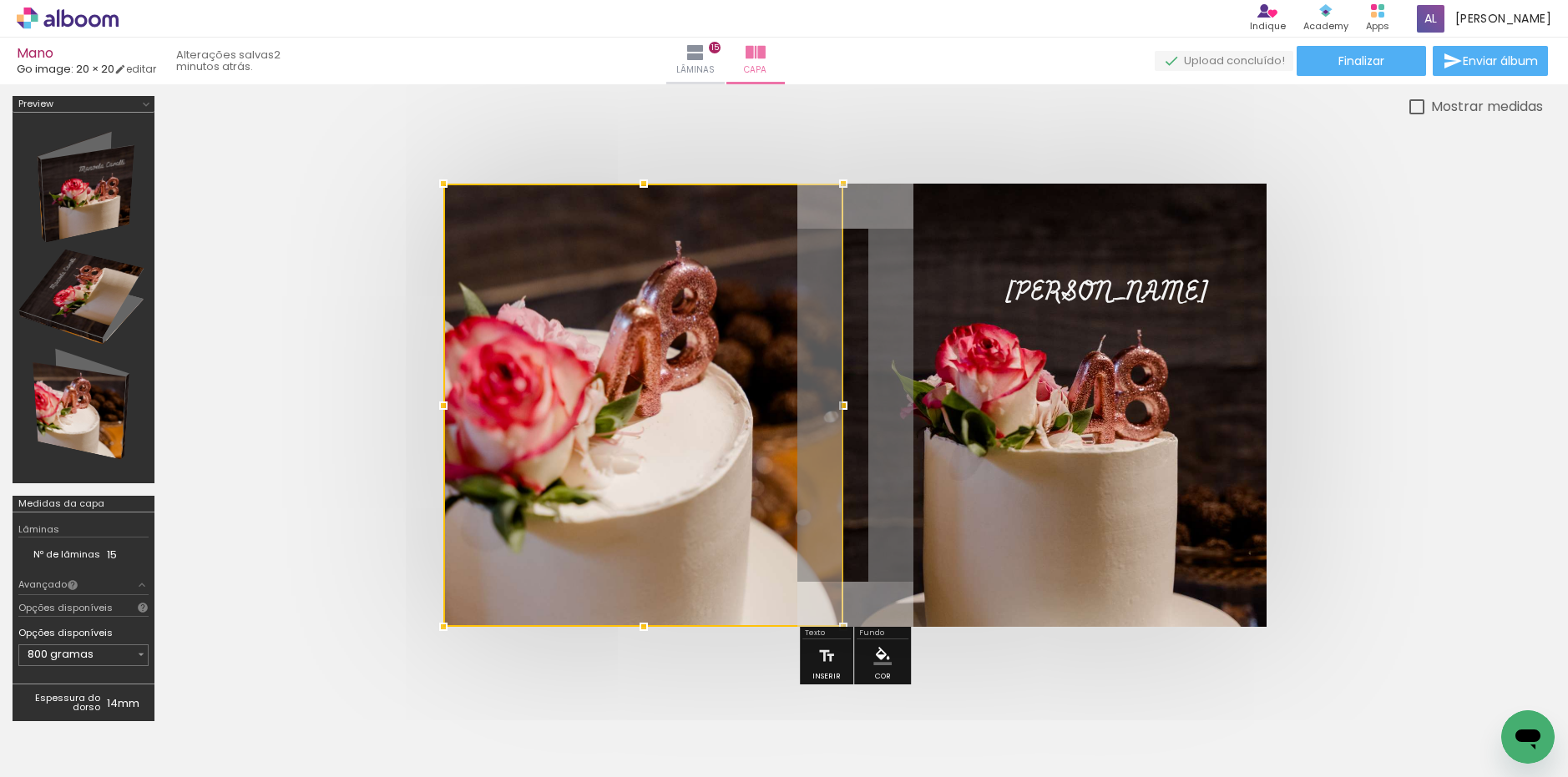
click at [620, 426] on div at bounding box center [643, 406] width 400 height 443
click at [600, 425] on div at bounding box center [643, 406] width 400 height 443
click at [161, 411] on div at bounding box center [784, 415] width 1568 height 663
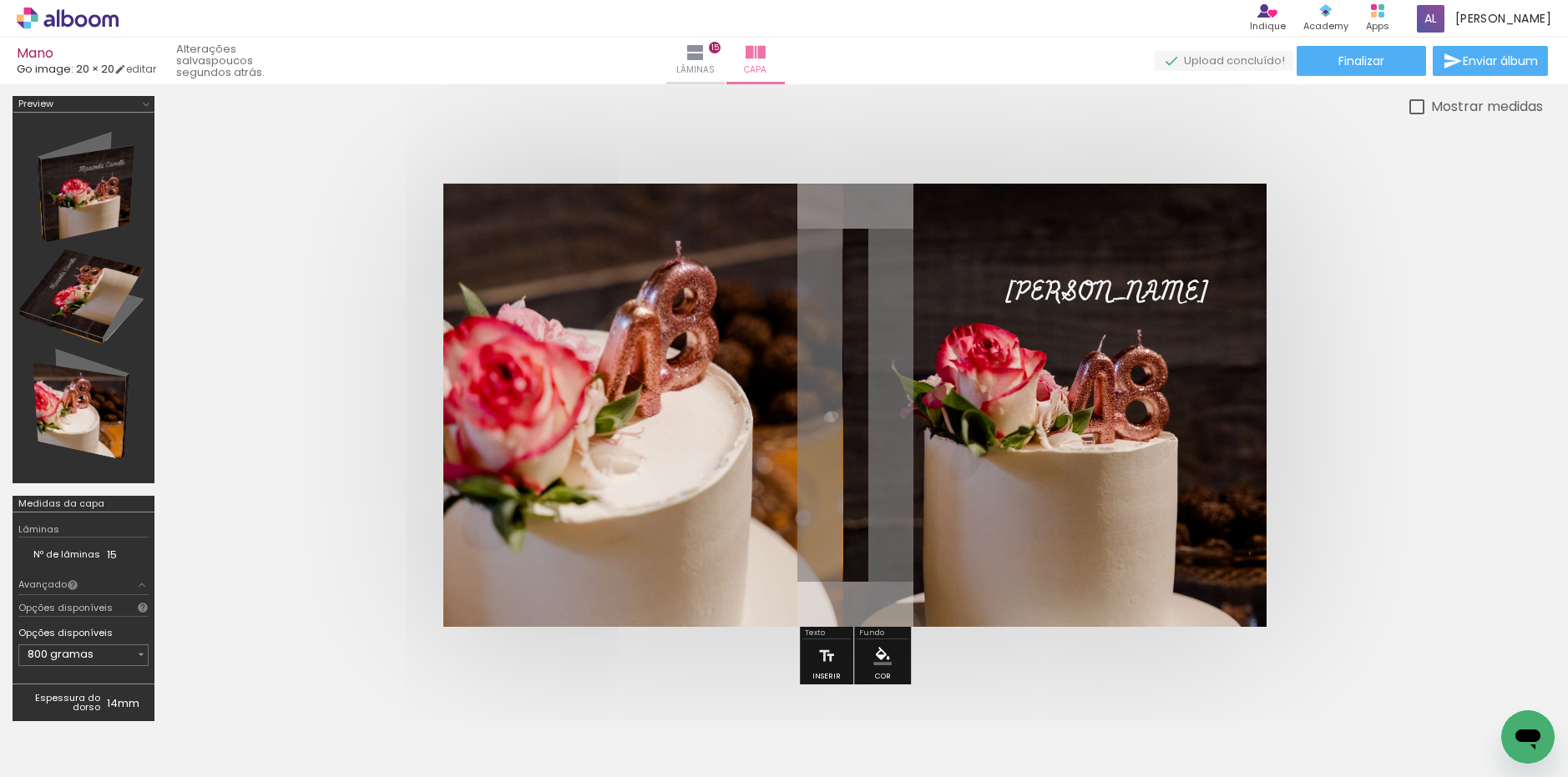
click at [544, 413] on quentale-photo at bounding box center [643, 406] width 400 height 443
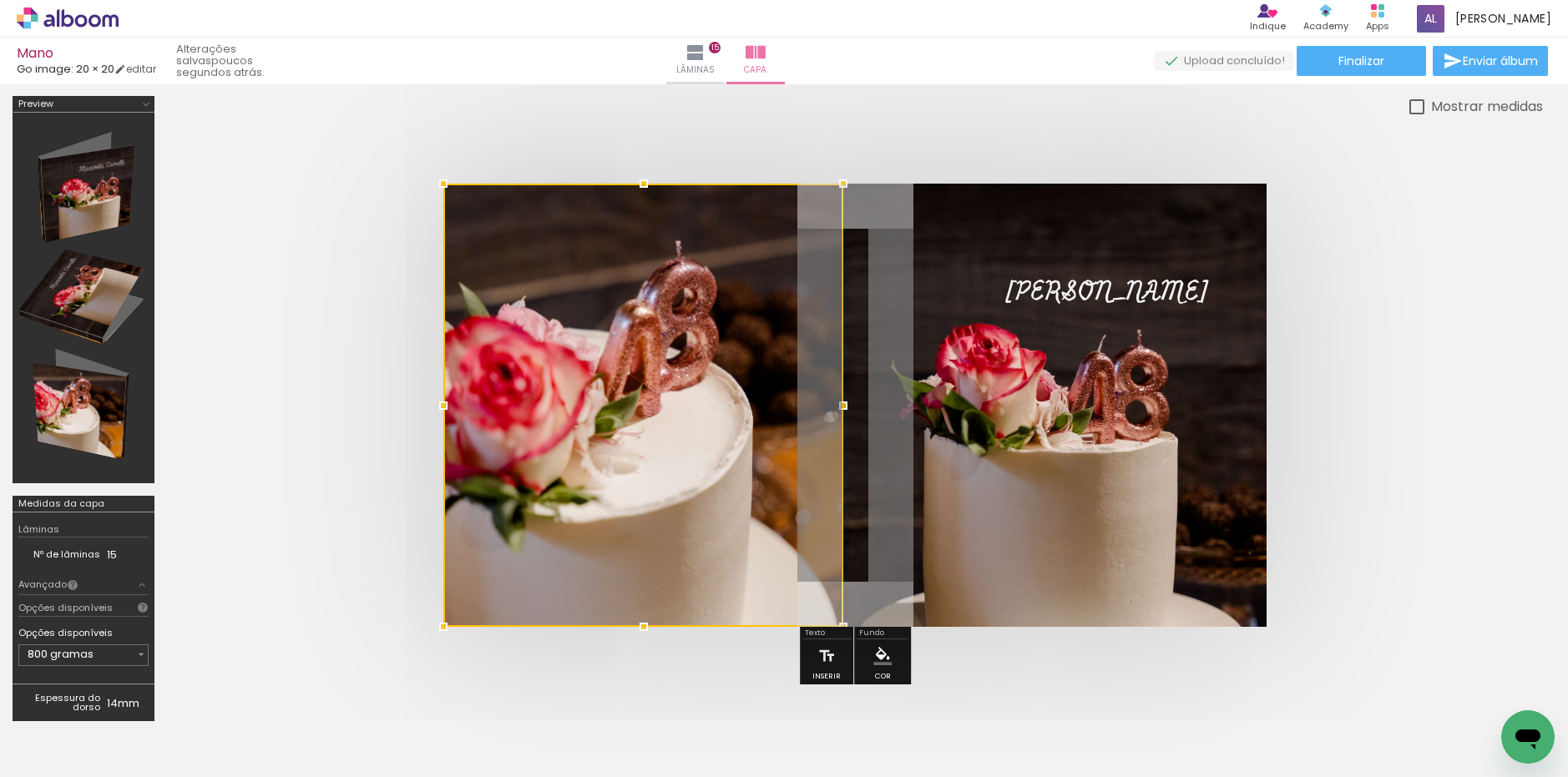
click at [544, 414] on div at bounding box center [643, 406] width 400 height 443
click at [348, 417] on quentale-cover at bounding box center [855, 406] width 1242 height 443
drag, startPoint x: 643, startPoint y: 369, endPoint x: 636, endPoint y: 370, distance: 7.1
click at [636, 370] on div at bounding box center [643, 406] width 400 height 443
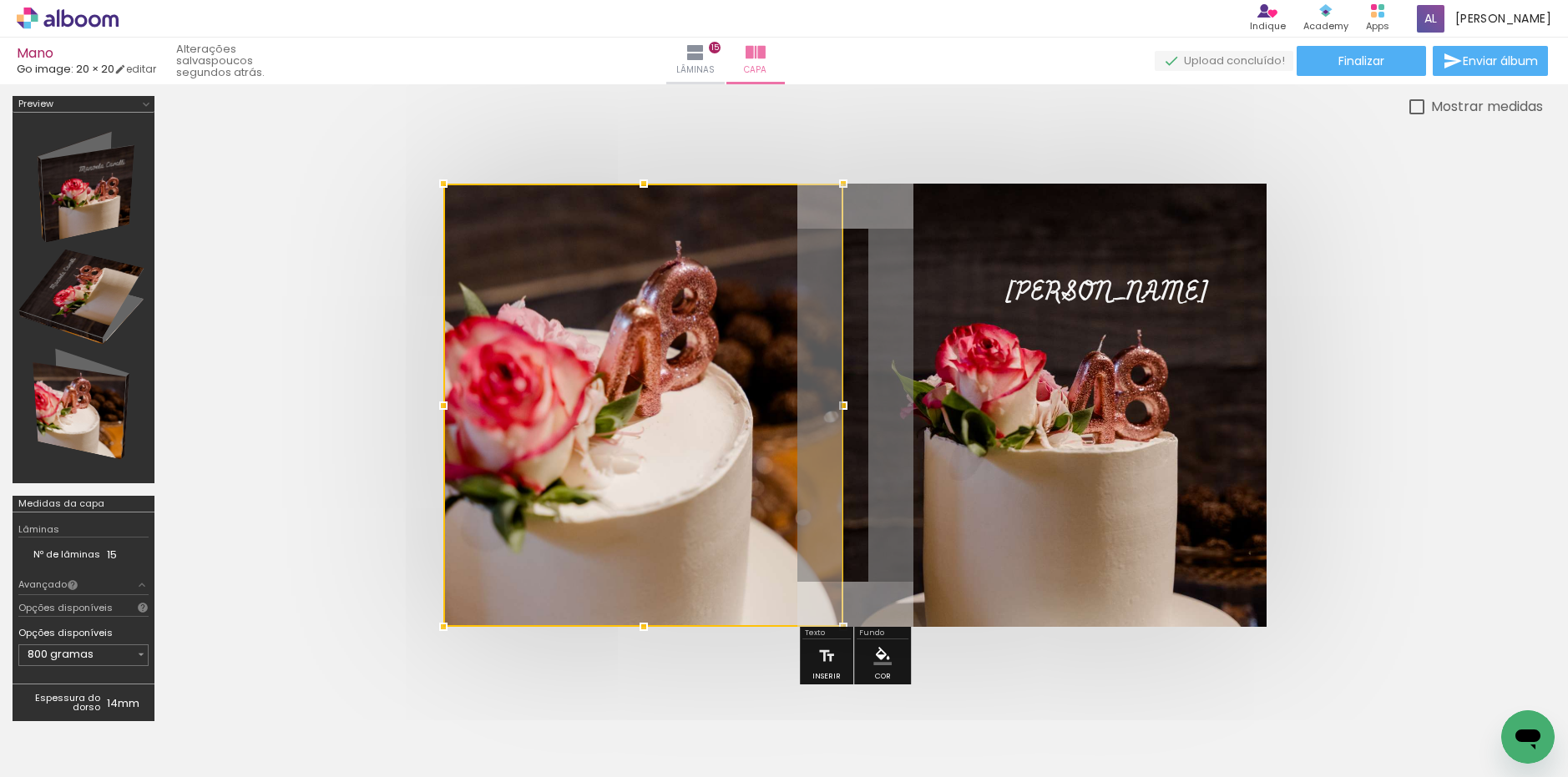
click at [252, 378] on quentale-cover at bounding box center [855, 406] width 1242 height 443
click at [397, 270] on quentale-cover at bounding box center [855, 406] width 1242 height 443
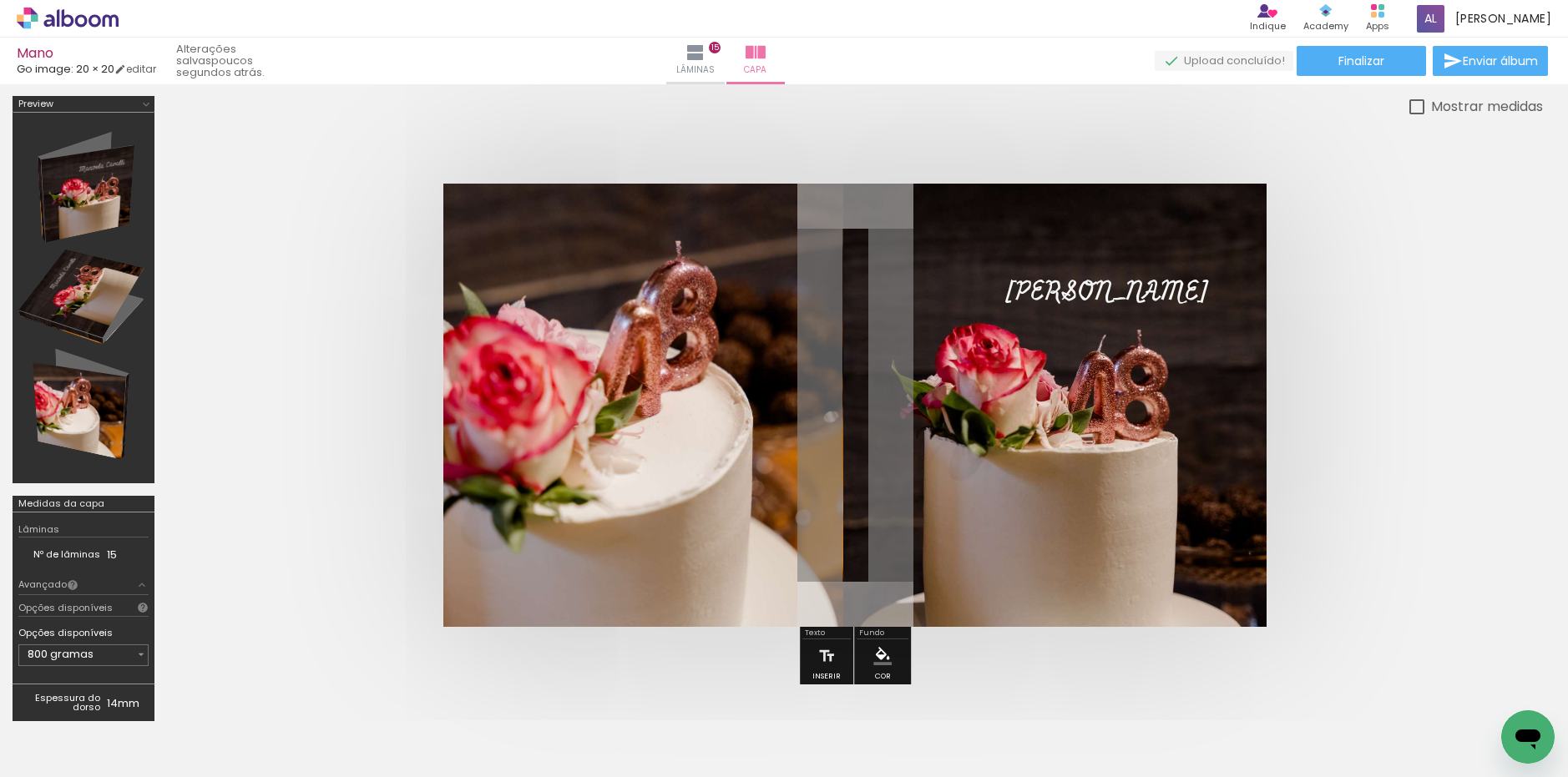
click at [326, 168] on div at bounding box center [855, 405] width 1376 height 577
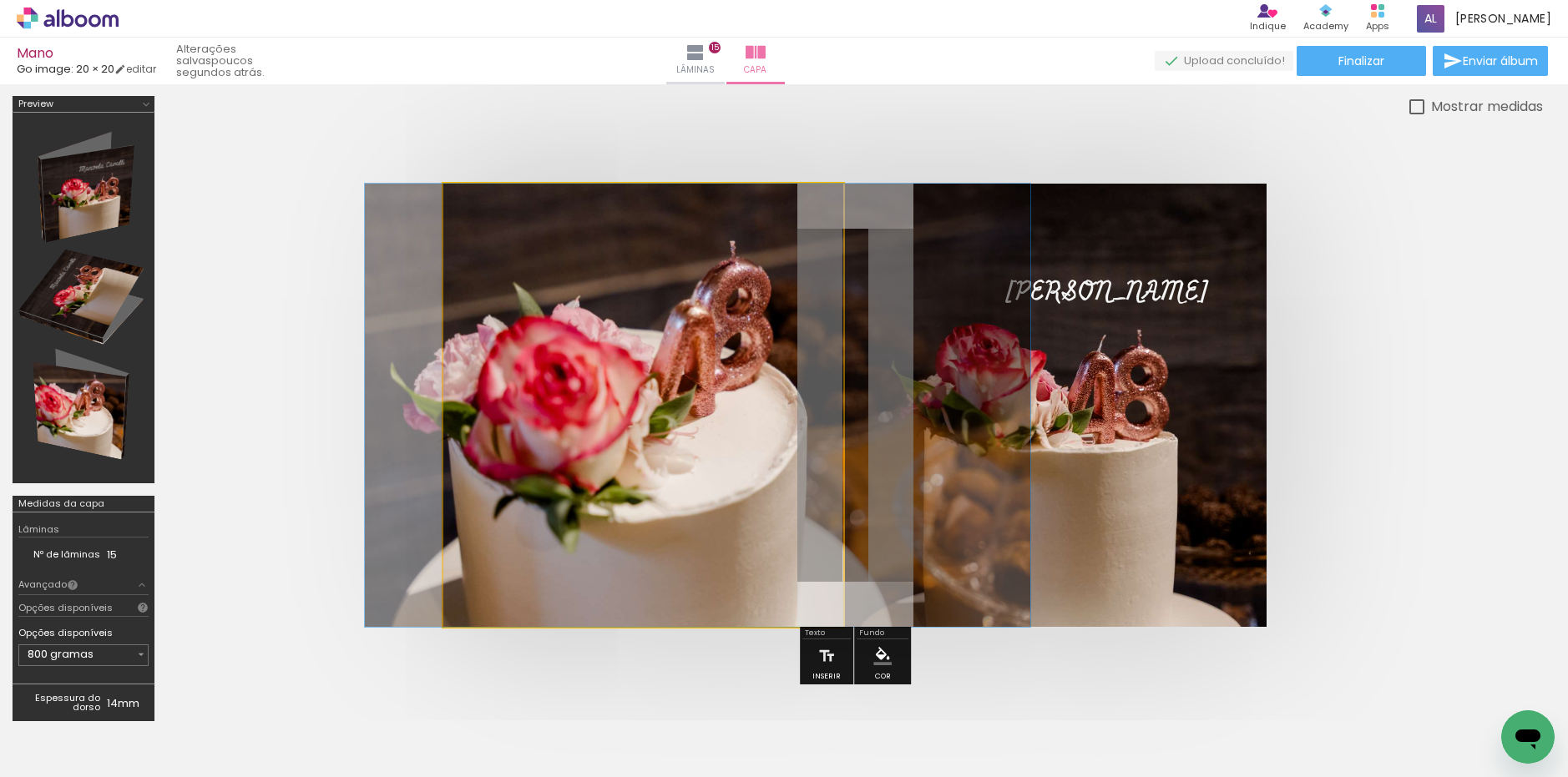
drag, startPoint x: 502, startPoint y: 249, endPoint x: 555, endPoint y: 263, distance: 54.8
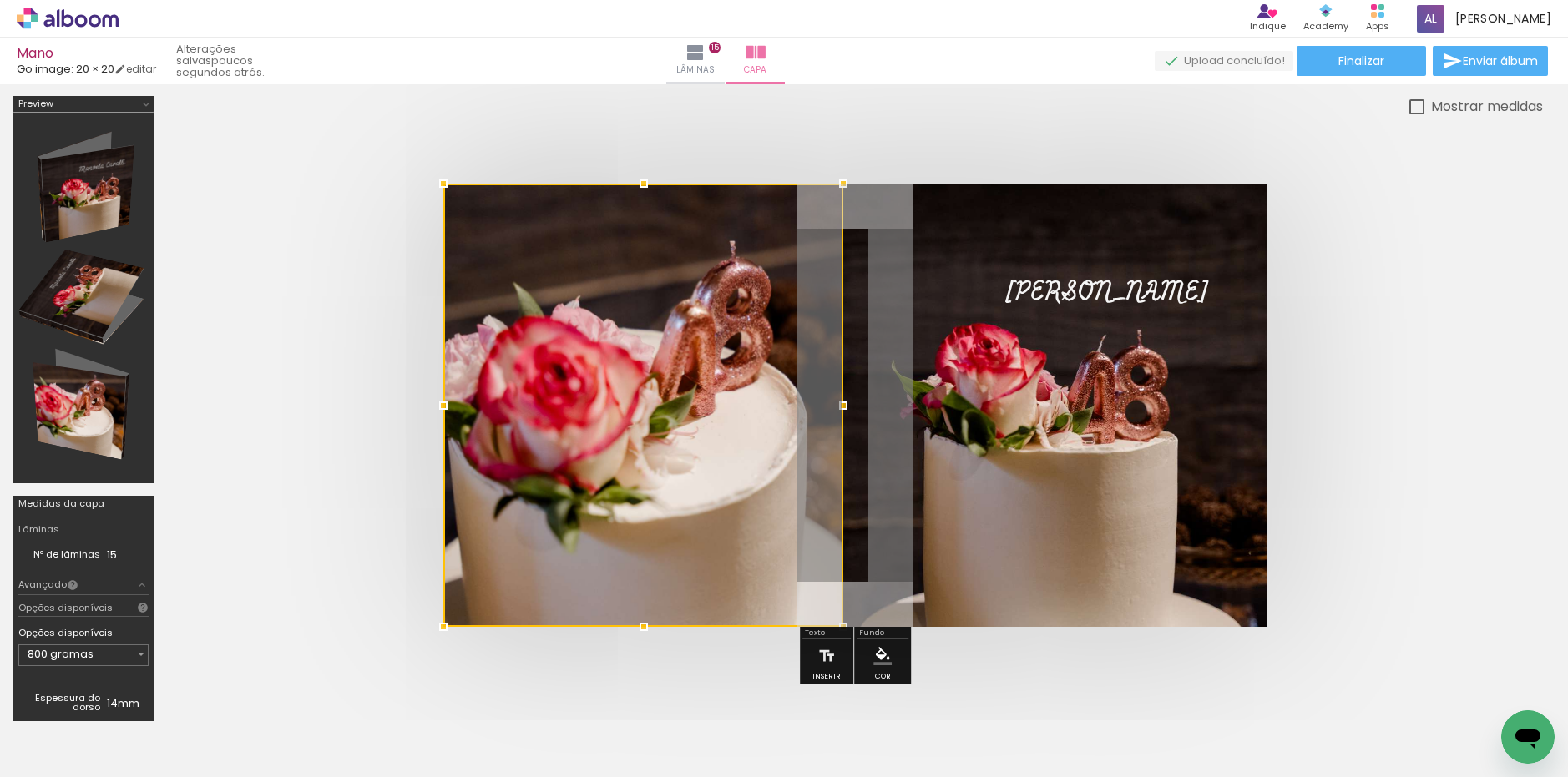
click at [269, 313] on quentale-cover at bounding box center [855, 406] width 1242 height 443
click at [1341, 70] on paper-button "Finalizar" at bounding box center [1361, 61] width 130 height 30
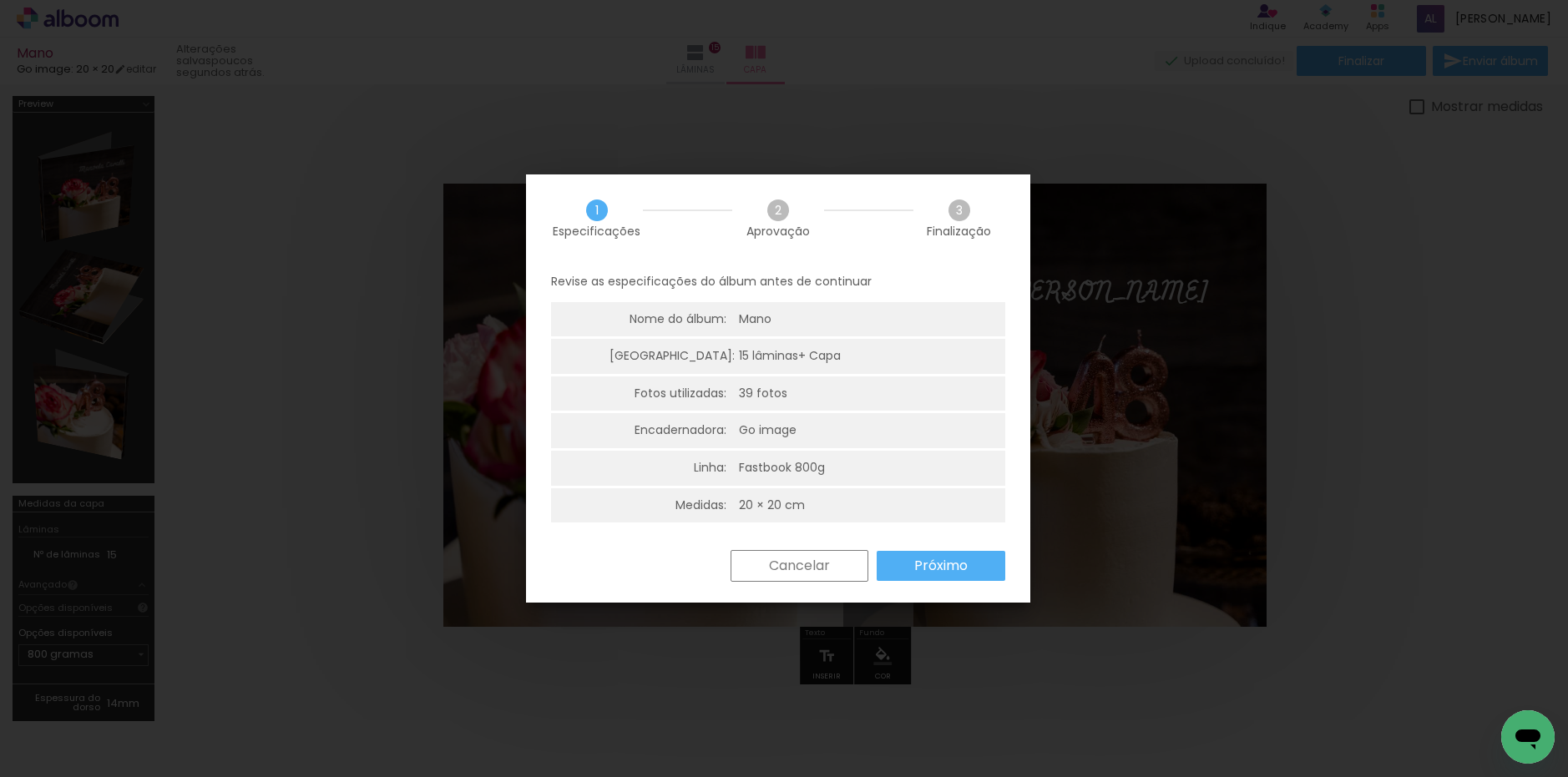
click at [1432, 316] on iron-overlay-backdrop at bounding box center [784, 388] width 1568 height 777
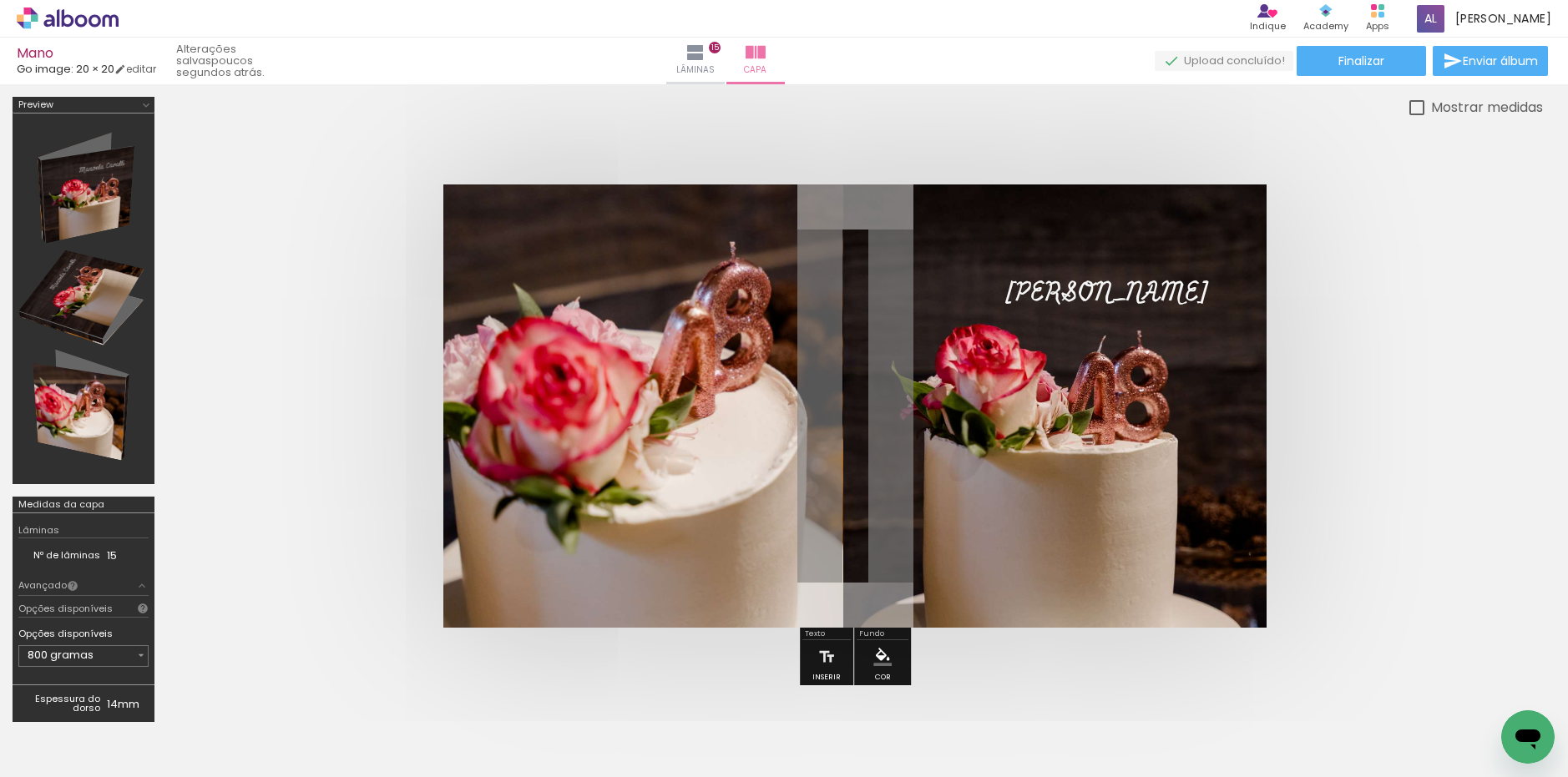
scroll to position [1, 0]
click at [1423, 390] on quentale-cover at bounding box center [855, 406] width 1242 height 443
click at [1320, 74] on paper-button "Finalizar" at bounding box center [1361, 61] width 130 height 30
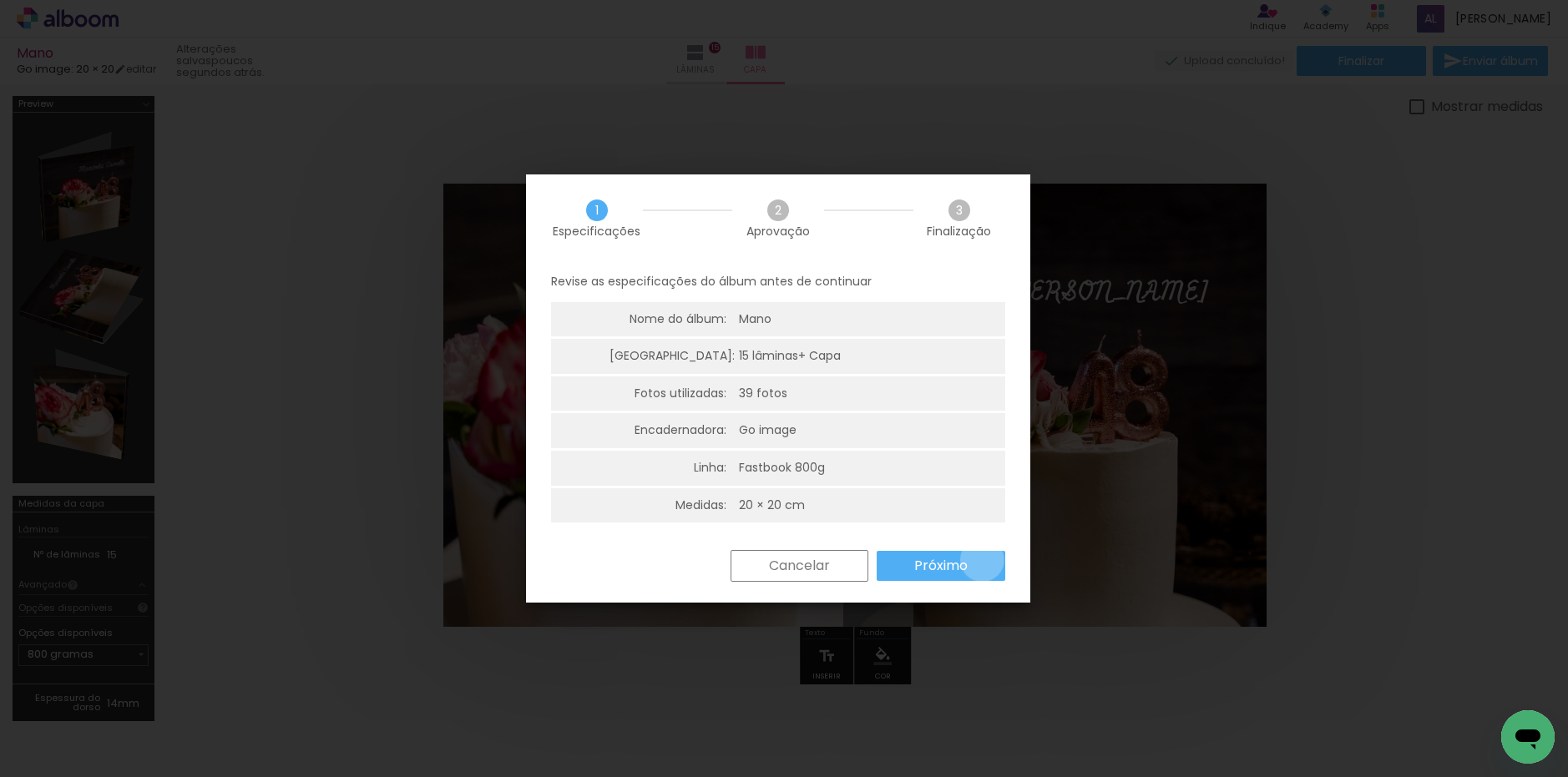
click at [982, 560] on paper-button "Próximo" at bounding box center [941, 567] width 129 height 30
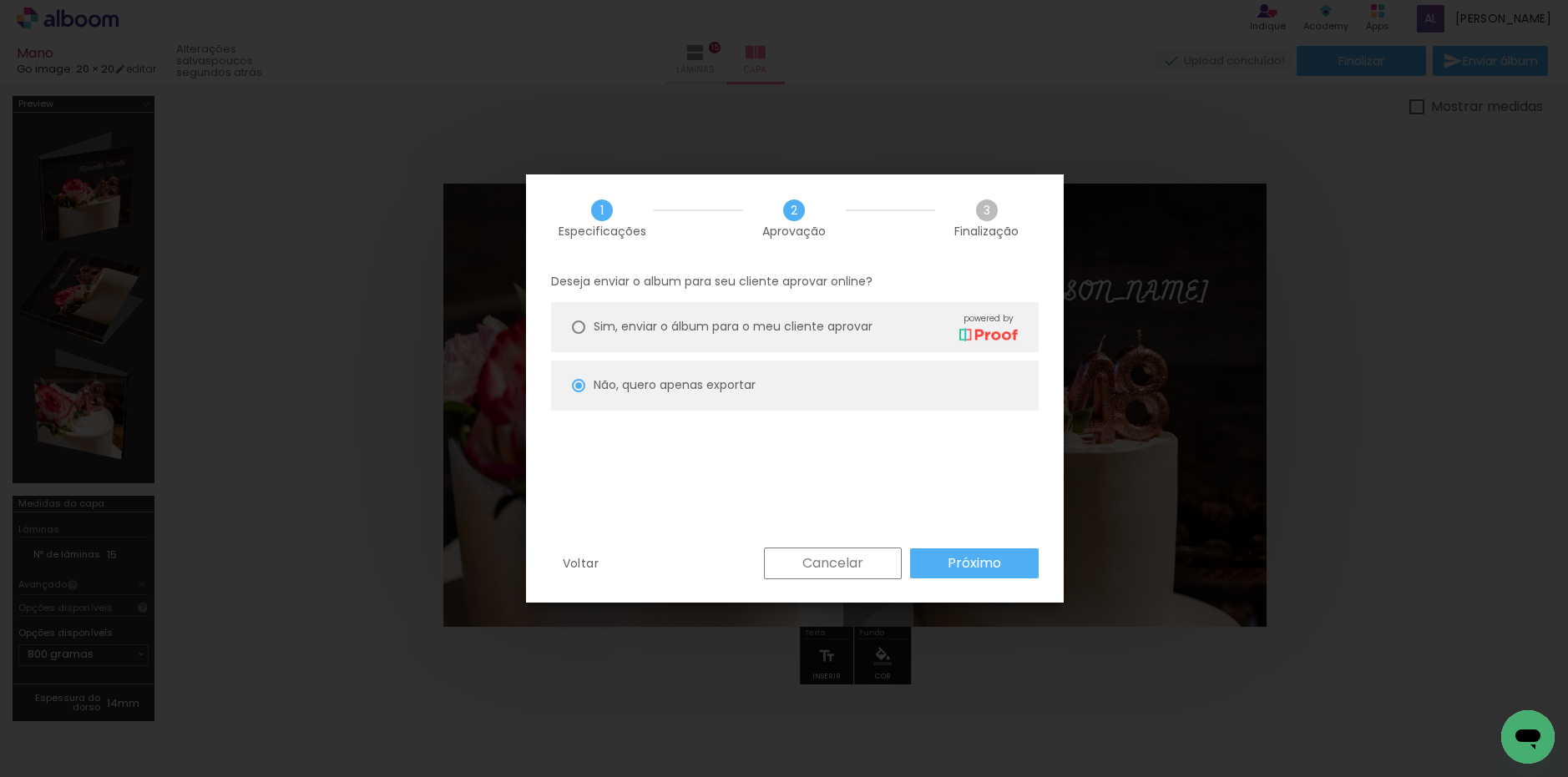
drag, startPoint x: 1003, startPoint y: 557, endPoint x: 973, endPoint y: 552, distance: 30.4
click at [1003, 556] on paper-button "Próximo" at bounding box center [974, 564] width 129 height 30
type input "Alta, 300 DPI"
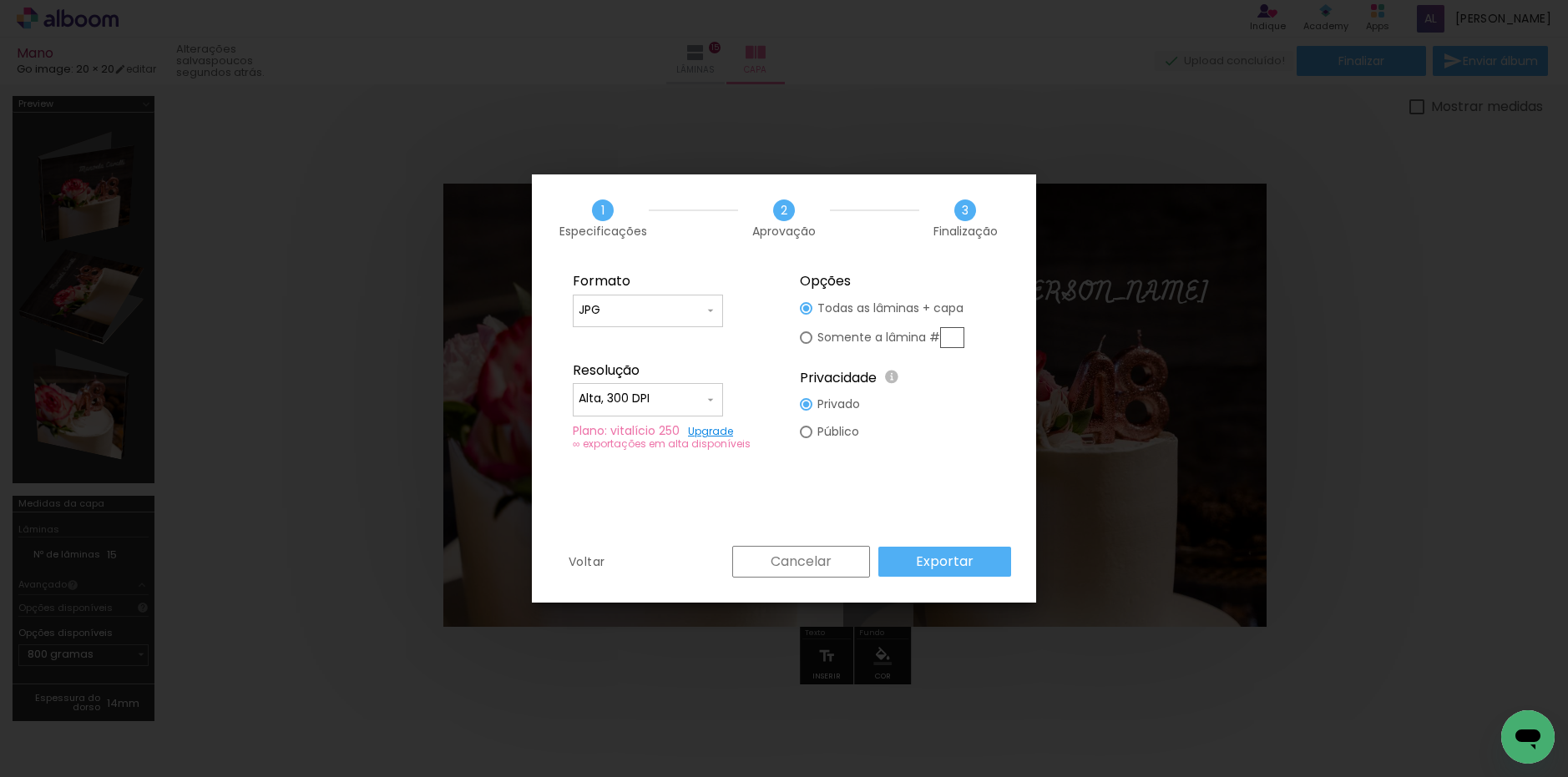
click at [0, 0] on slot "Exportar" at bounding box center [0, 0] width 0 height 0
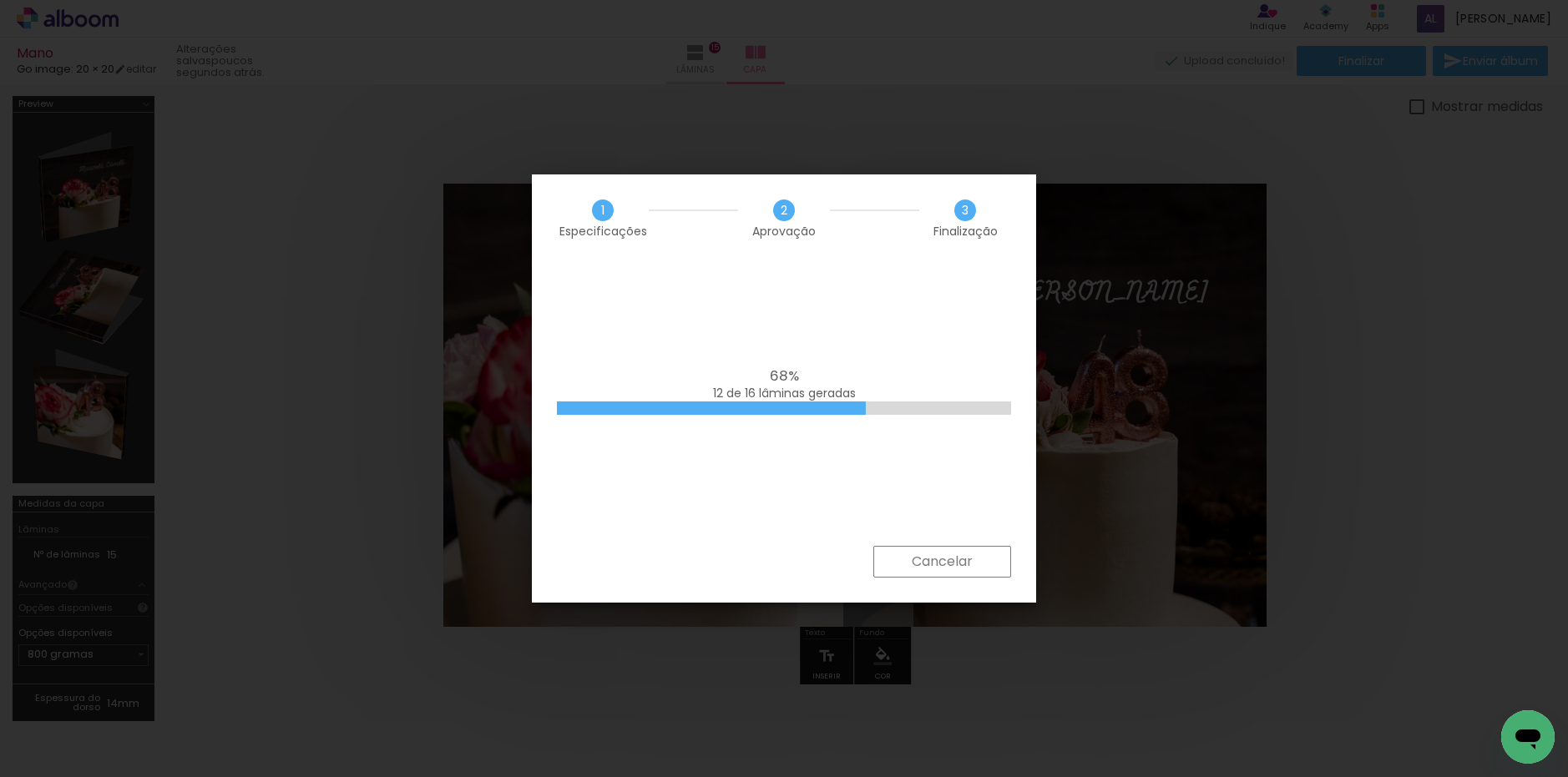
click at [777, 534] on div "68% 12 de 16 lâminas geradas" at bounding box center [784, 405] width 504 height 284
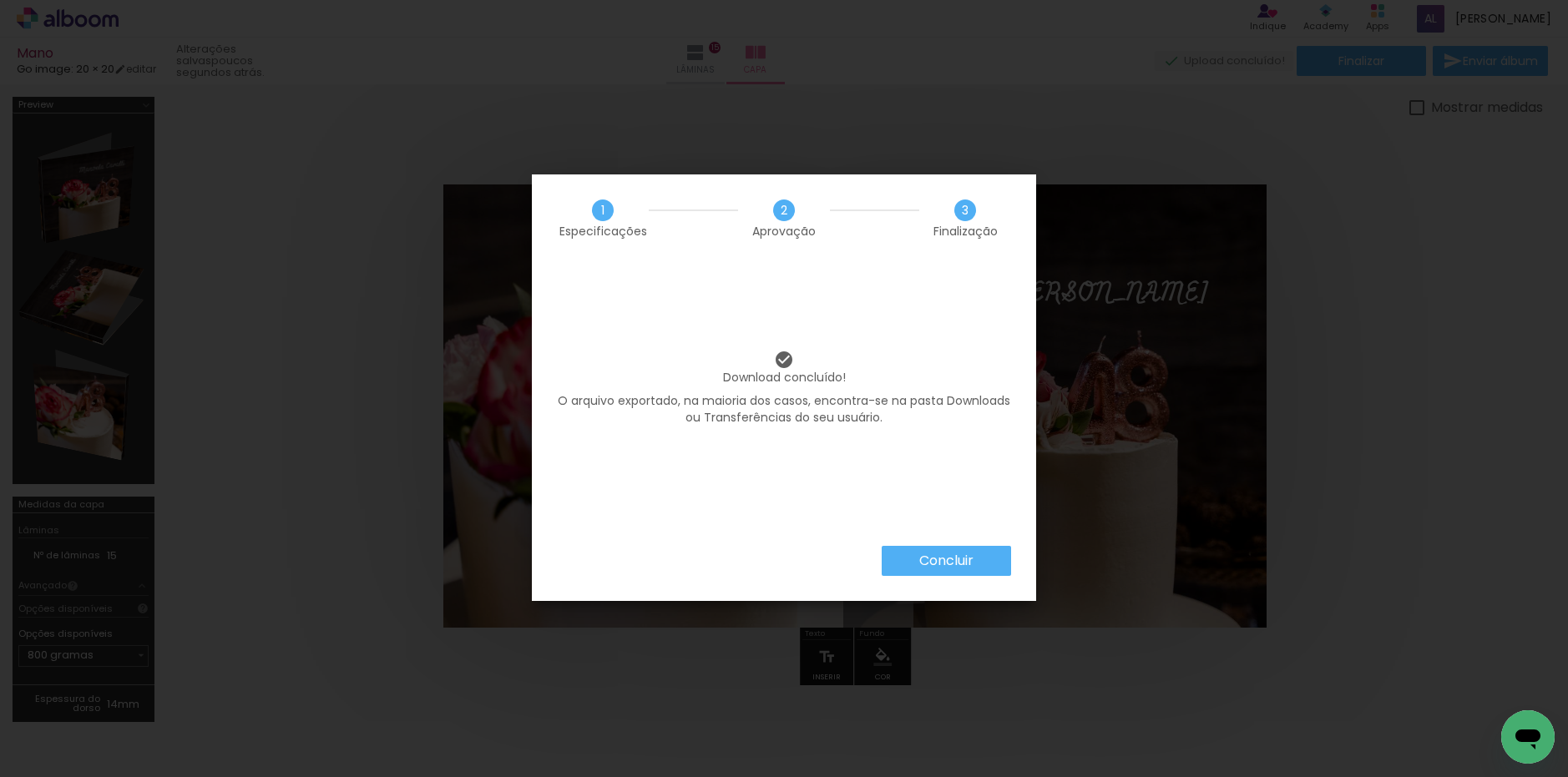
scroll to position [1, 0]
click at [0, 0] on slot "Concluir" at bounding box center [0, 0] width 0 height 0
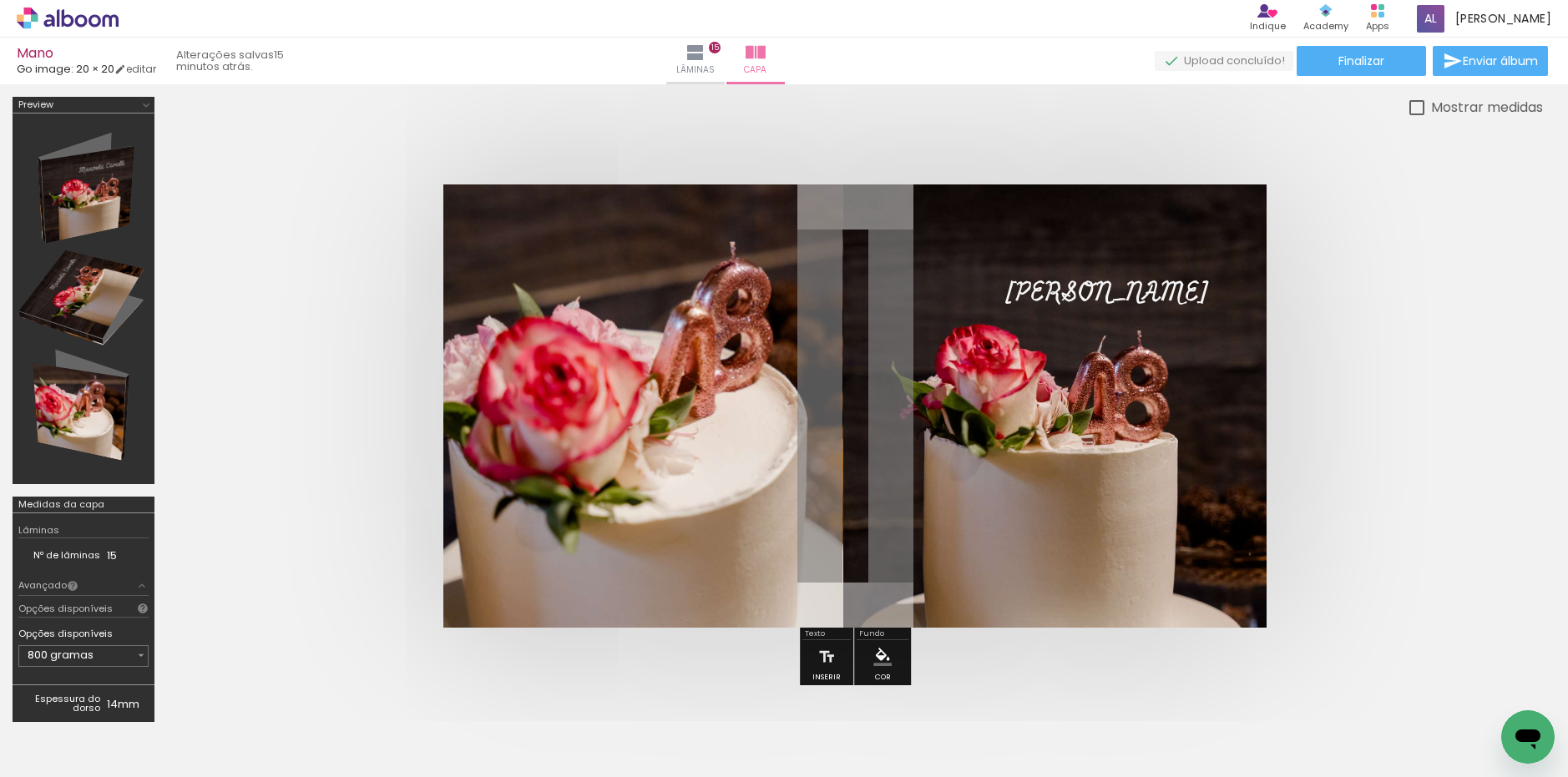
scroll to position [1, 0]
